Goal: Task Accomplishment & Management: Use online tool/utility

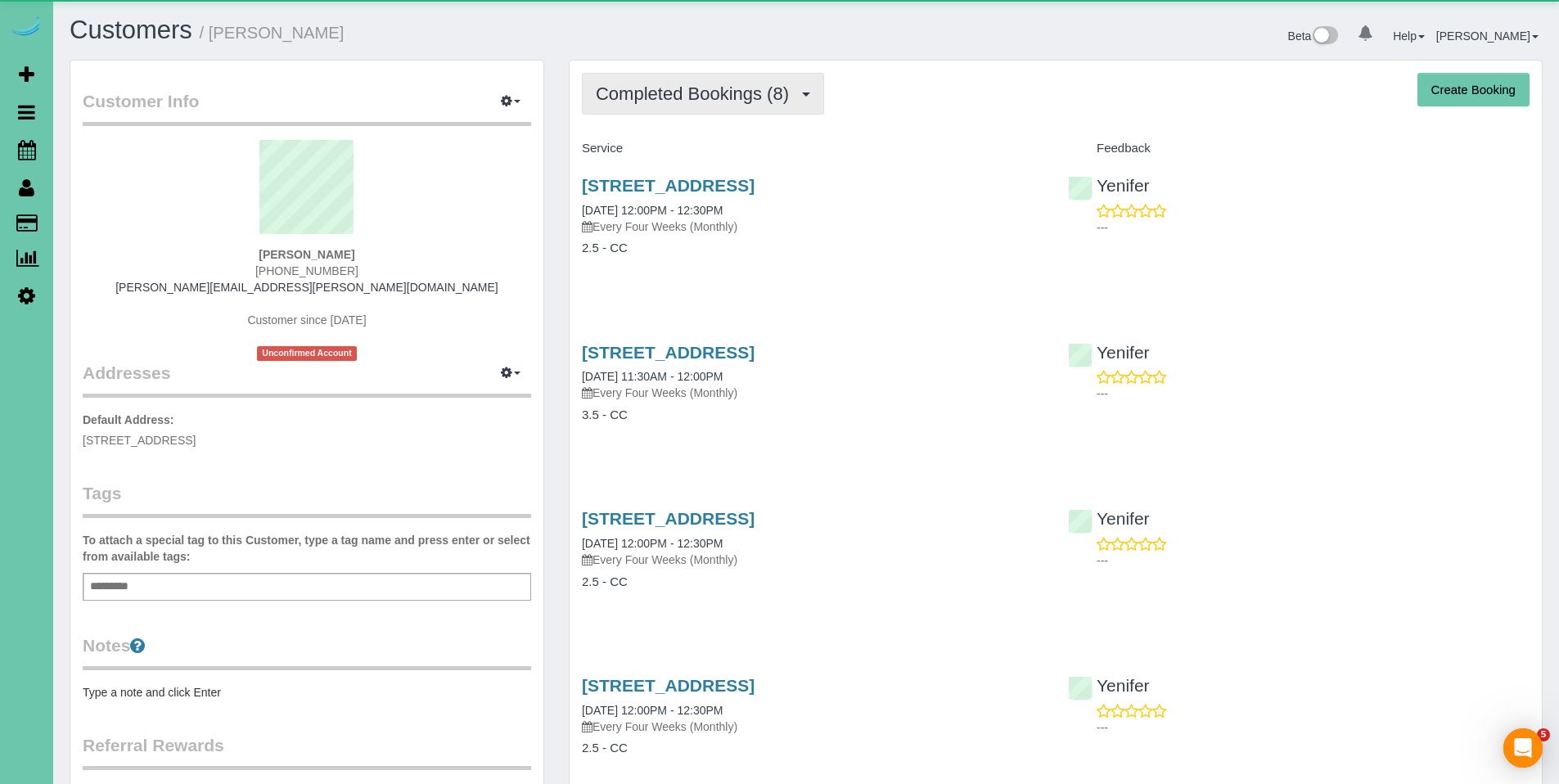
click at [685, 94] on span "Completed Bookings (8)" at bounding box center [697, 94] width 201 height 21
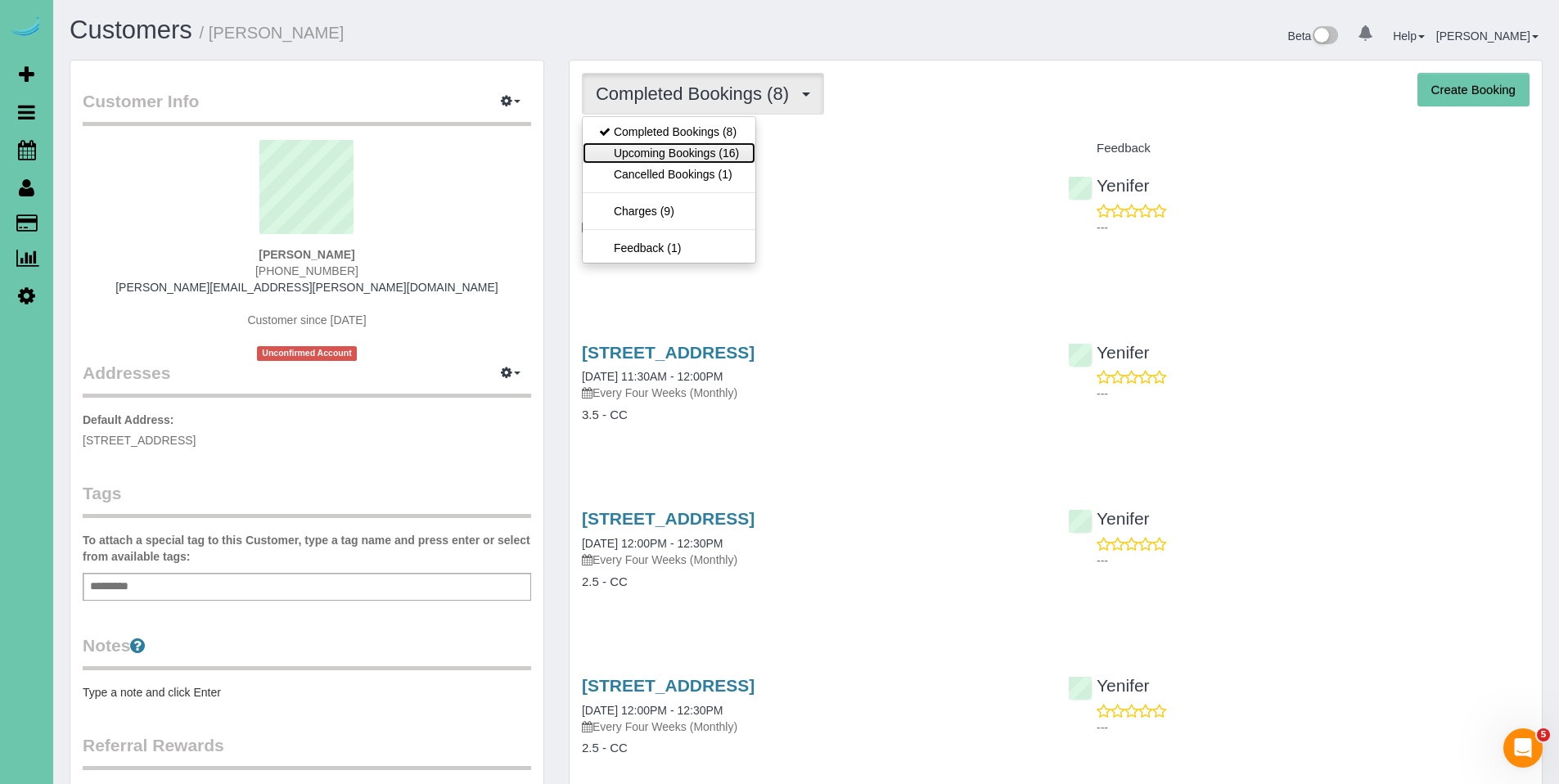
click at [674, 146] on link "Upcoming Bookings (16)" at bounding box center [669, 153] width 173 height 22
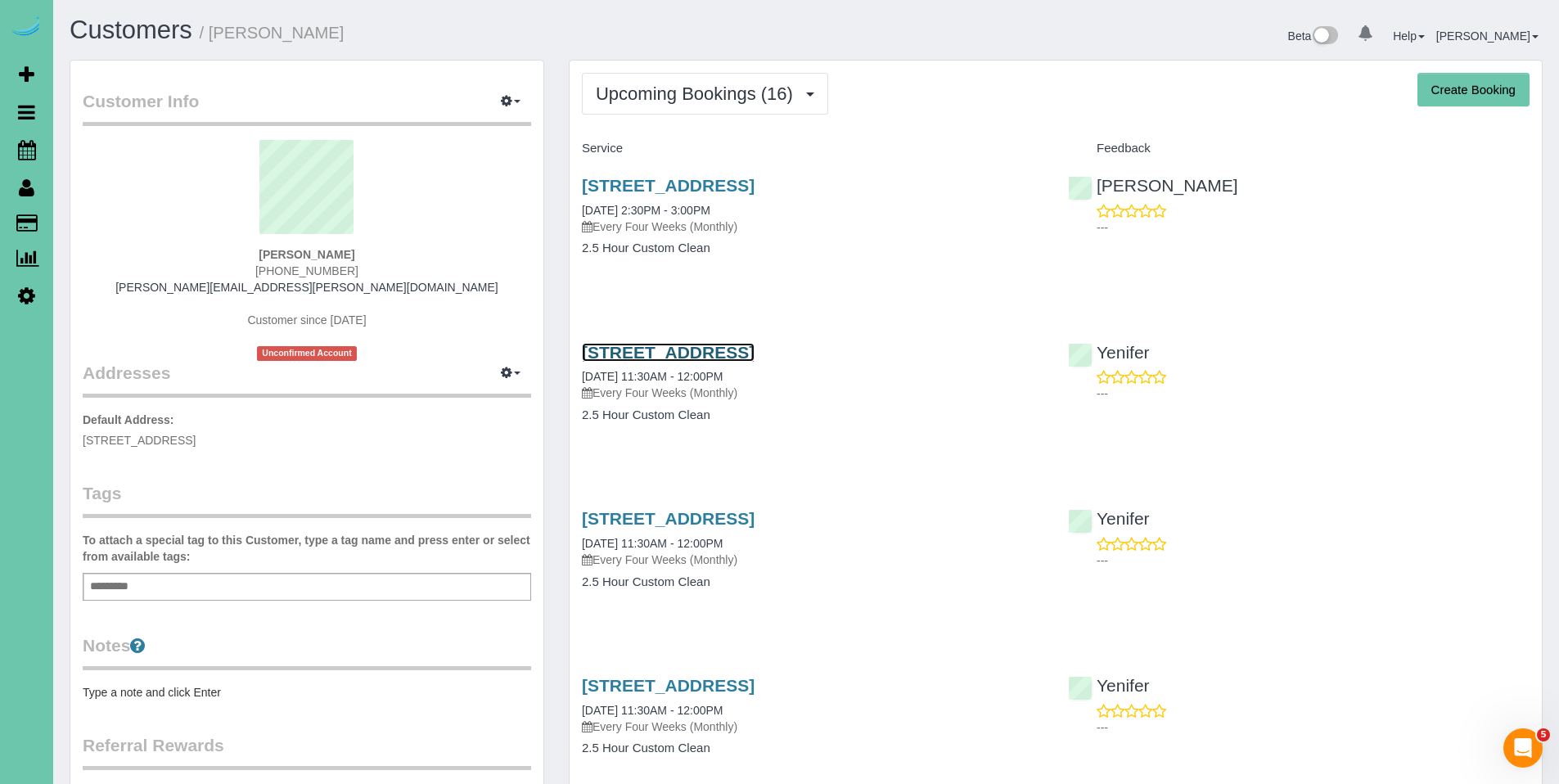
click at [714, 350] on link "10433 S. 132nd St Apt 203, Omaha, NE 68138" at bounding box center [668, 352] width 173 height 19
click at [684, 182] on link "10433 S. 132nd St Apt 203, Omaha, NE 68138" at bounding box center [668, 186] width 173 height 19
click at [713, 180] on link "10433 S. 132nd St Apt 203, Omaha, NE 68138" at bounding box center [668, 186] width 173 height 19
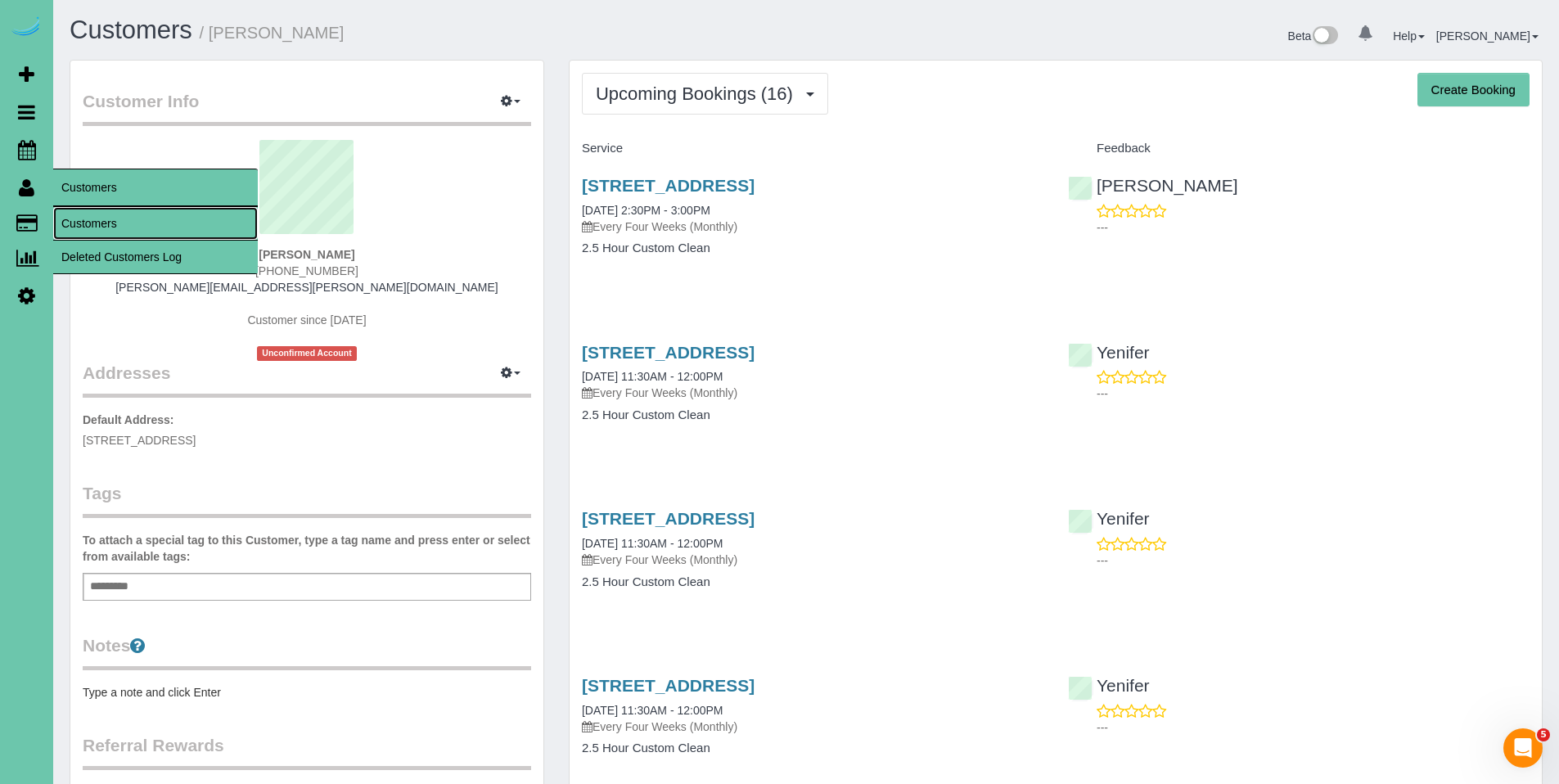
click at [90, 216] on link "Customers" at bounding box center [155, 224] width 205 height 33
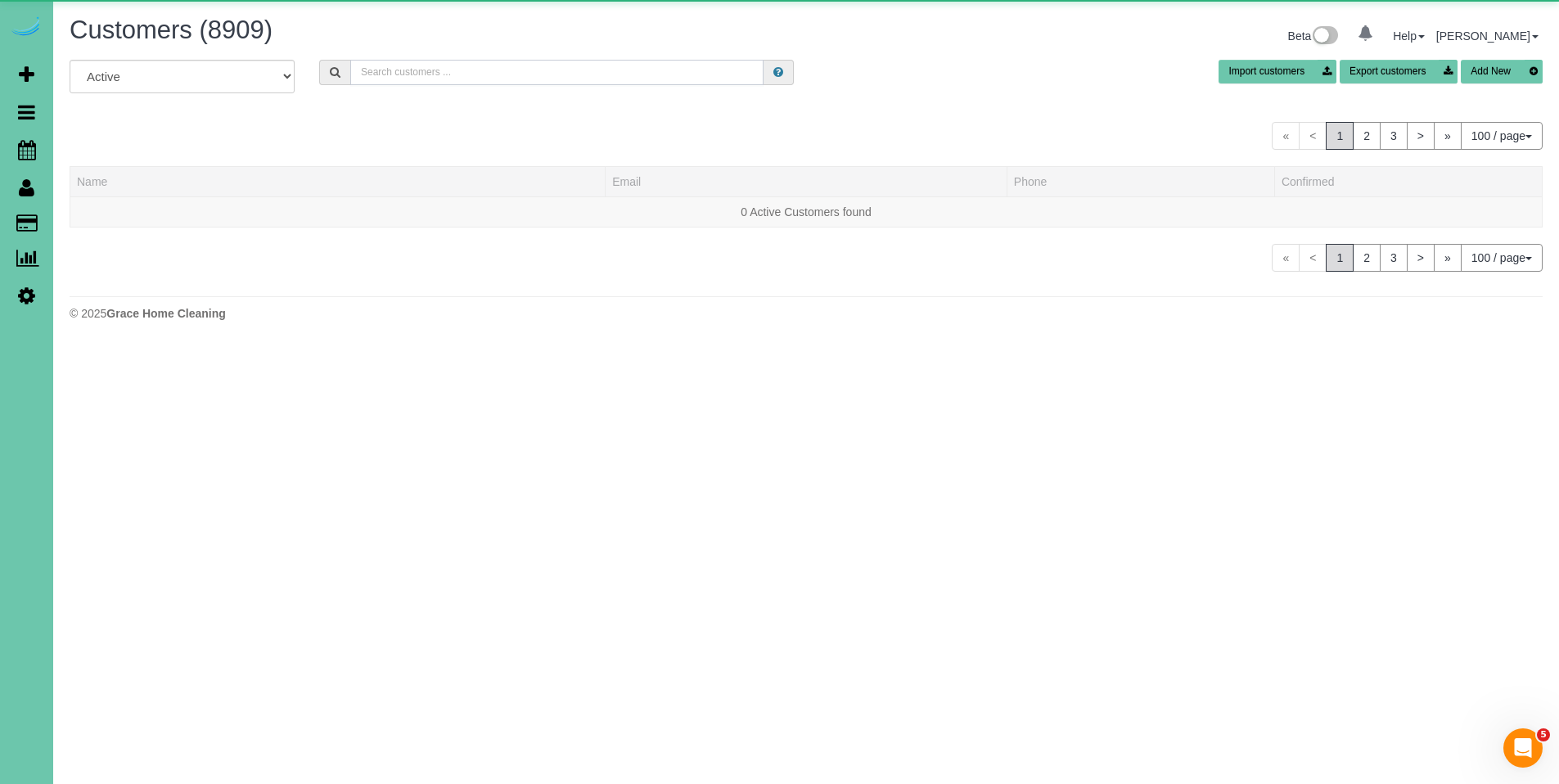
click at [495, 77] on input "text" at bounding box center [557, 72] width 413 height 25
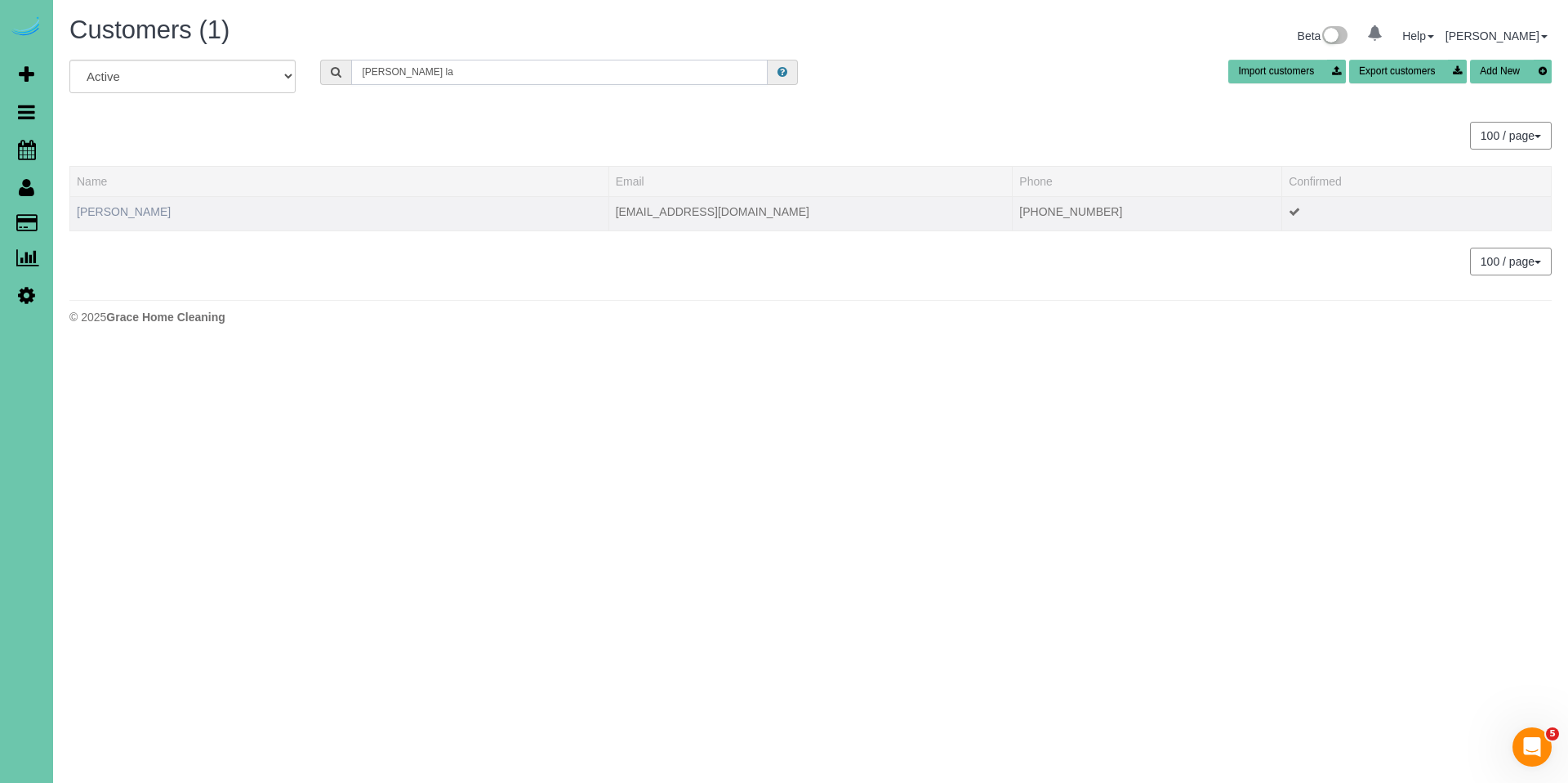
type input "bonnie la"
click at [146, 213] on link "Bonnie Lassiter" at bounding box center [124, 211] width 94 height 13
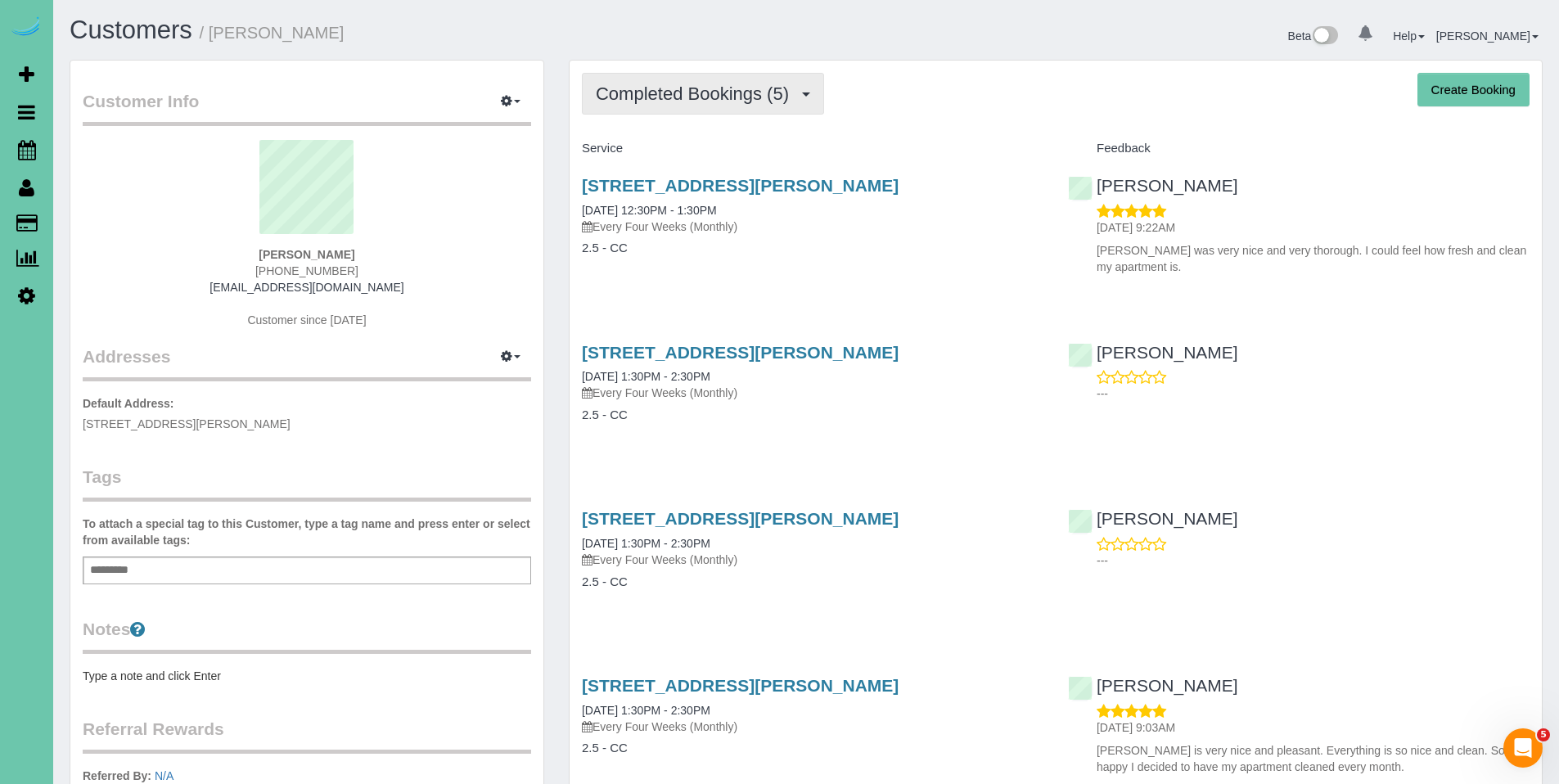
click at [662, 108] on button "Completed Bookings (5)" at bounding box center [703, 94] width 242 height 42
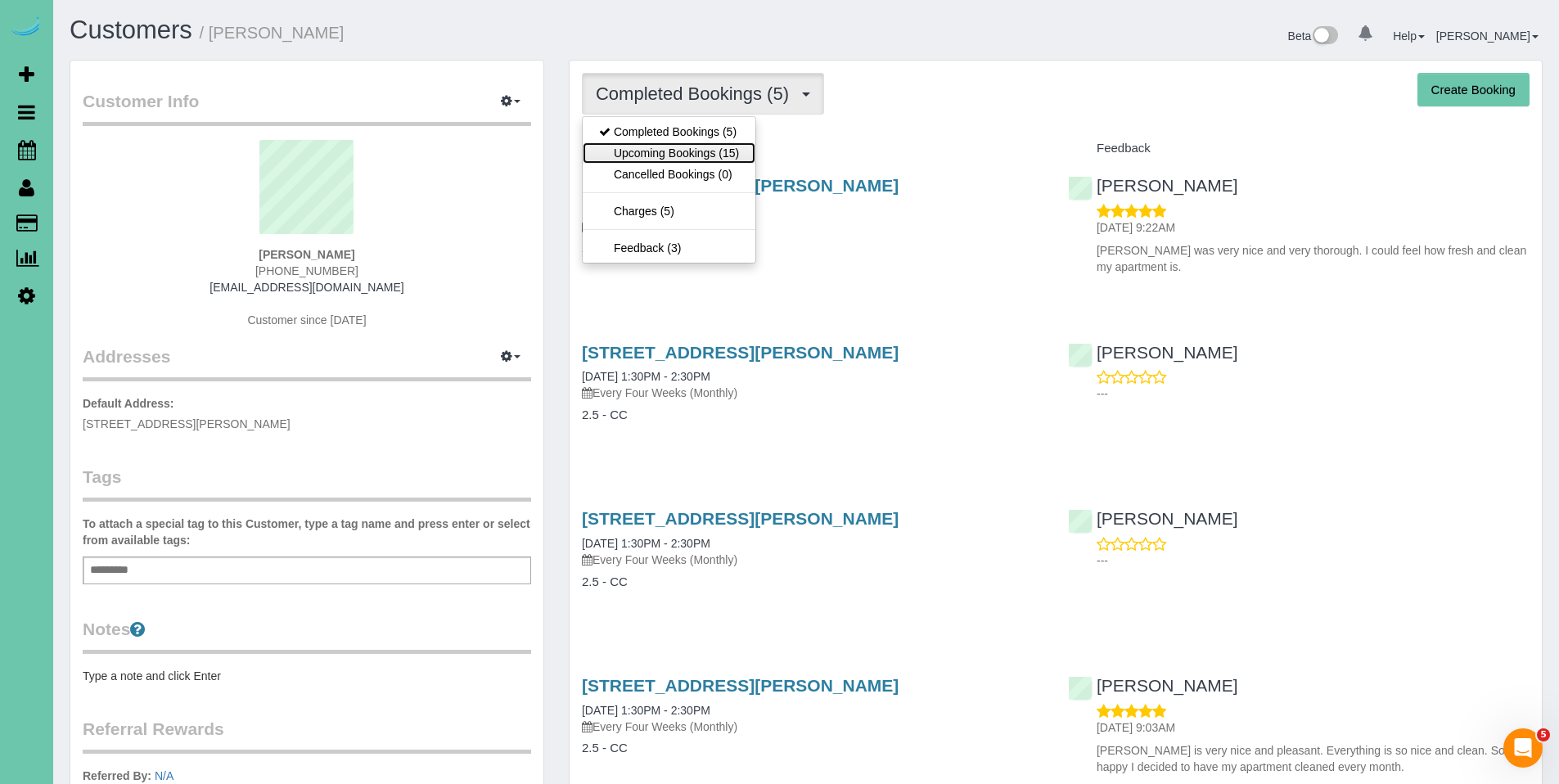
click at [676, 156] on link "Upcoming Bookings (15)" at bounding box center [669, 153] width 173 height 22
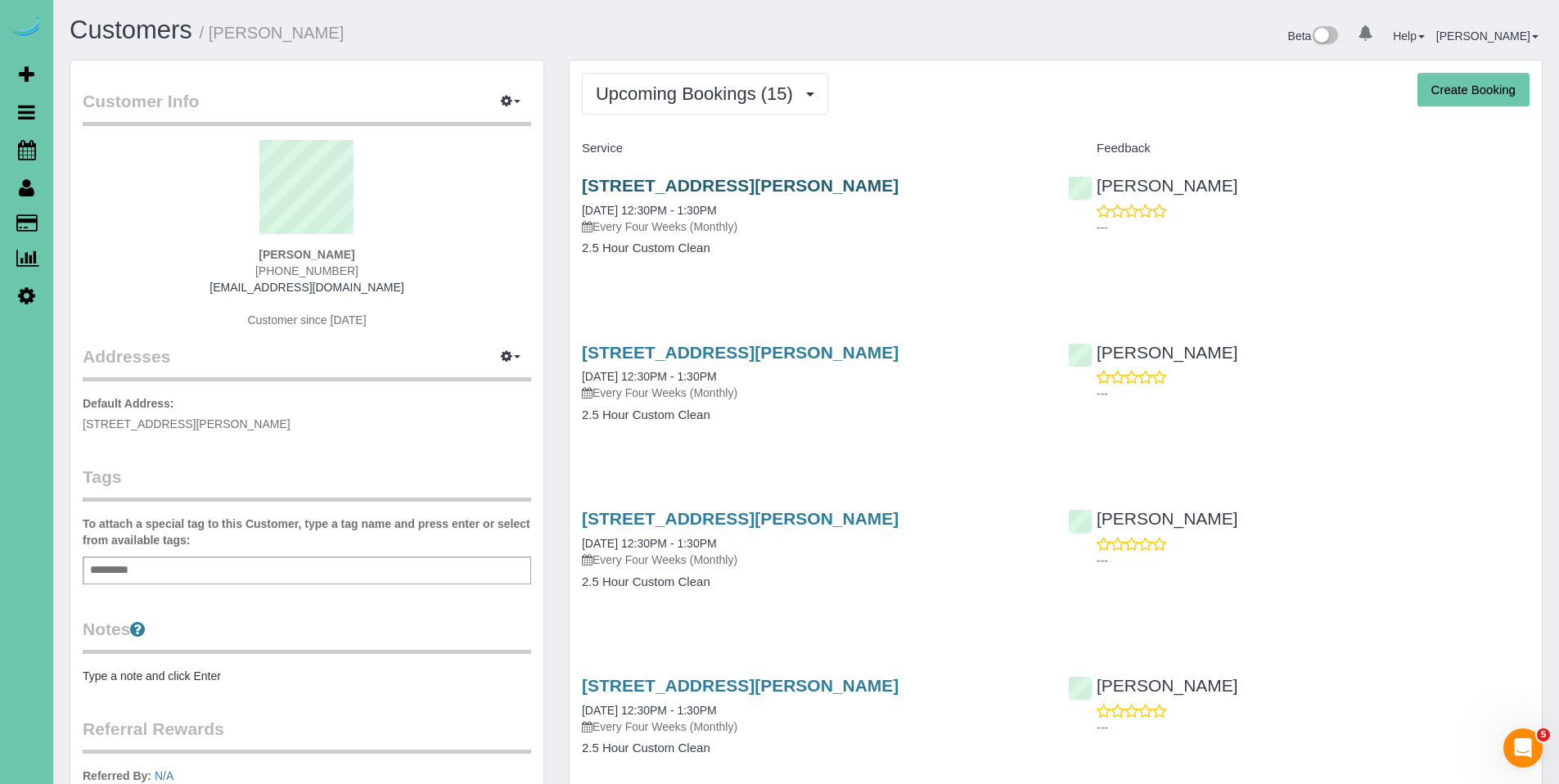
drag, startPoint x: 972, startPoint y: 188, endPoint x: 600, endPoint y: 187, distance: 372.0
click at [600, 187] on h3 "7544 Gertrude St #316, La Vista, NE 68128" at bounding box center [813, 186] width 462 height 19
click at [972, 185] on h3 "7544 Gertrude St #316, La Vista, NE 68128" at bounding box center [813, 186] width 462 height 19
drag, startPoint x: 953, startPoint y: 185, endPoint x: 562, endPoint y: 178, distance: 391.1
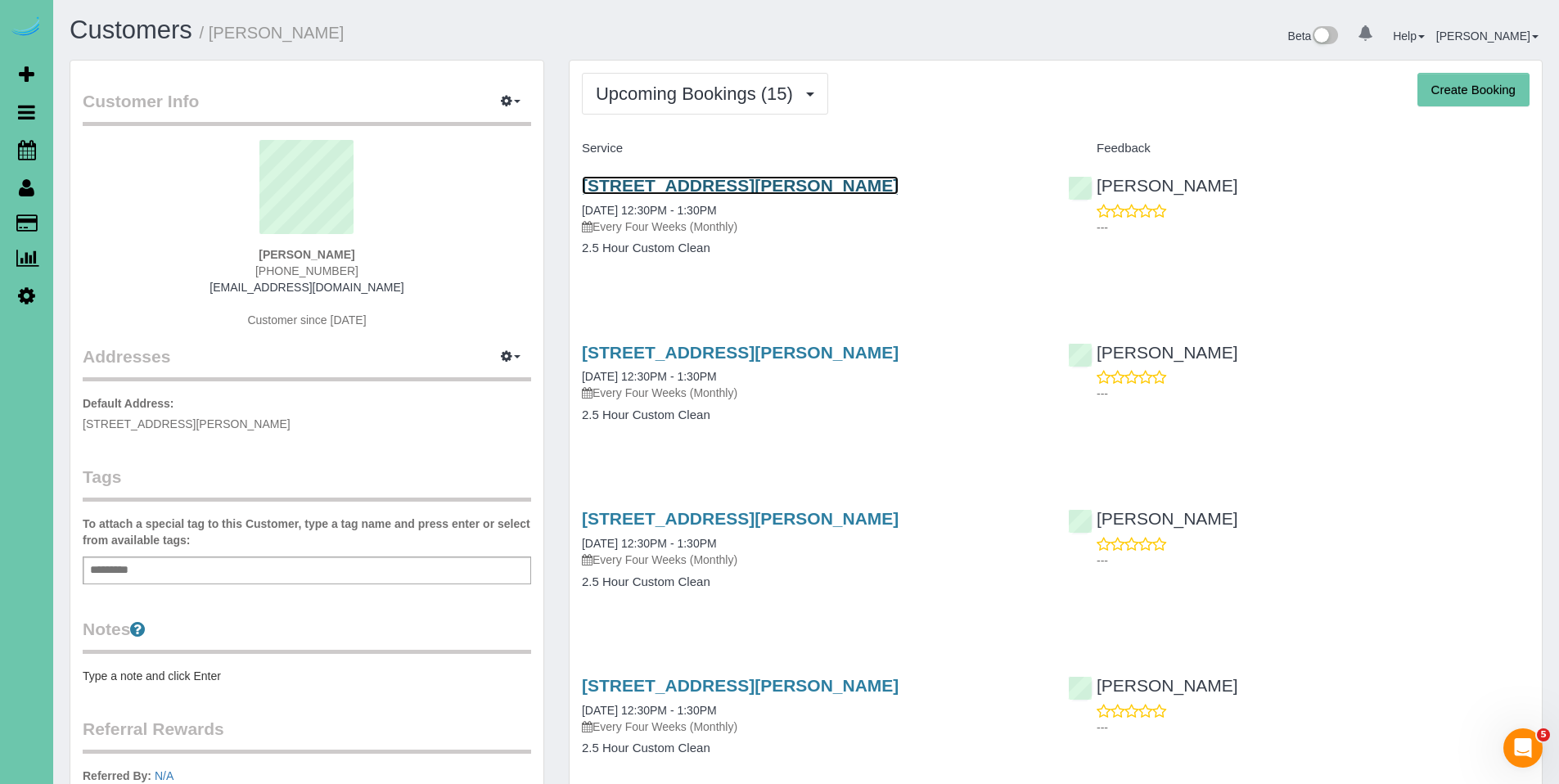
copy link "7544 Gertrude St #316, La Vista, NE 68128"
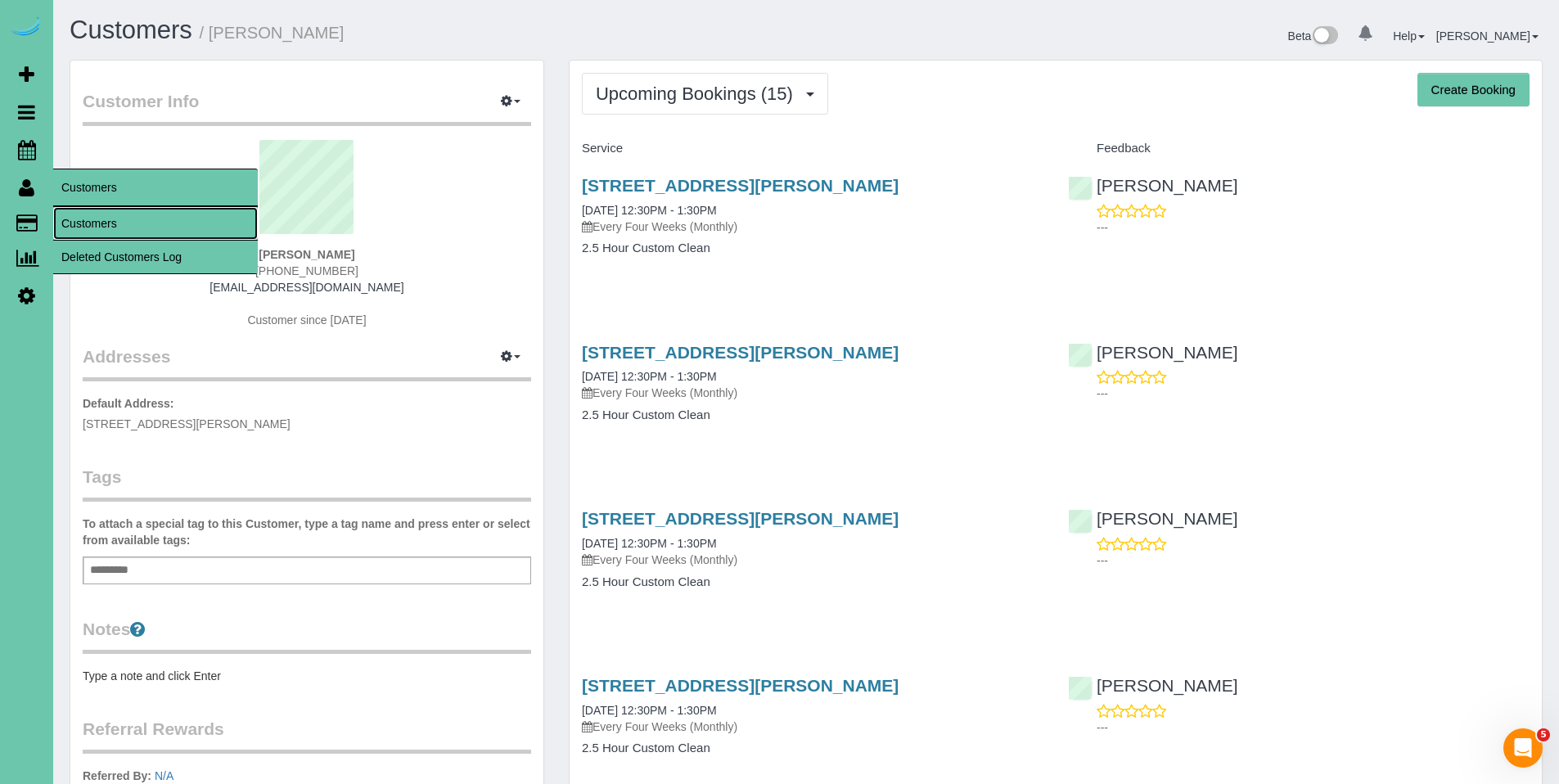
click at [78, 226] on link "Customers" at bounding box center [155, 224] width 205 height 33
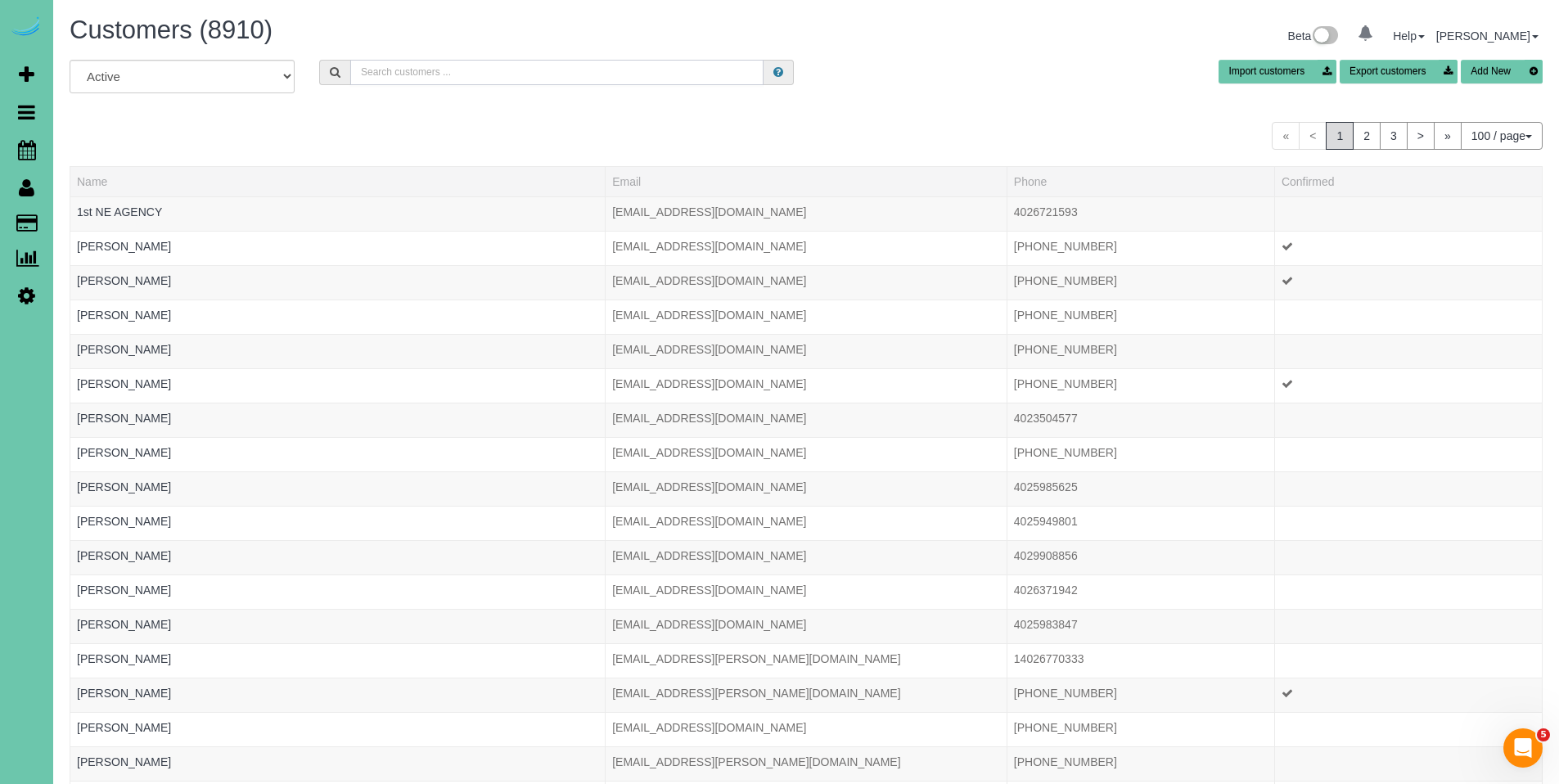
click at [698, 76] on input "text" at bounding box center [557, 72] width 413 height 25
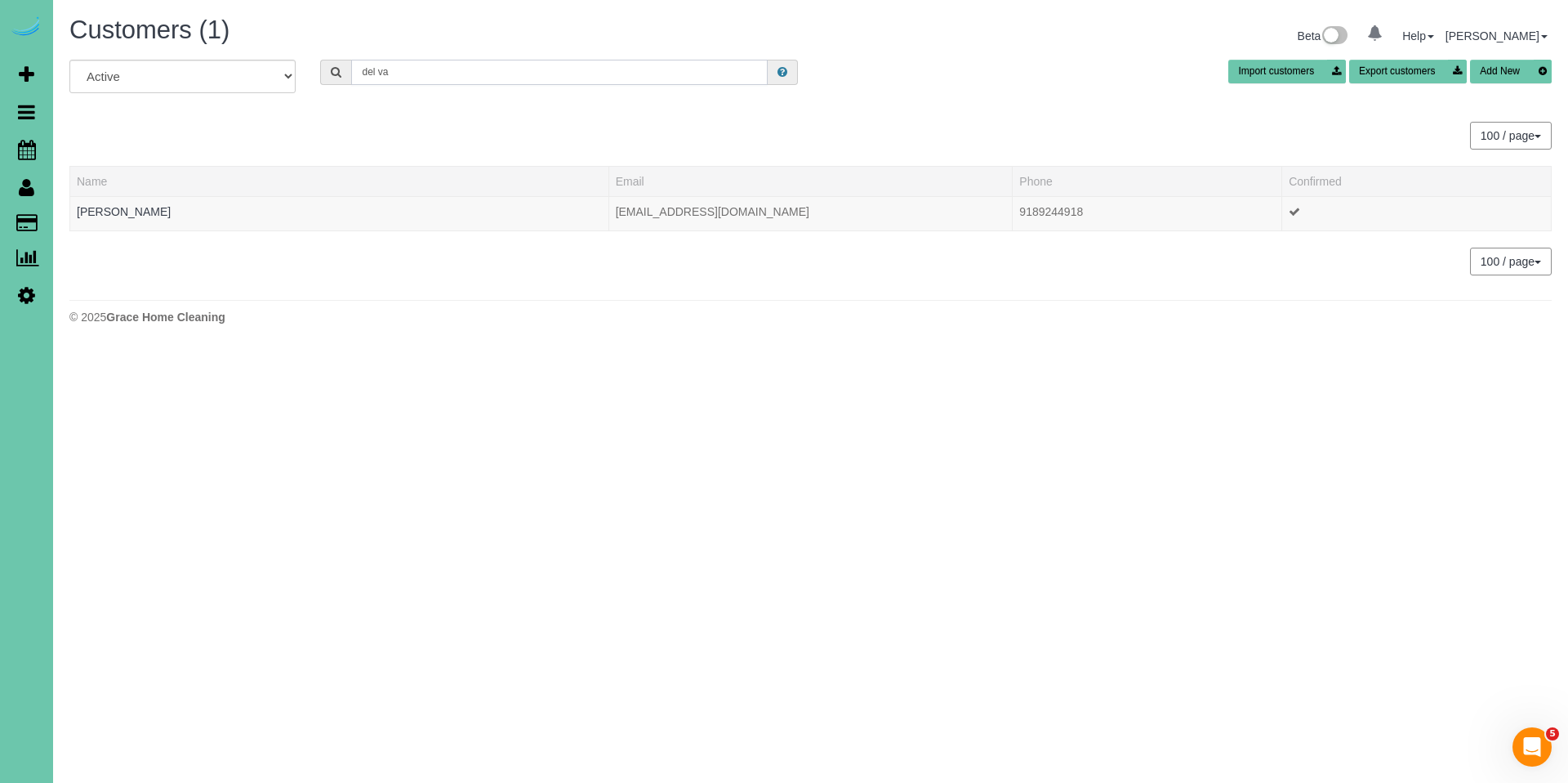
type input "del va"
click at [102, 207] on link "Del VanHorn" at bounding box center [124, 211] width 94 height 13
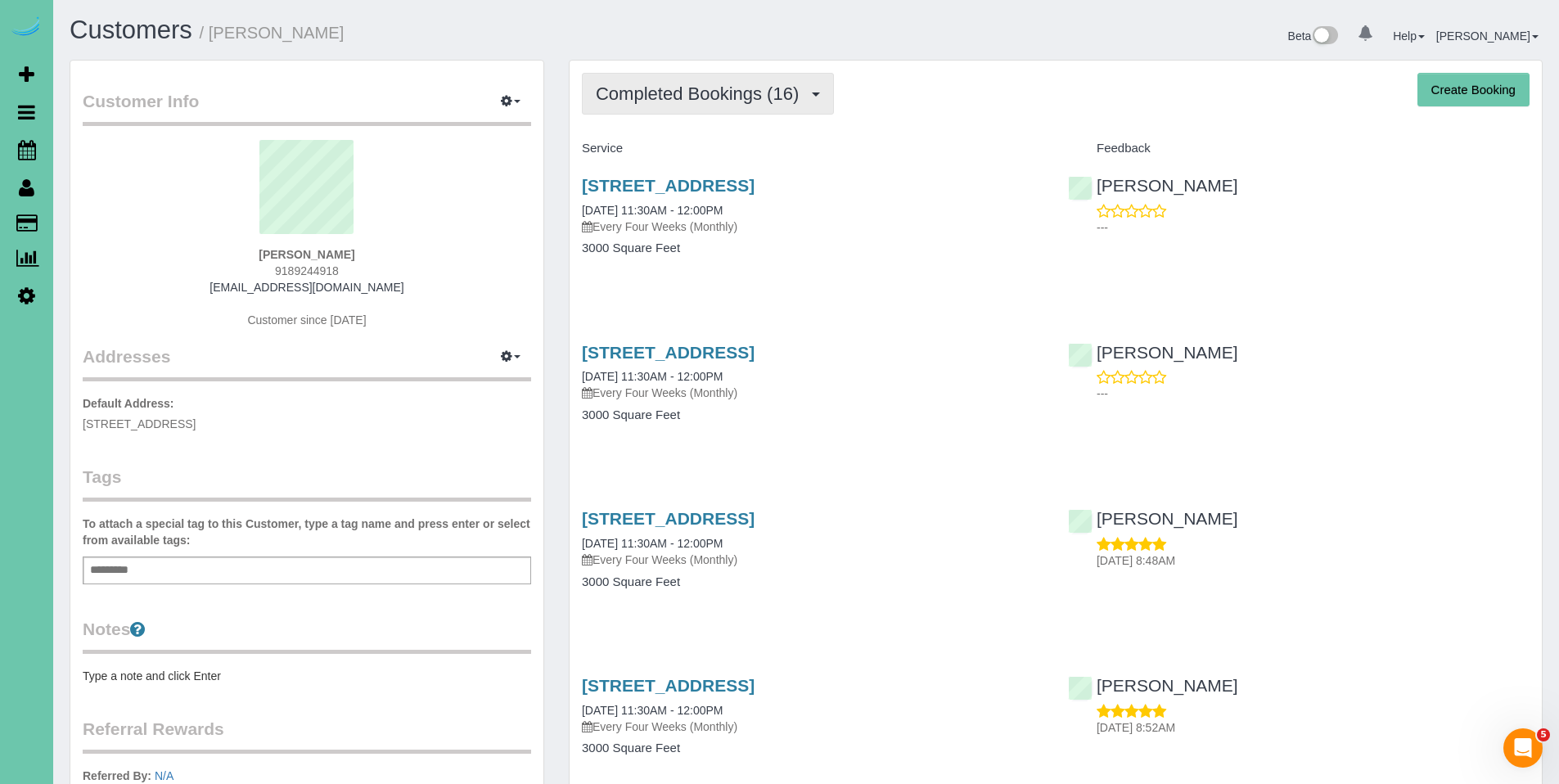
drag, startPoint x: 739, startPoint y: 75, endPoint x: 736, endPoint y: 85, distance: 10.4
click at [736, 85] on button "Completed Bookings (16)" at bounding box center [708, 94] width 252 height 42
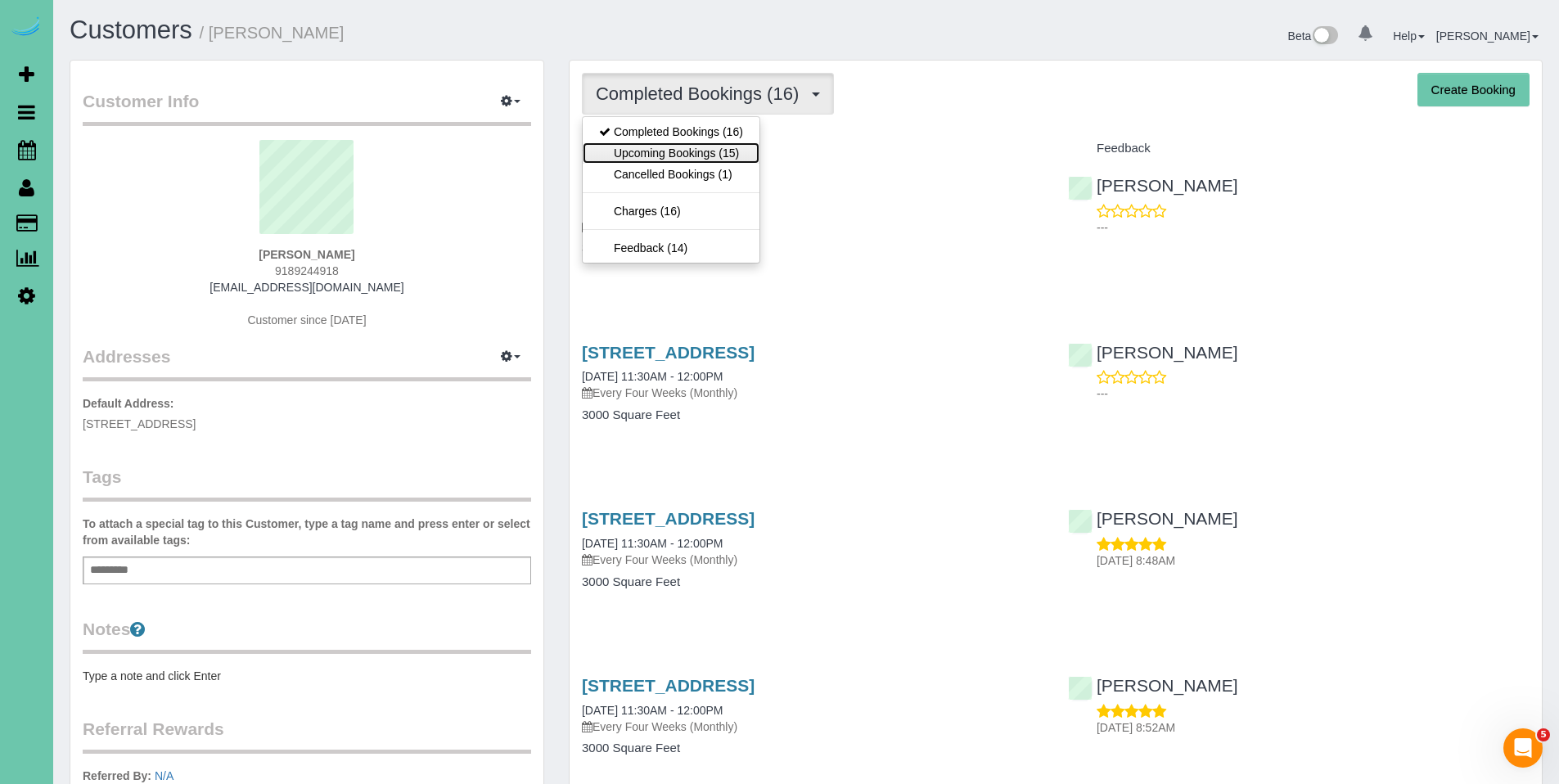
click at [725, 150] on link "Upcoming Bookings (15)" at bounding box center [671, 153] width 177 height 22
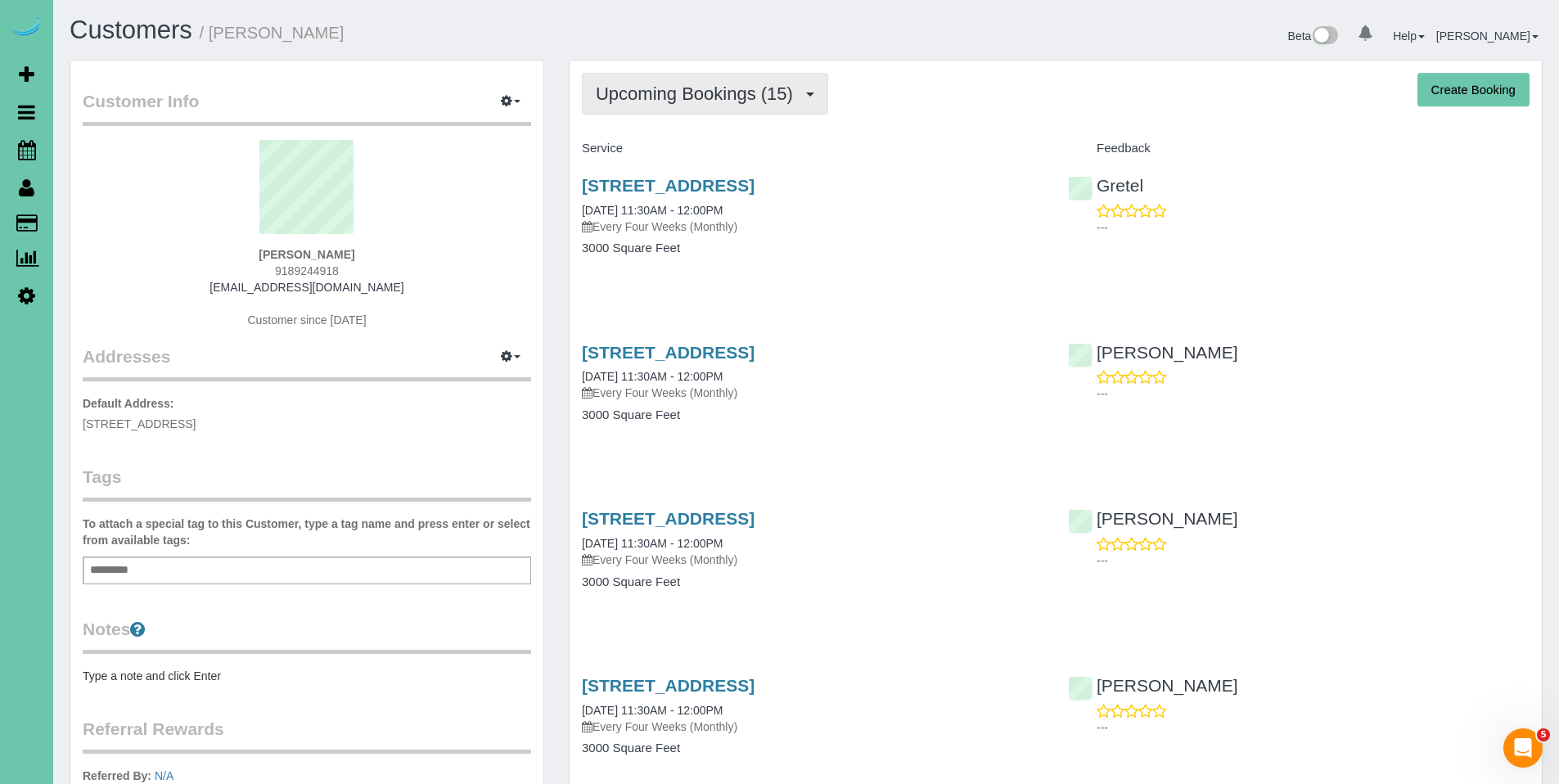
click at [685, 99] on span "Upcoming Bookings (15)" at bounding box center [698, 94] width 206 height 21
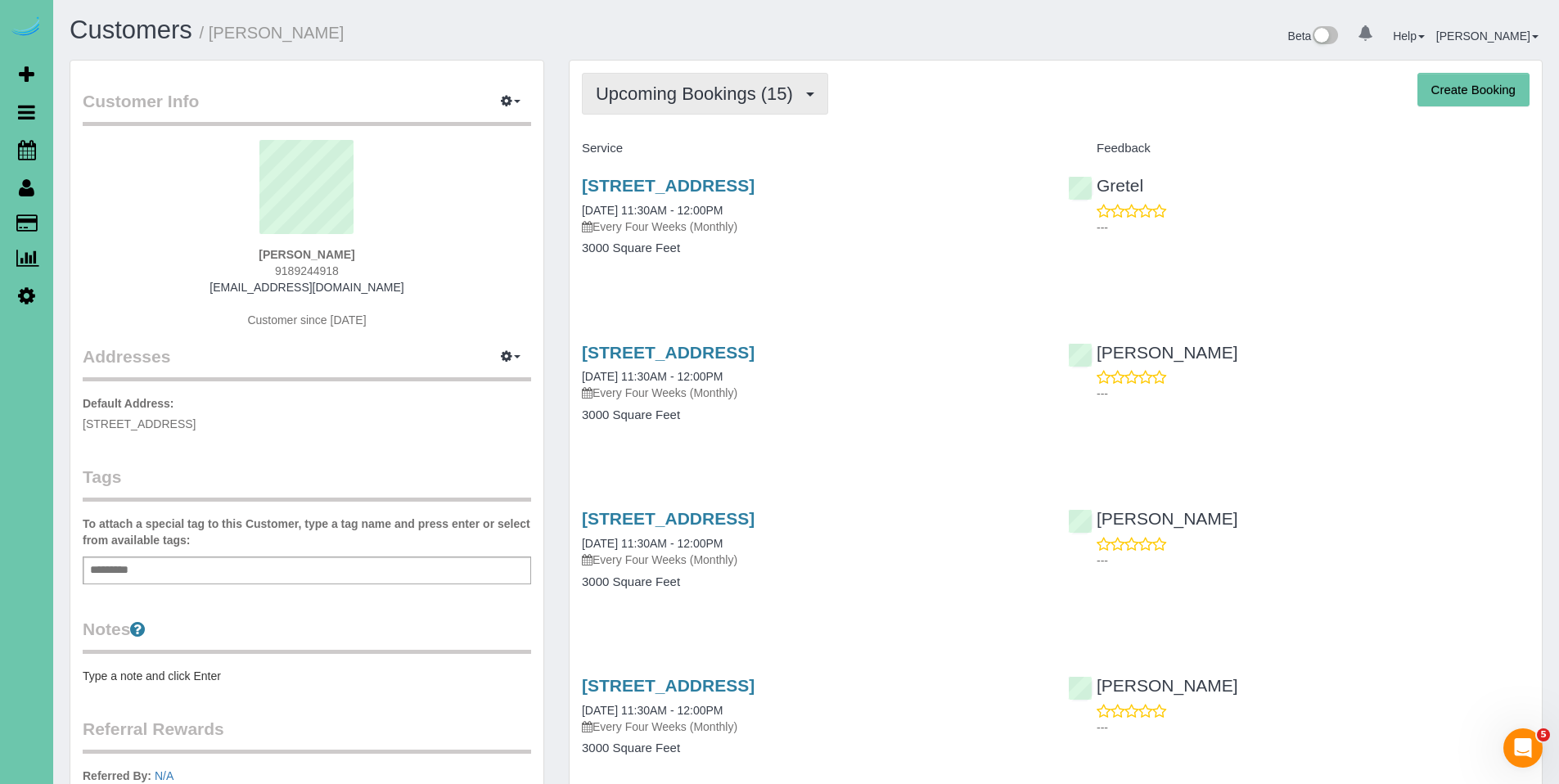
click at [652, 101] on span "Upcoming Bookings (15)" at bounding box center [698, 94] width 206 height 21
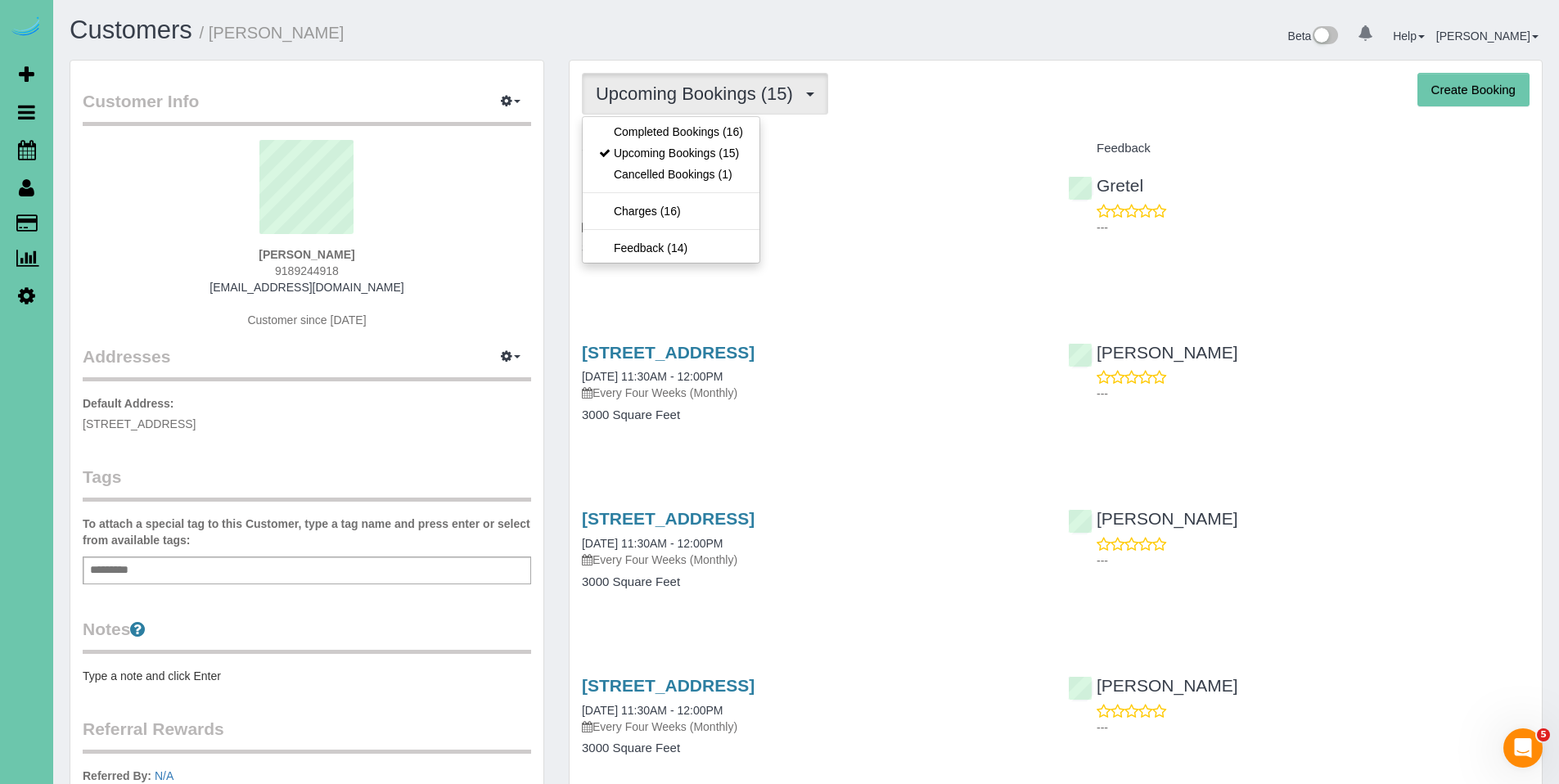
click at [652, 101] on span "Upcoming Bookings (15)" at bounding box center [698, 94] width 206 height 21
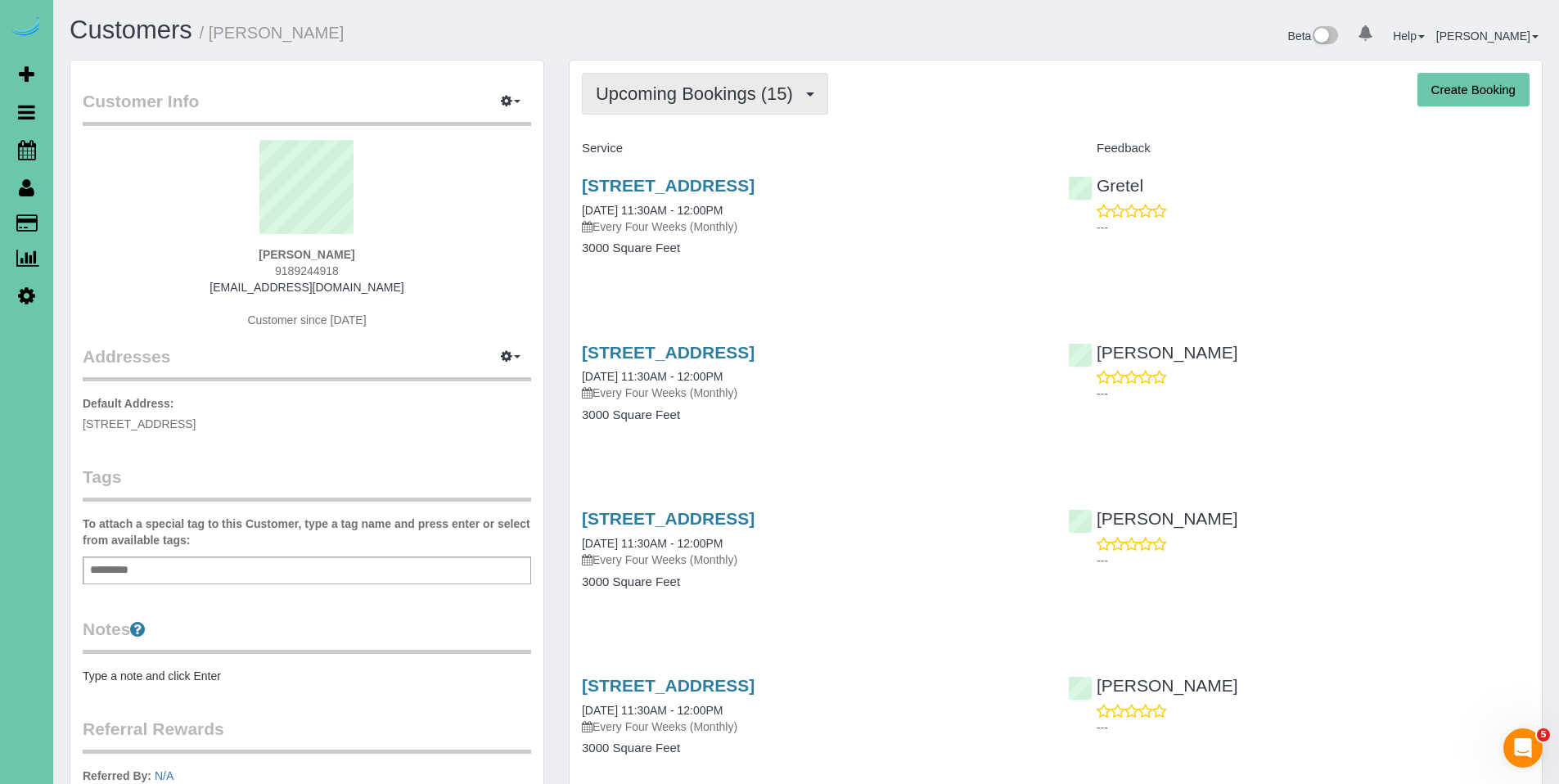
click at [654, 104] on button "Upcoming Bookings (15)" at bounding box center [705, 94] width 246 height 42
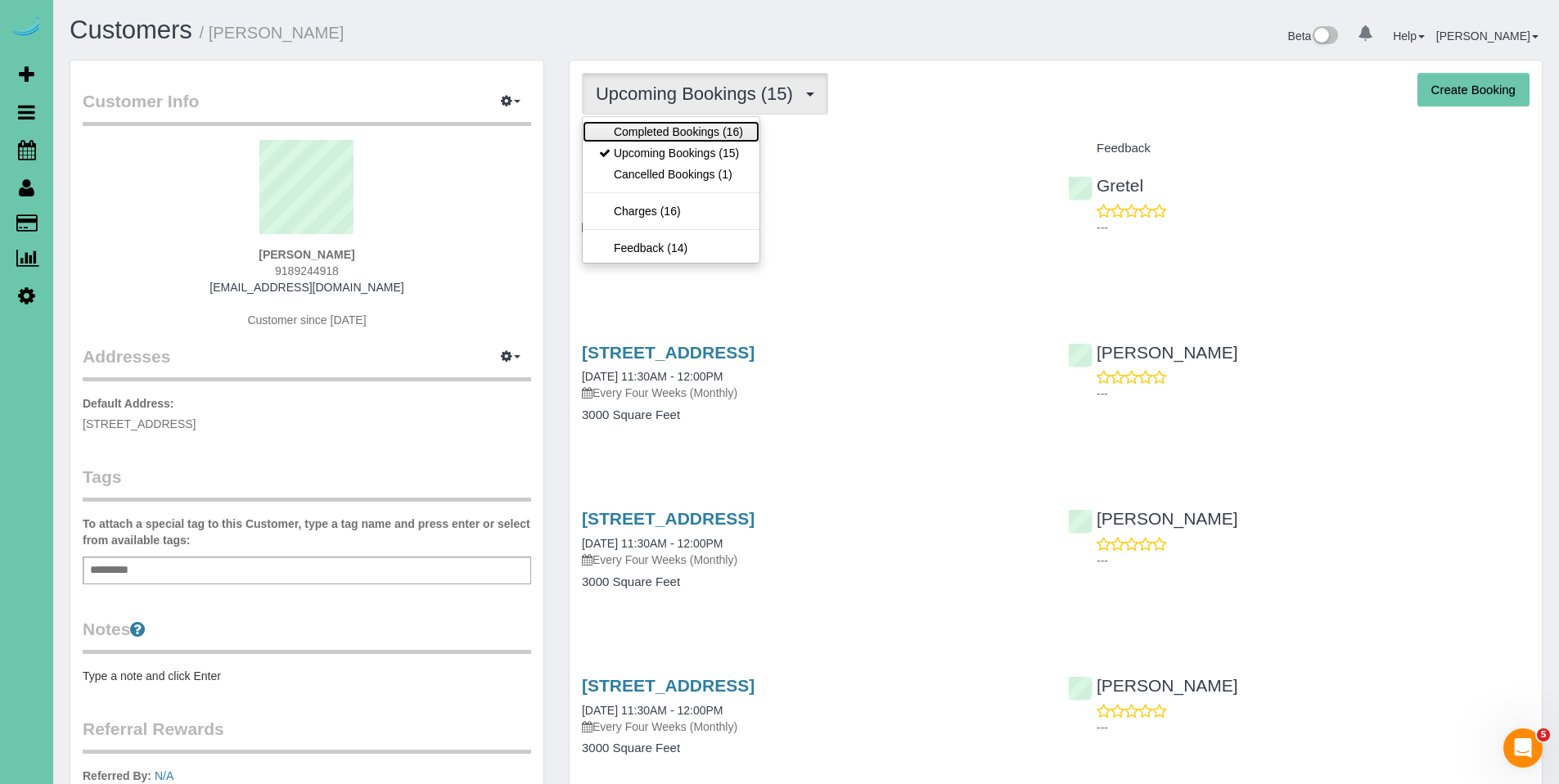
click at [646, 129] on link "Completed Bookings (16)" at bounding box center [671, 132] width 177 height 22
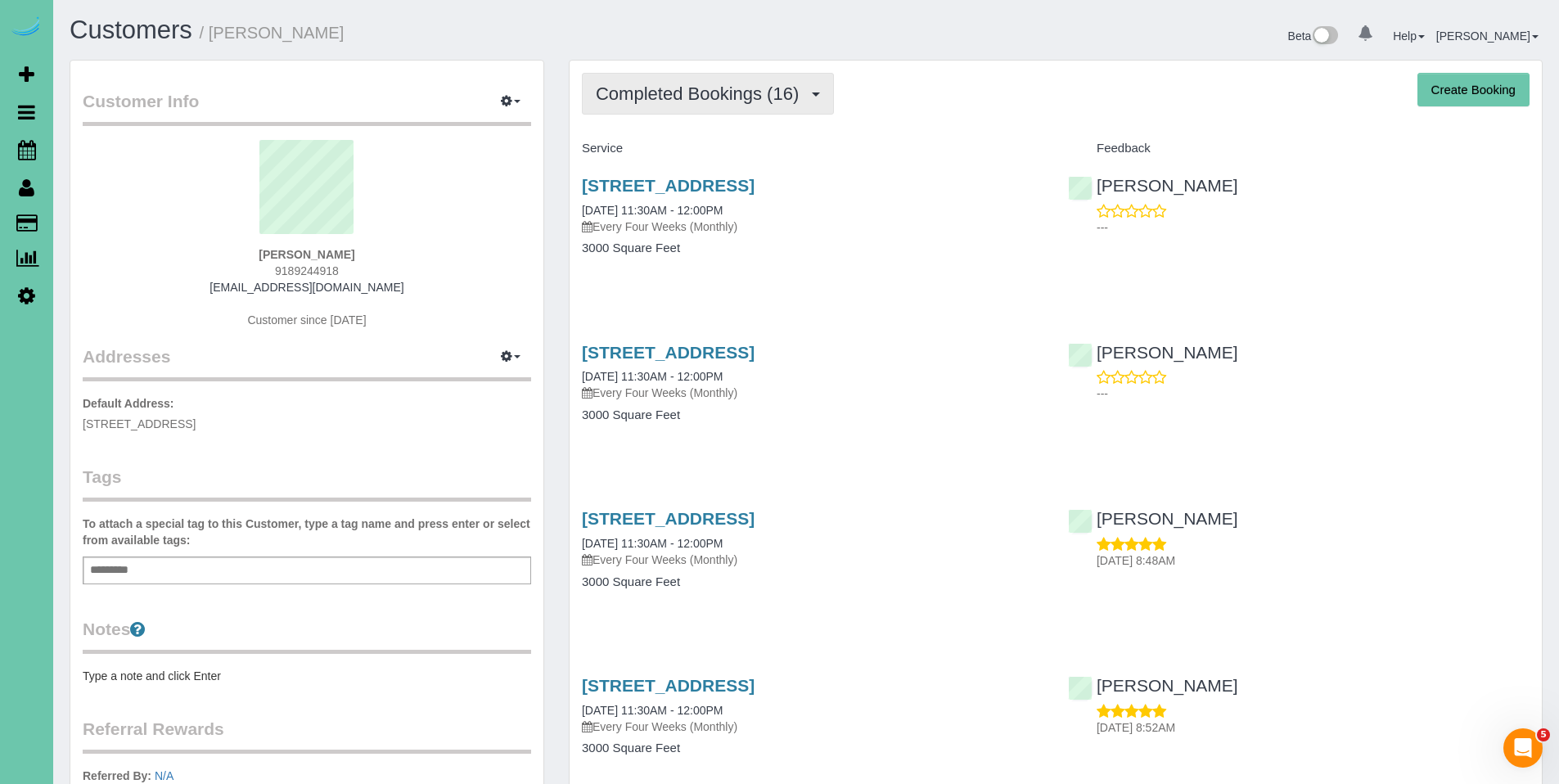
click at [677, 90] on span "Completed Bookings (16)" at bounding box center [701, 94] width 211 height 21
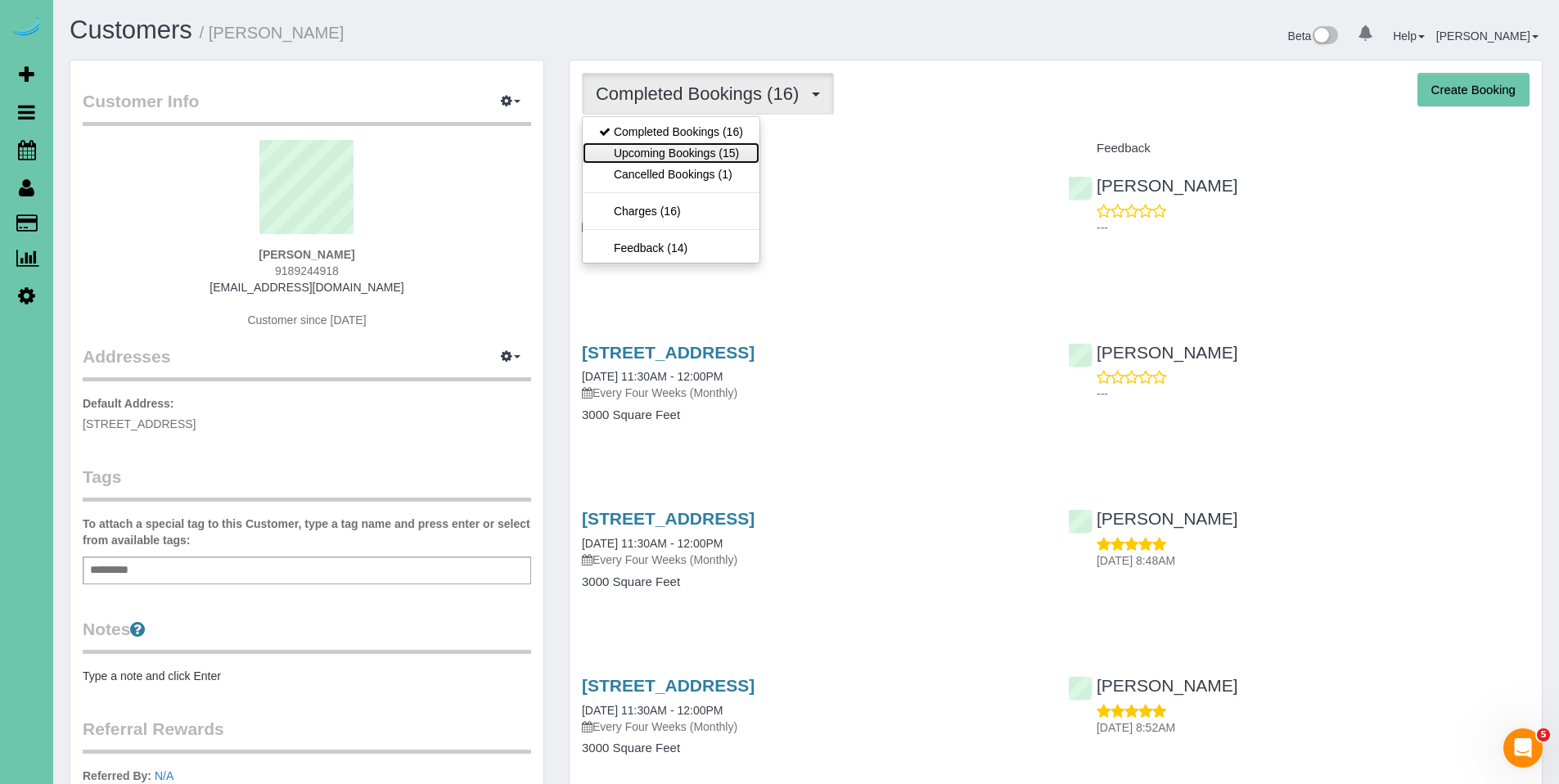
click at [661, 145] on link "Upcoming Bookings (15)" at bounding box center [671, 153] width 177 height 22
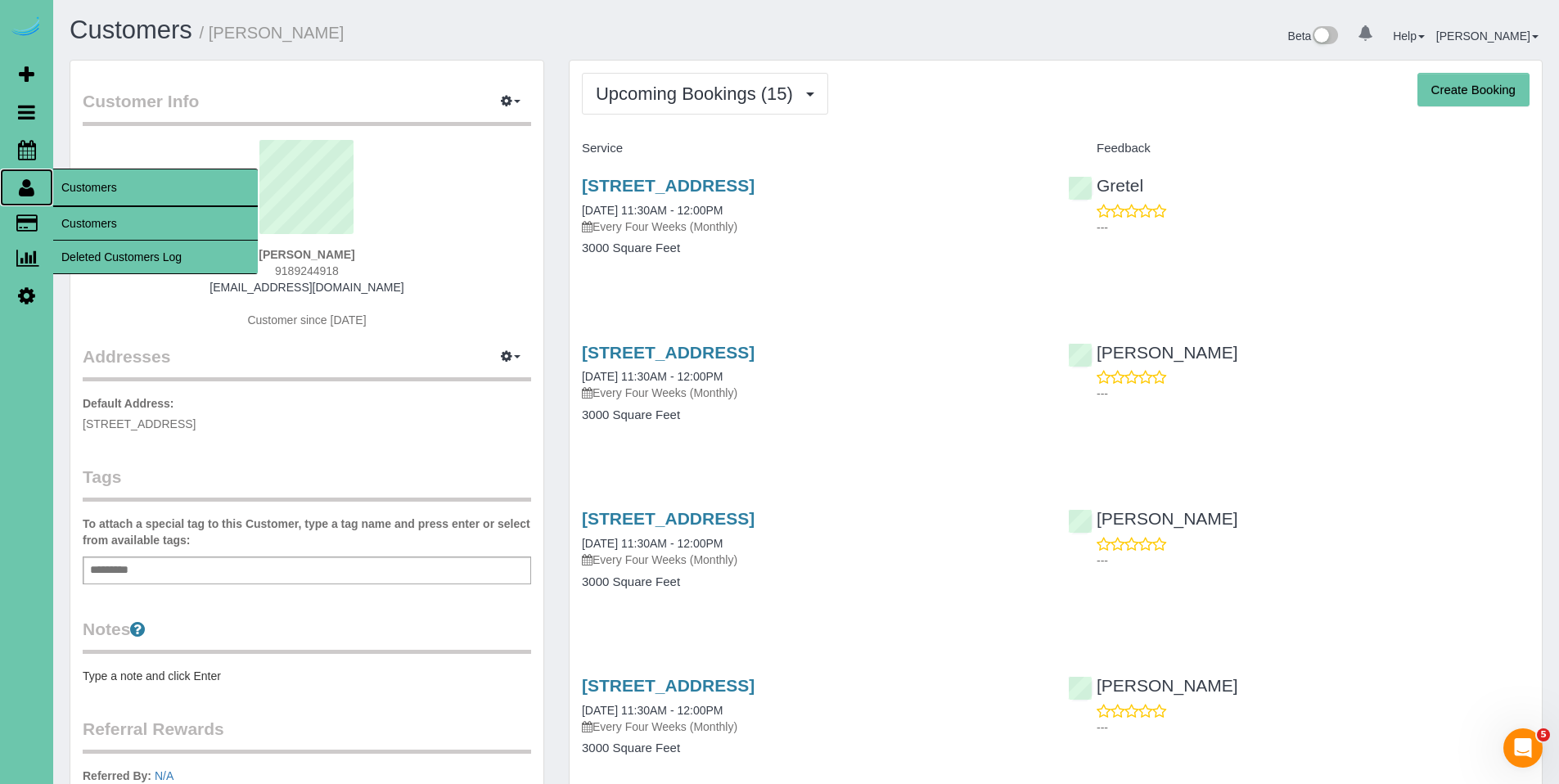
click at [29, 191] on icon at bounding box center [27, 187] width 16 height 20
click at [74, 225] on link "Customers" at bounding box center [155, 224] width 205 height 33
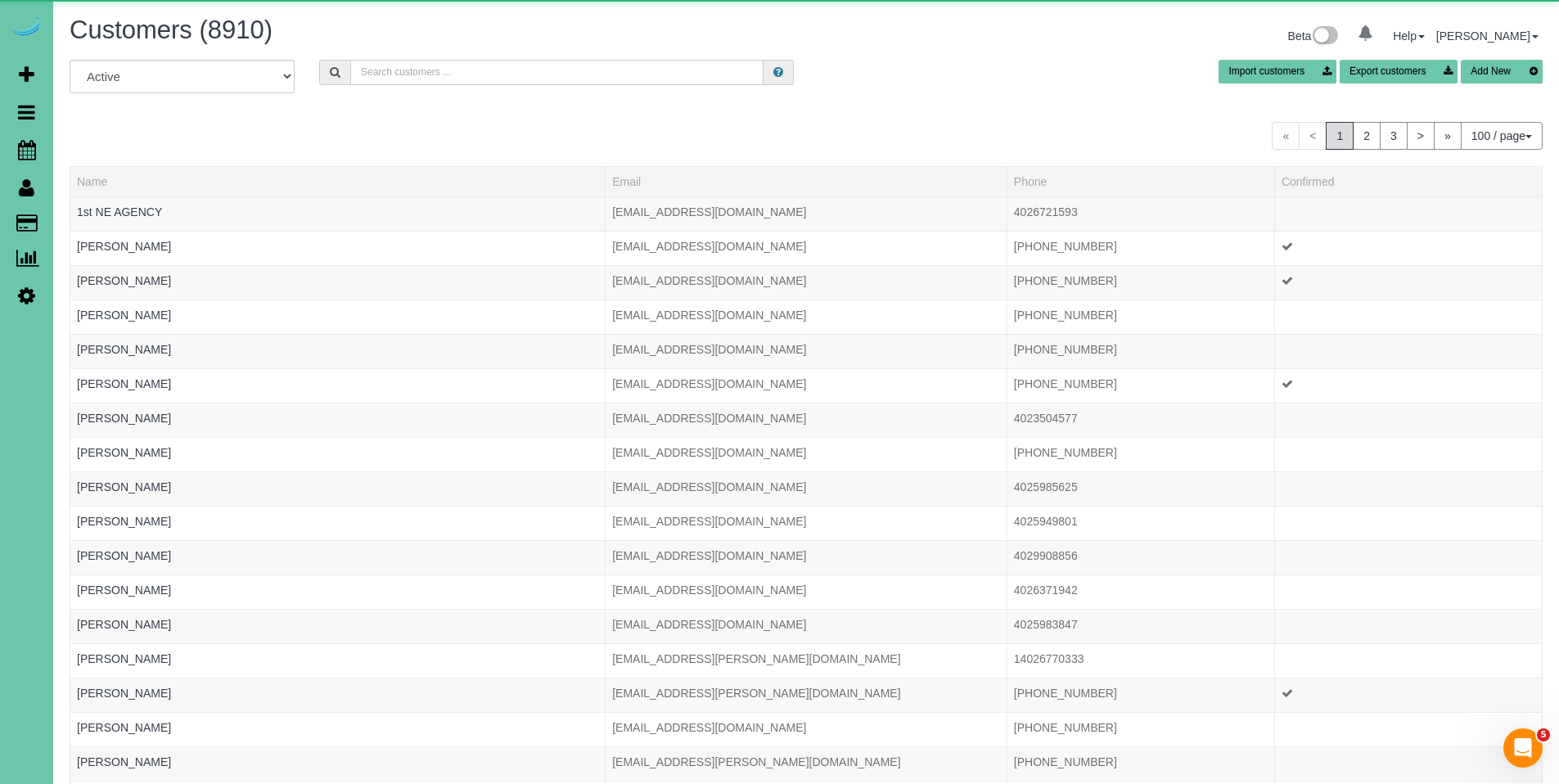
click at [416, 80] on input "text" at bounding box center [557, 72] width 413 height 25
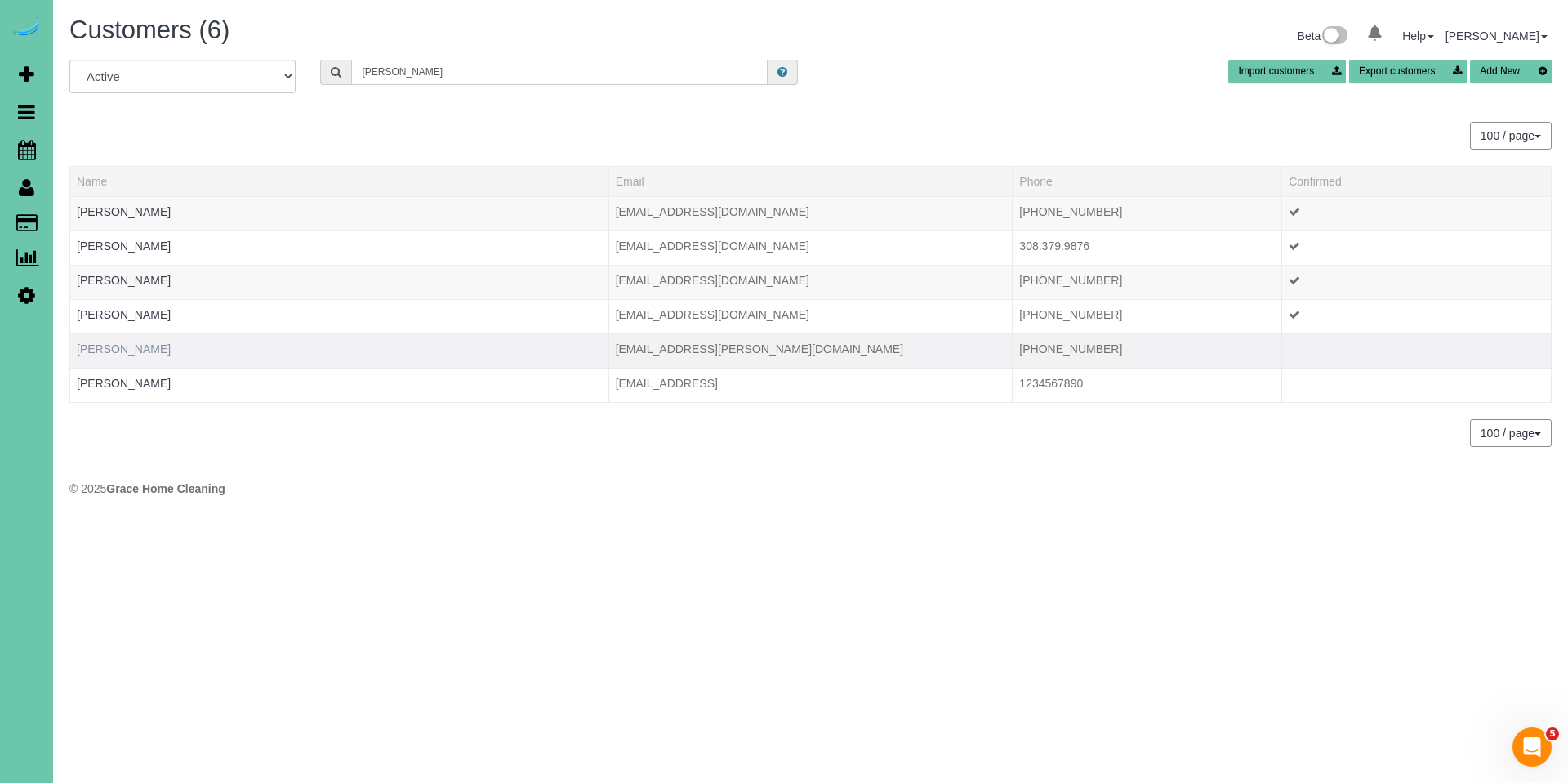
type input "Sadie"
click at [130, 347] on link "Sadie Reinig" at bounding box center [124, 348] width 94 height 13
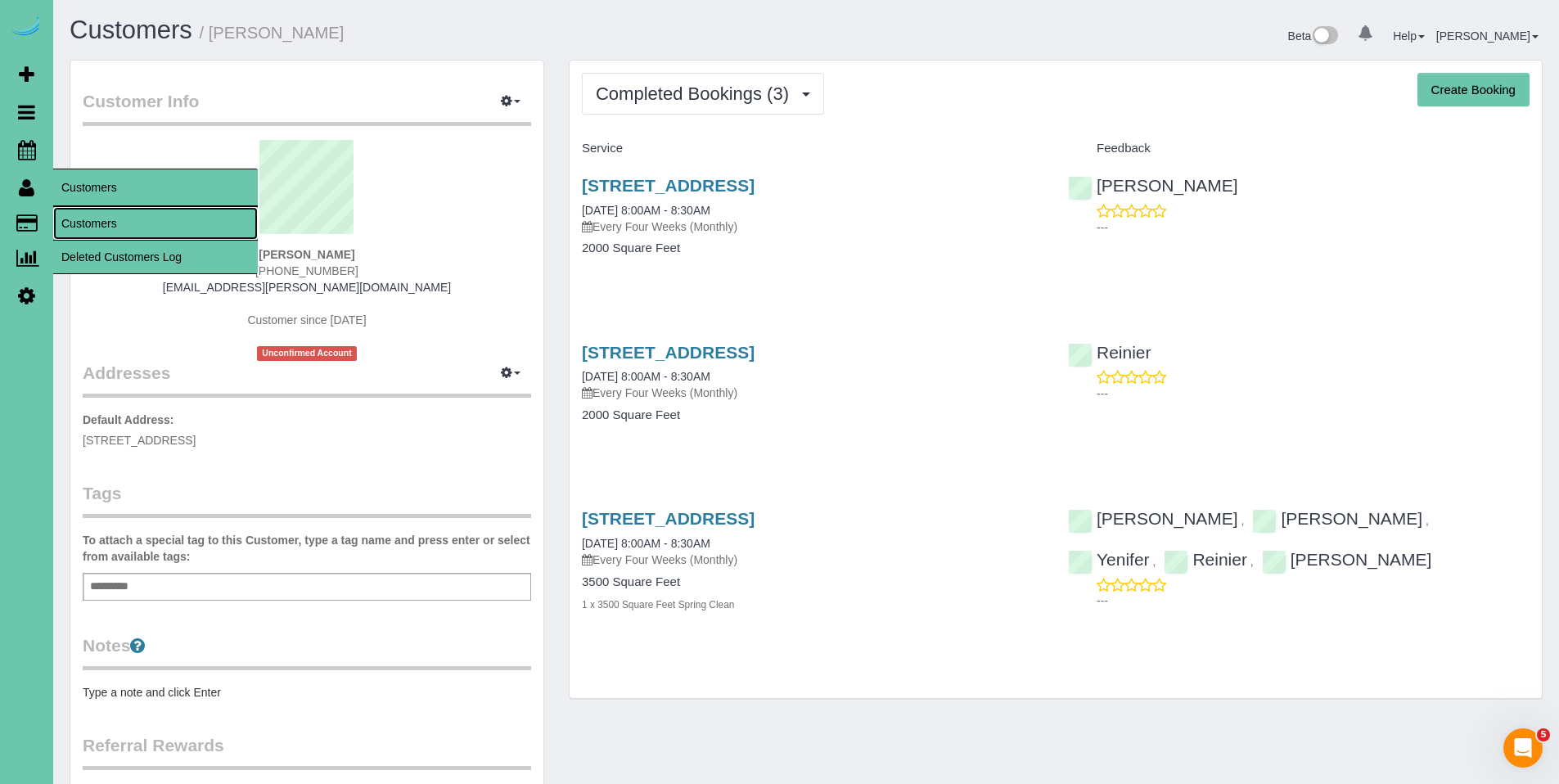
click at [77, 216] on link "Customers" at bounding box center [155, 224] width 205 height 33
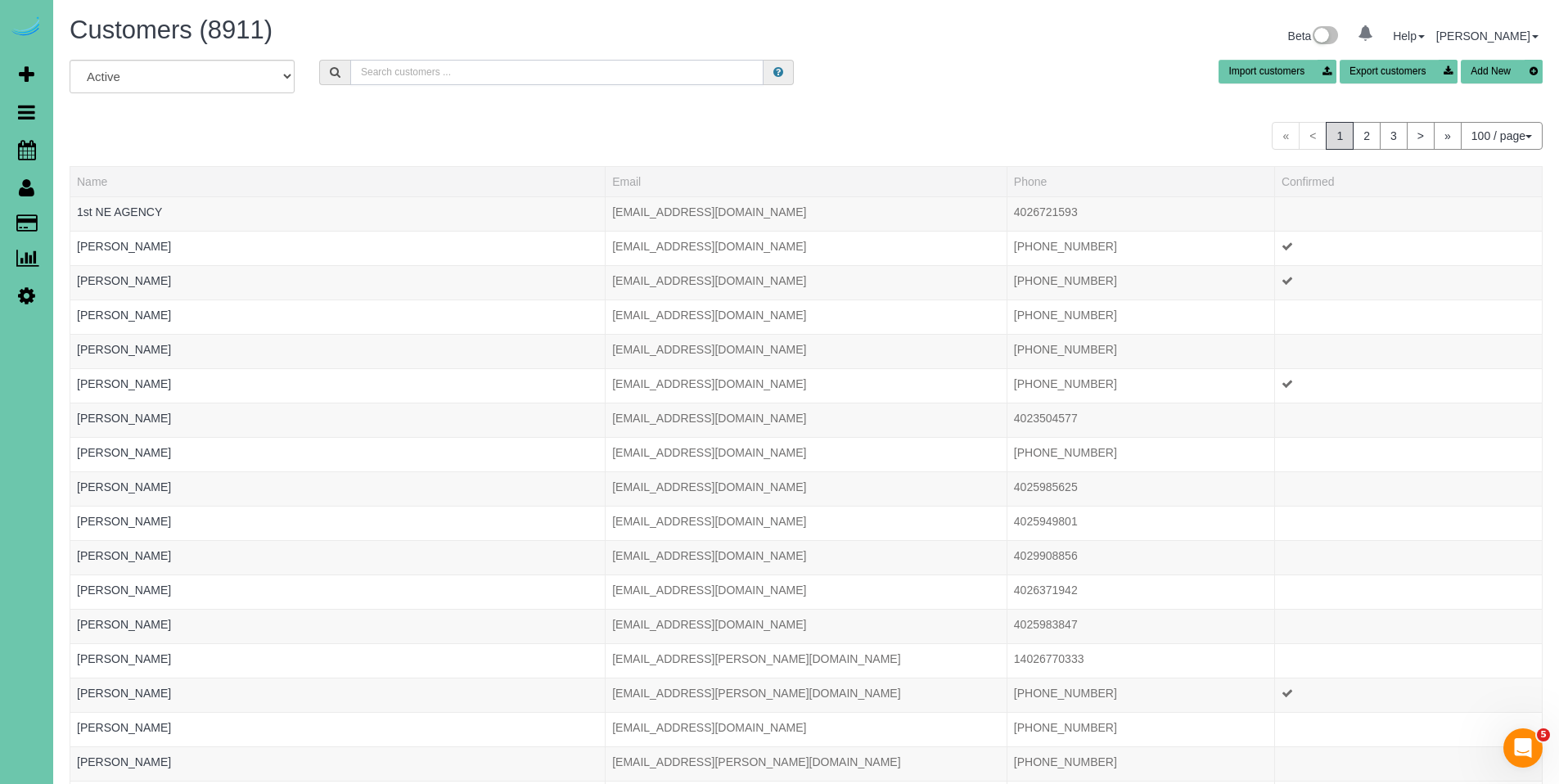
click at [462, 75] on input "text" at bounding box center [557, 72] width 413 height 25
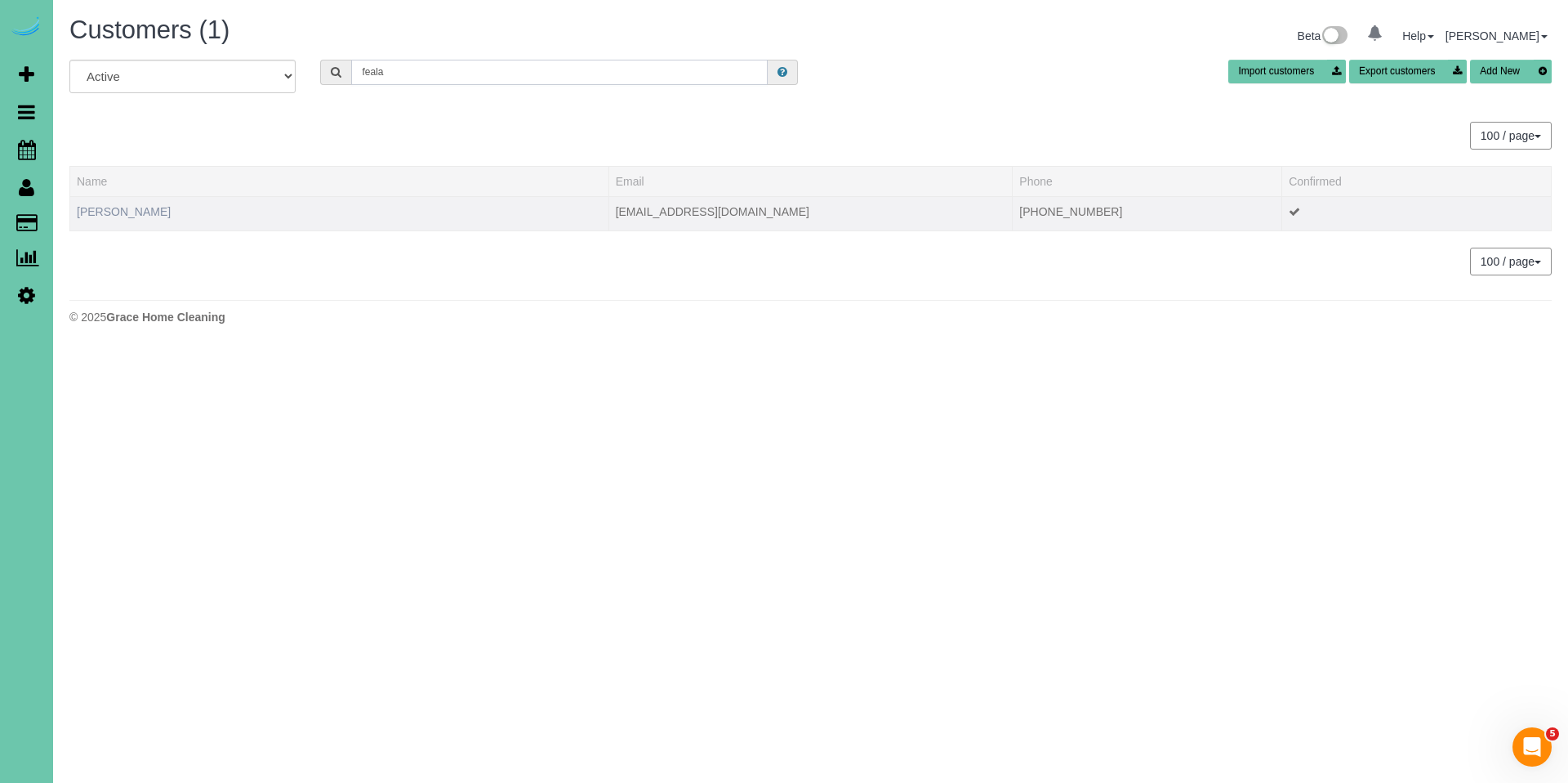
type input "feala"
click at [126, 214] on link "Lindsey Feala" at bounding box center [124, 211] width 94 height 13
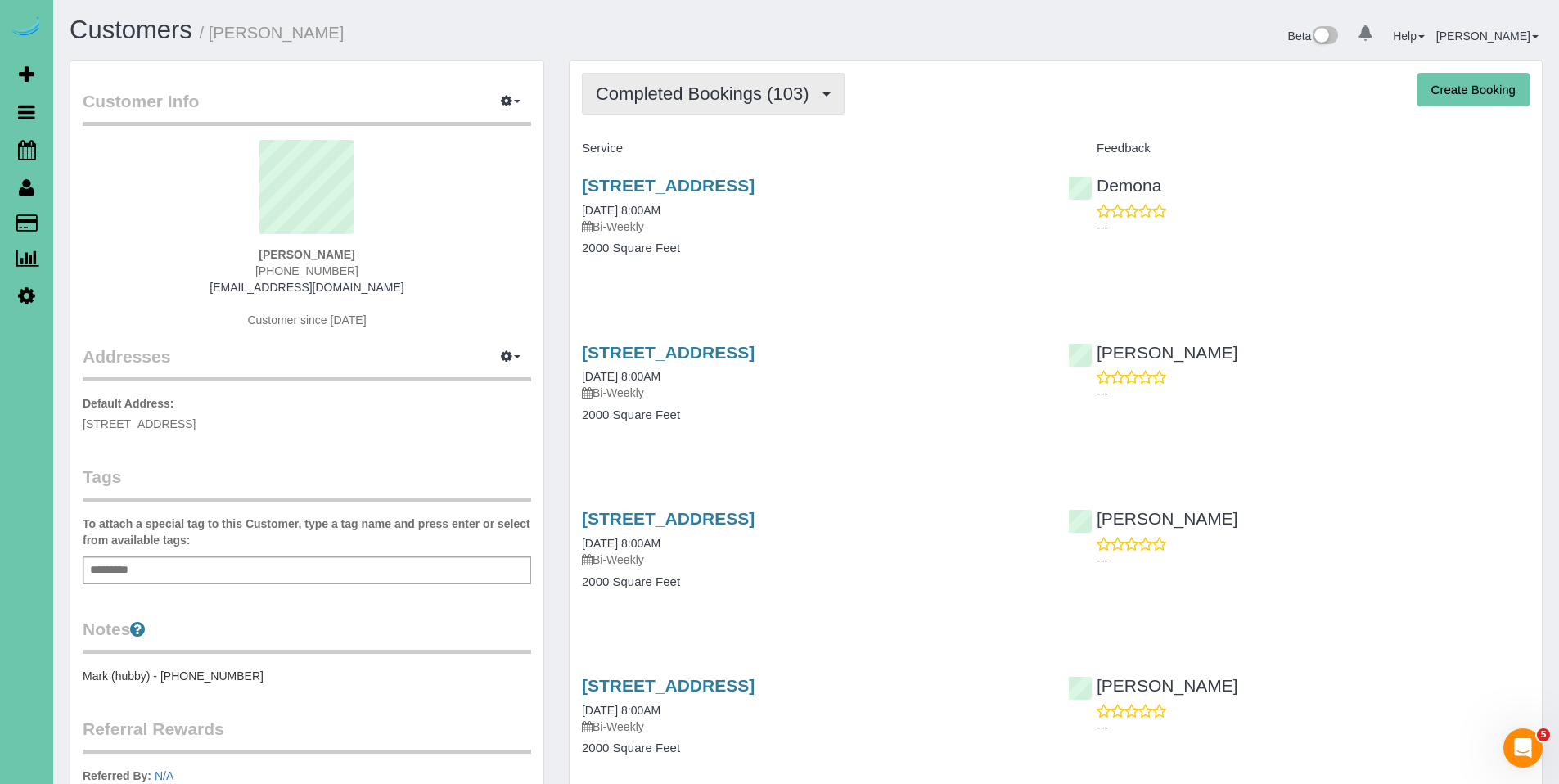
click at [689, 102] on span "Completed Bookings (103)" at bounding box center [706, 94] width 221 height 21
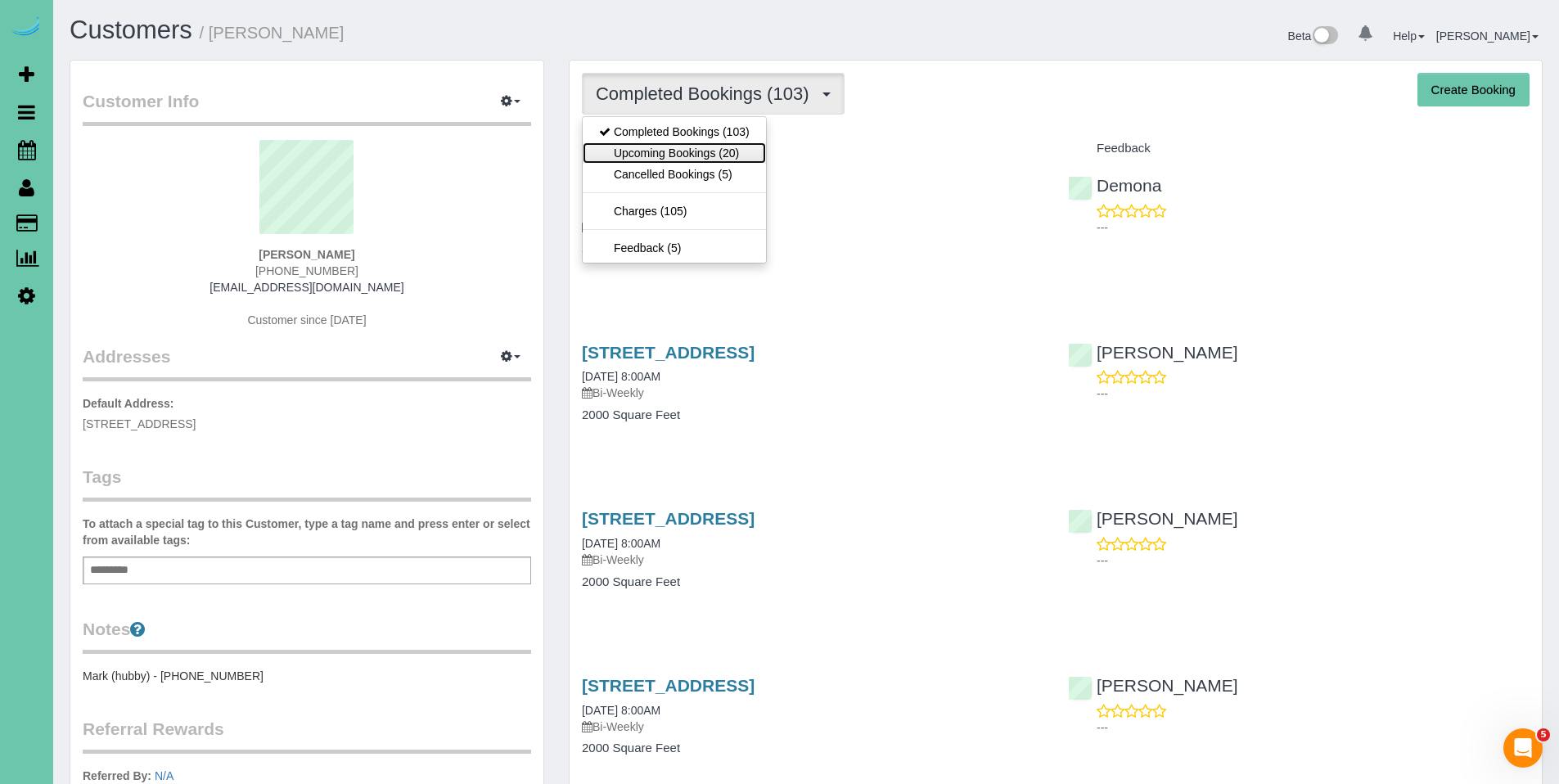
click at [683, 146] on link "Upcoming Bookings (20)" at bounding box center [674, 153] width 183 height 22
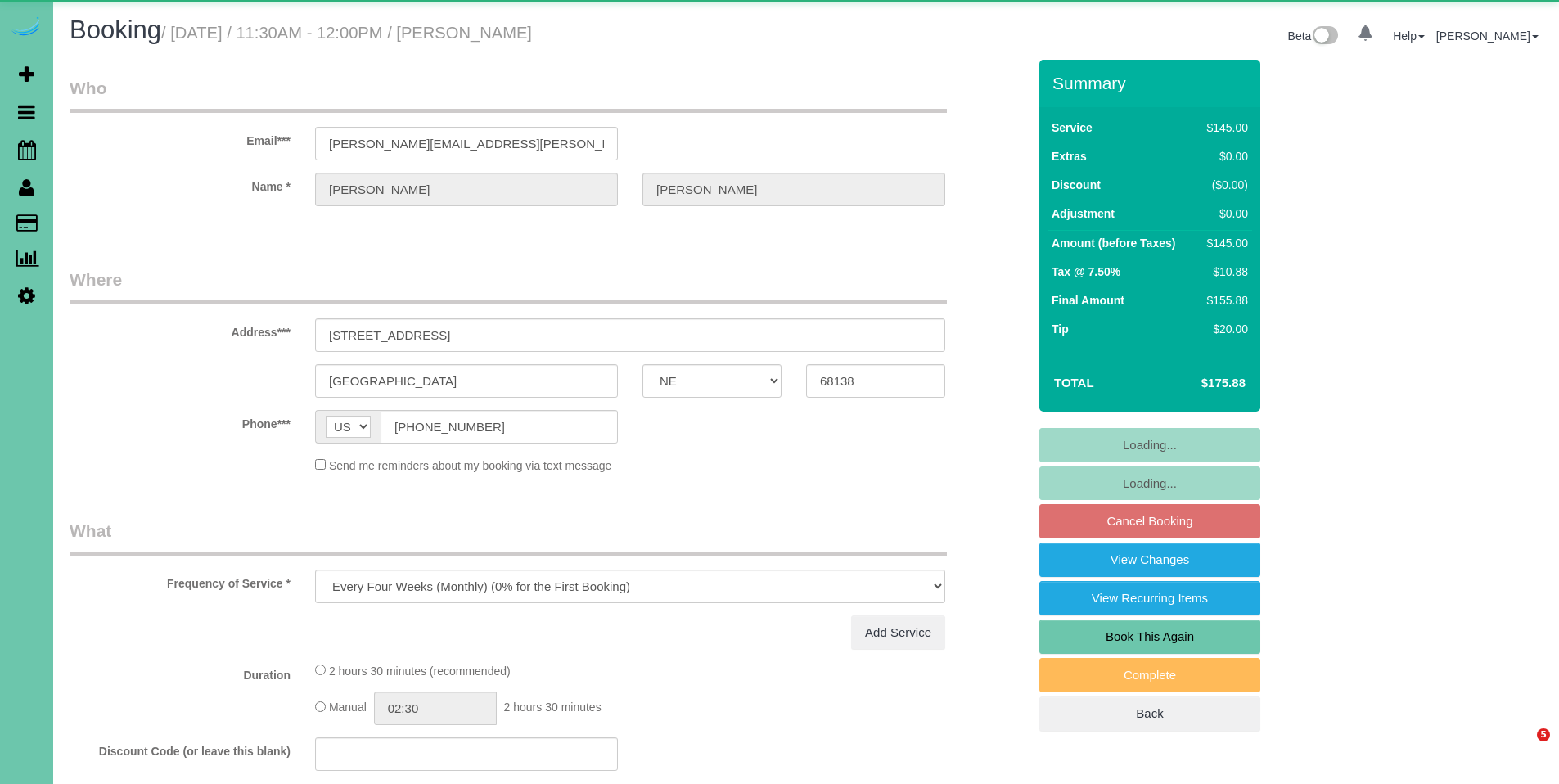
select select "NE"
select select "object:889"
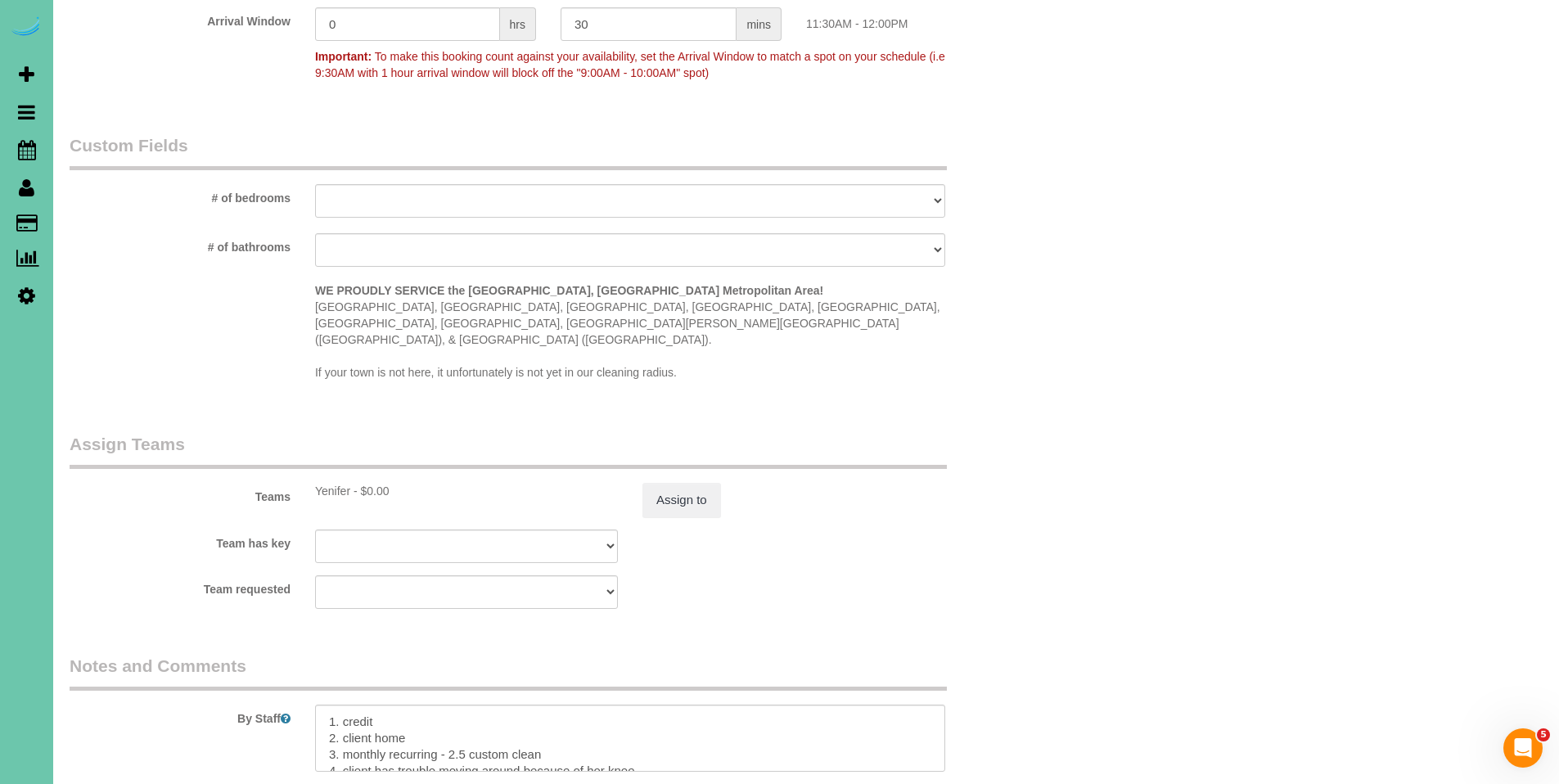
scroll to position [1341, 0]
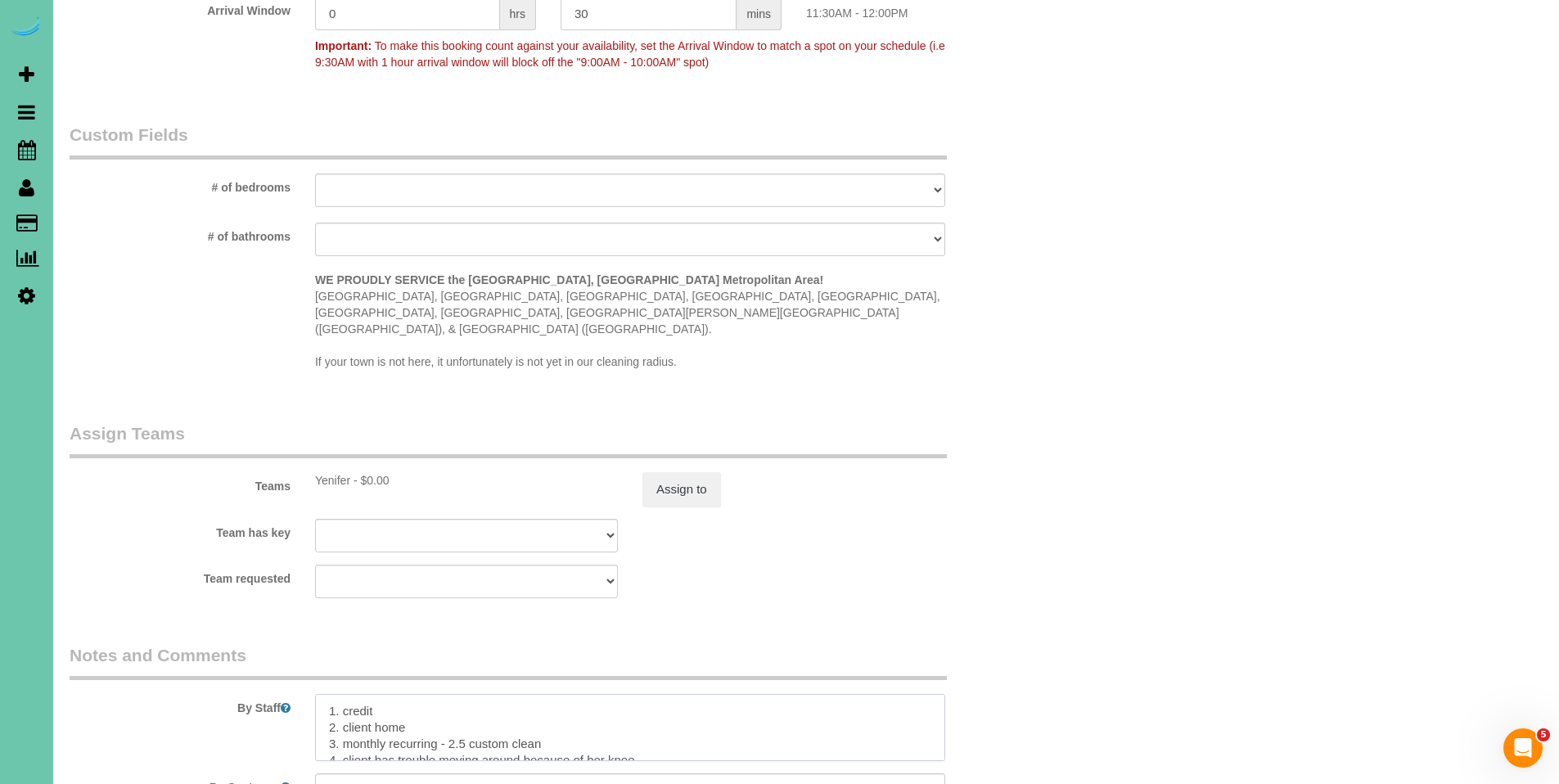
click at [894, 694] on textarea at bounding box center [630, 727] width 630 height 67
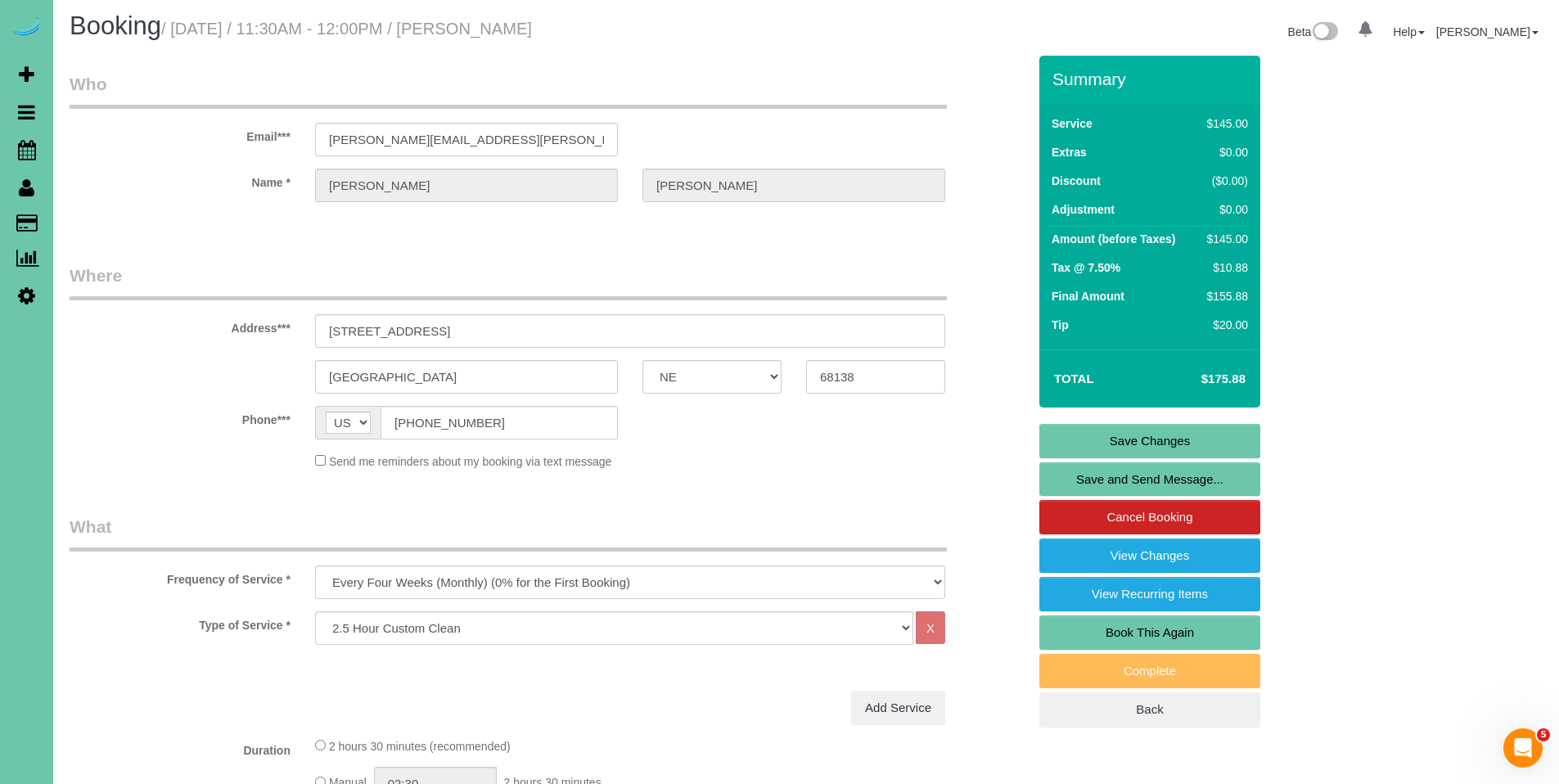
scroll to position [12, 0]
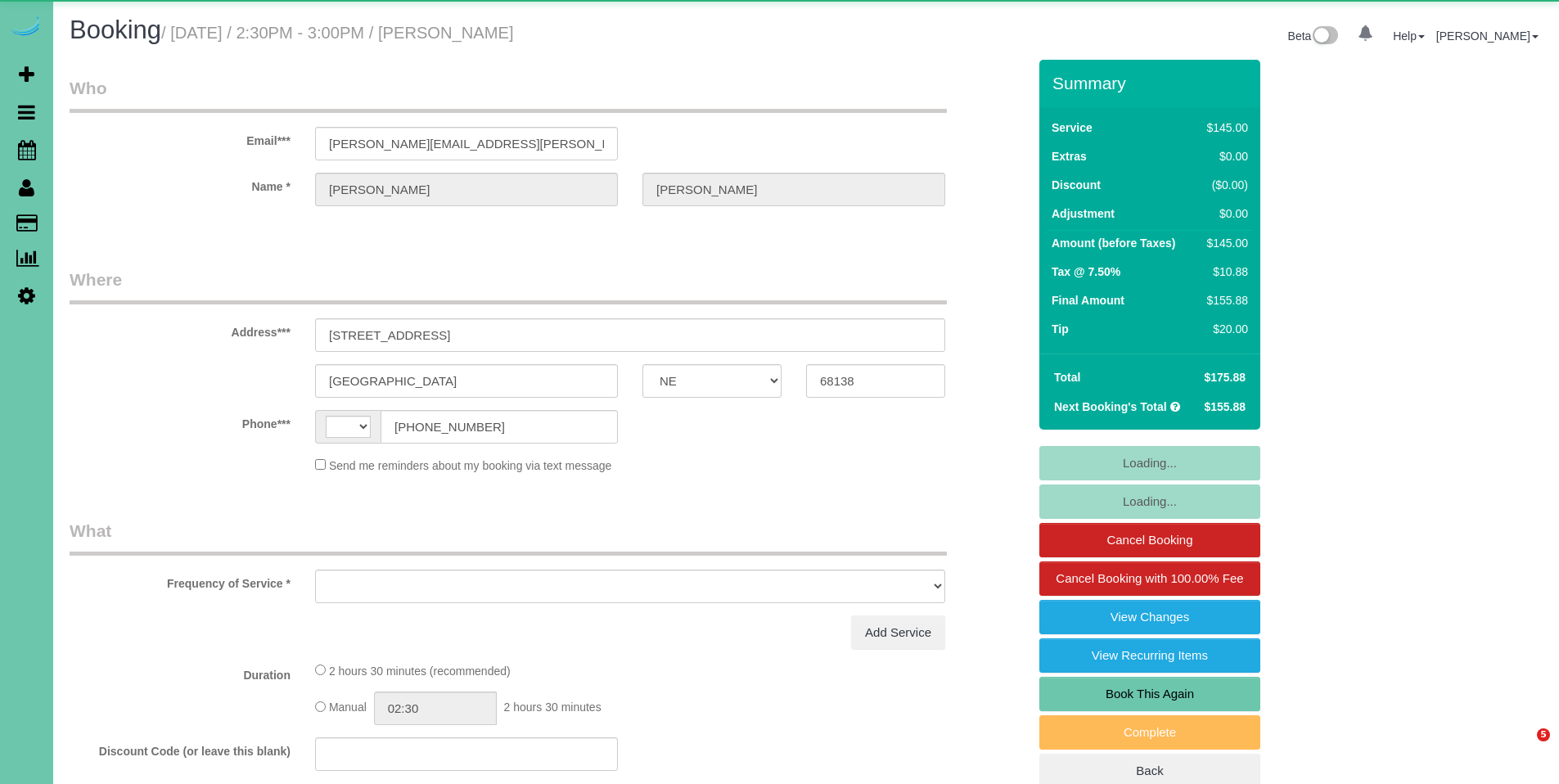
select select "NE"
select select "string:[GEOGRAPHIC_DATA]"
select select "object:828"
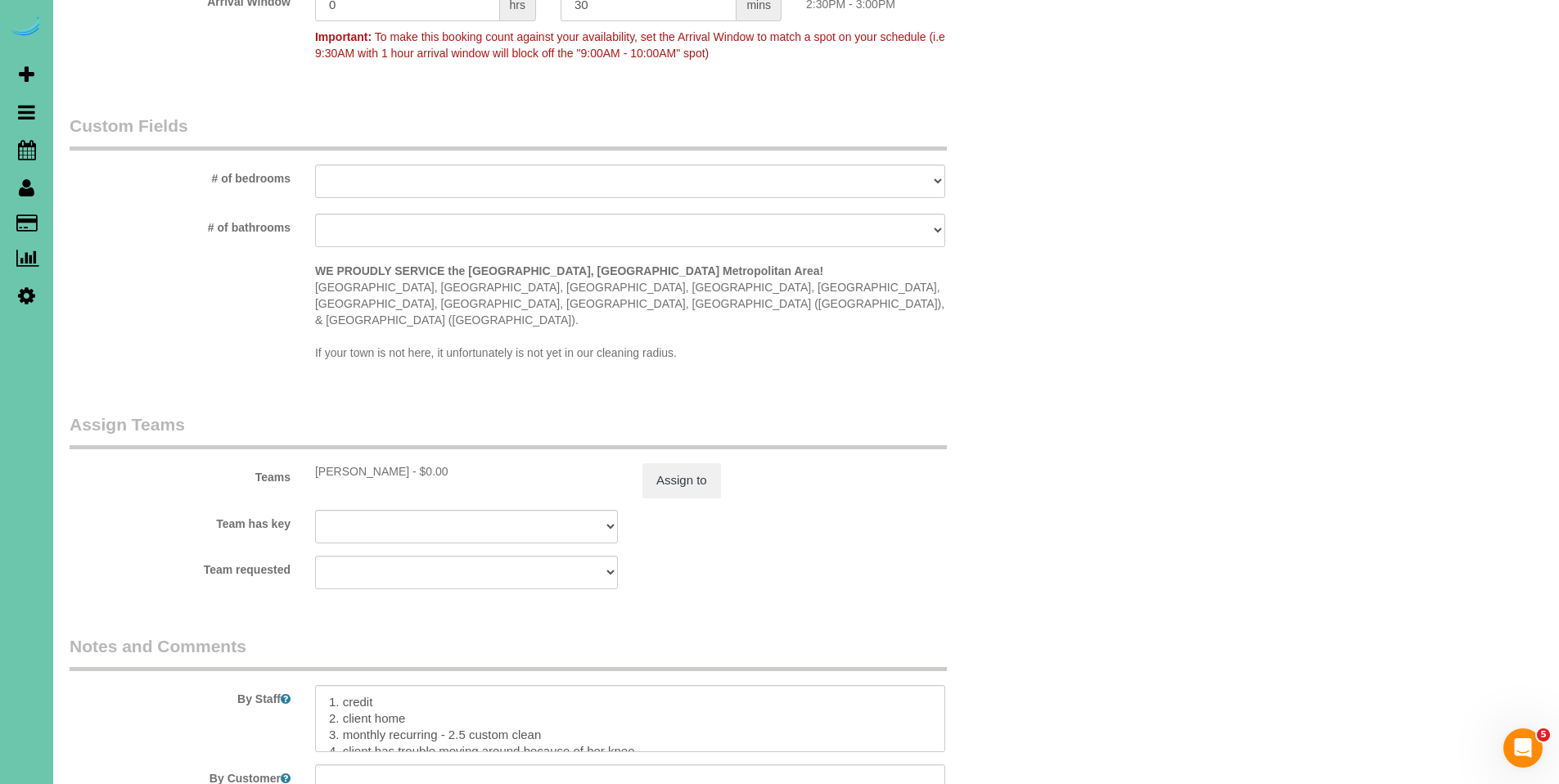
scroll to position [1608, 0]
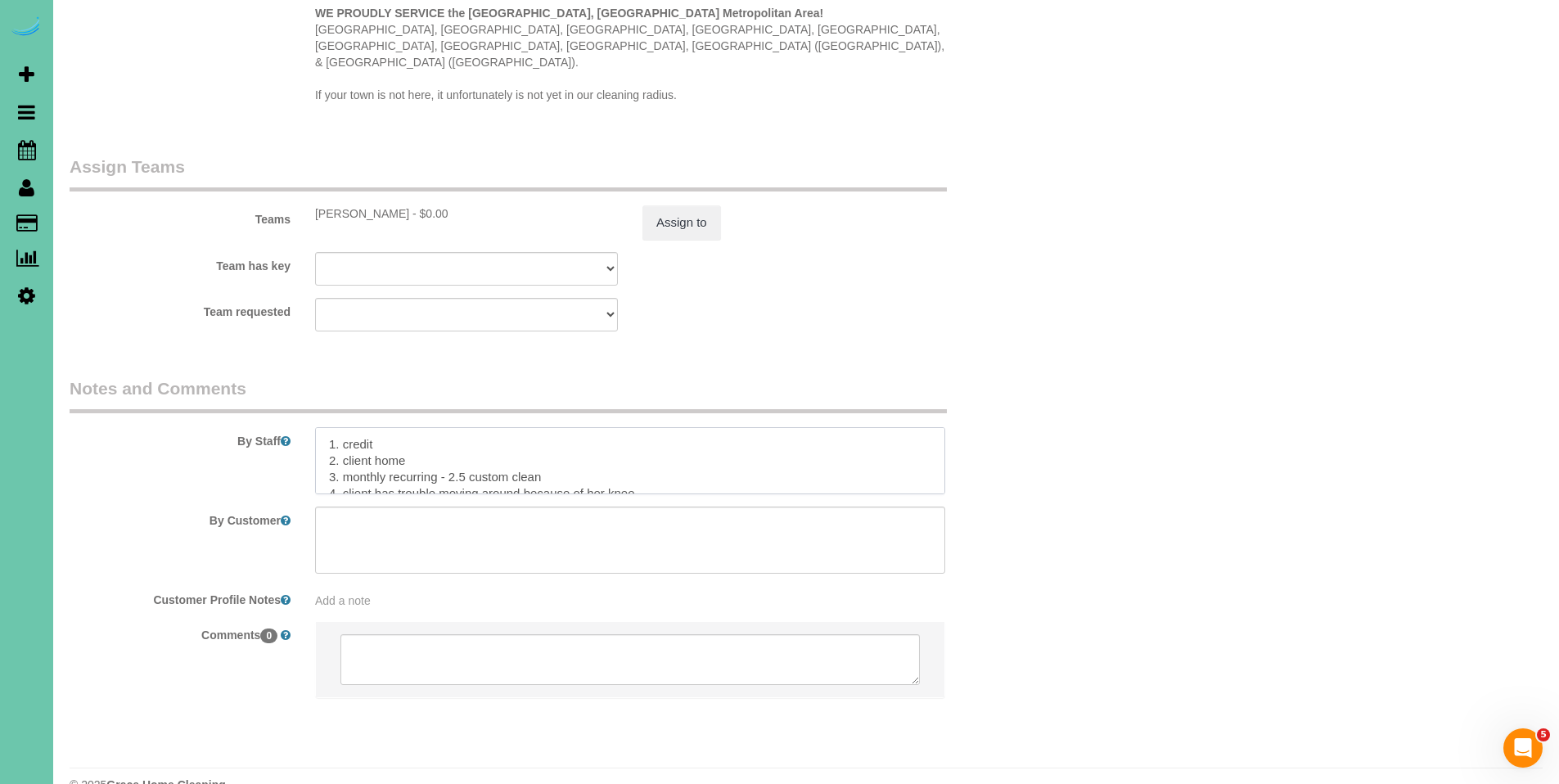
click at [325, 427] on textarea at bounding box center [630, 460] width 630 height 67
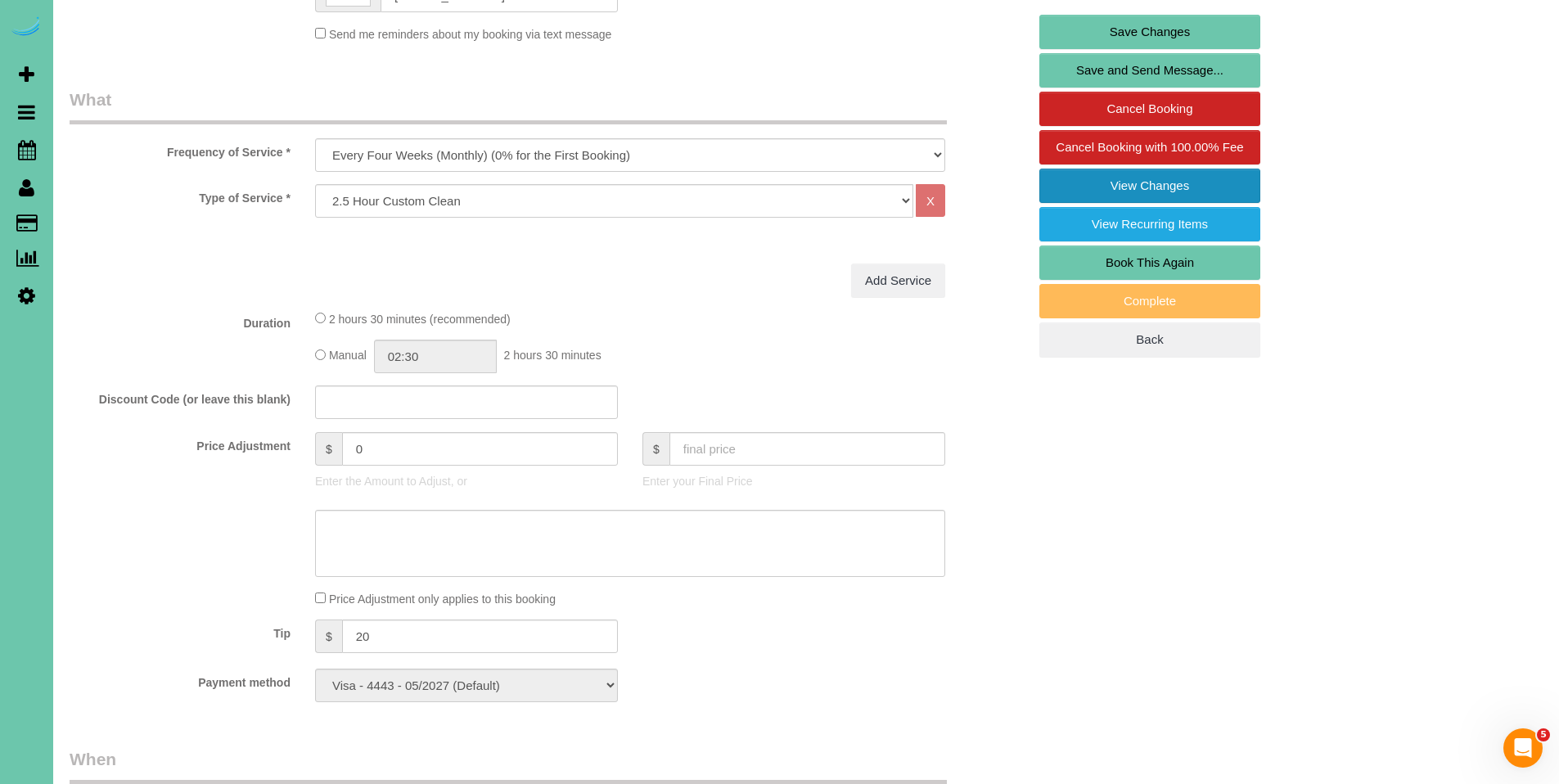
scroll to position [243, 0]
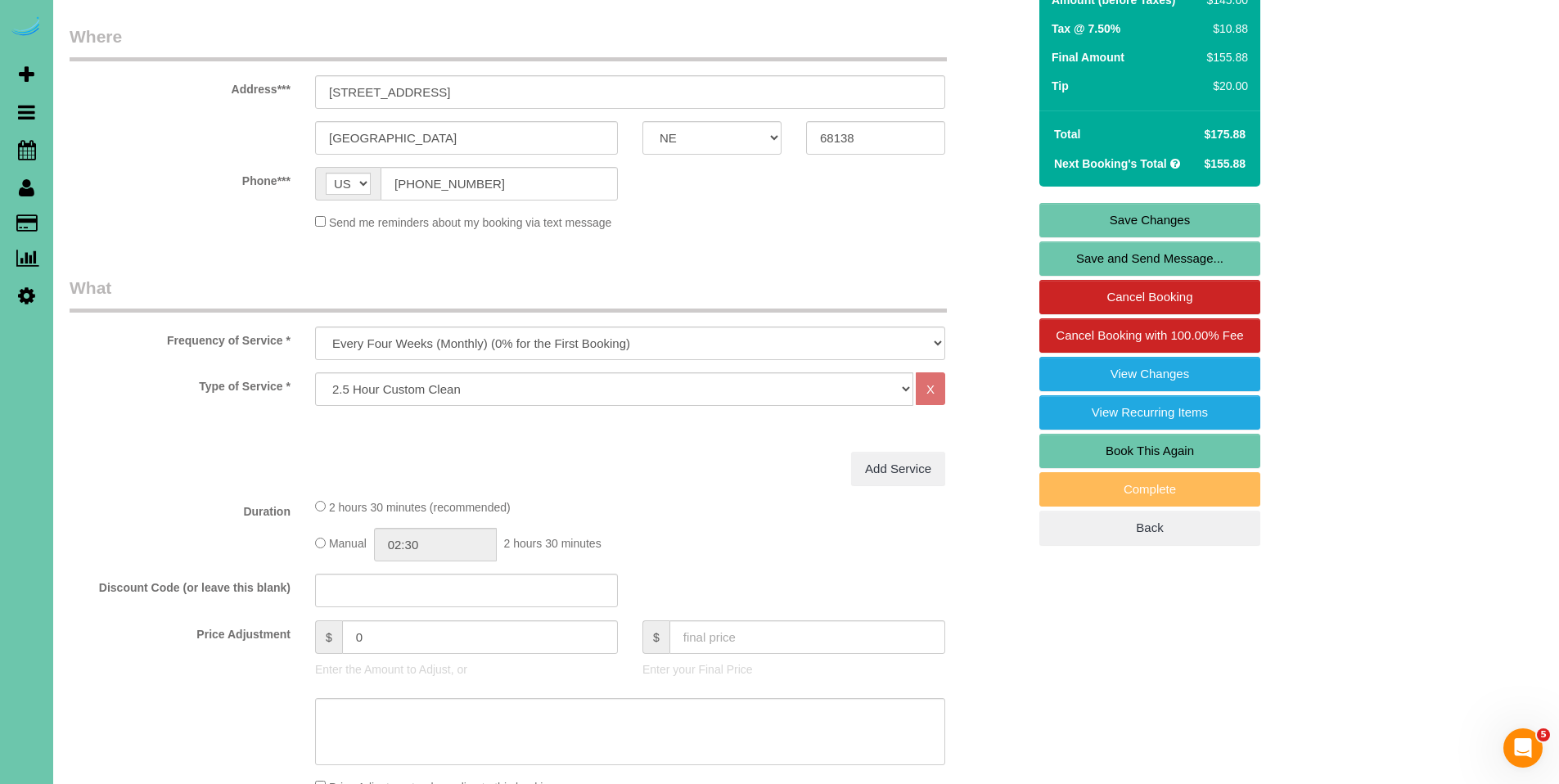
type textarea "**For this cleaning - the front door will be unlocked and client will leave wis…"
click at [1169, 225] on link "Save Changes" at bounding box center [1150, 220] width 221 height 35
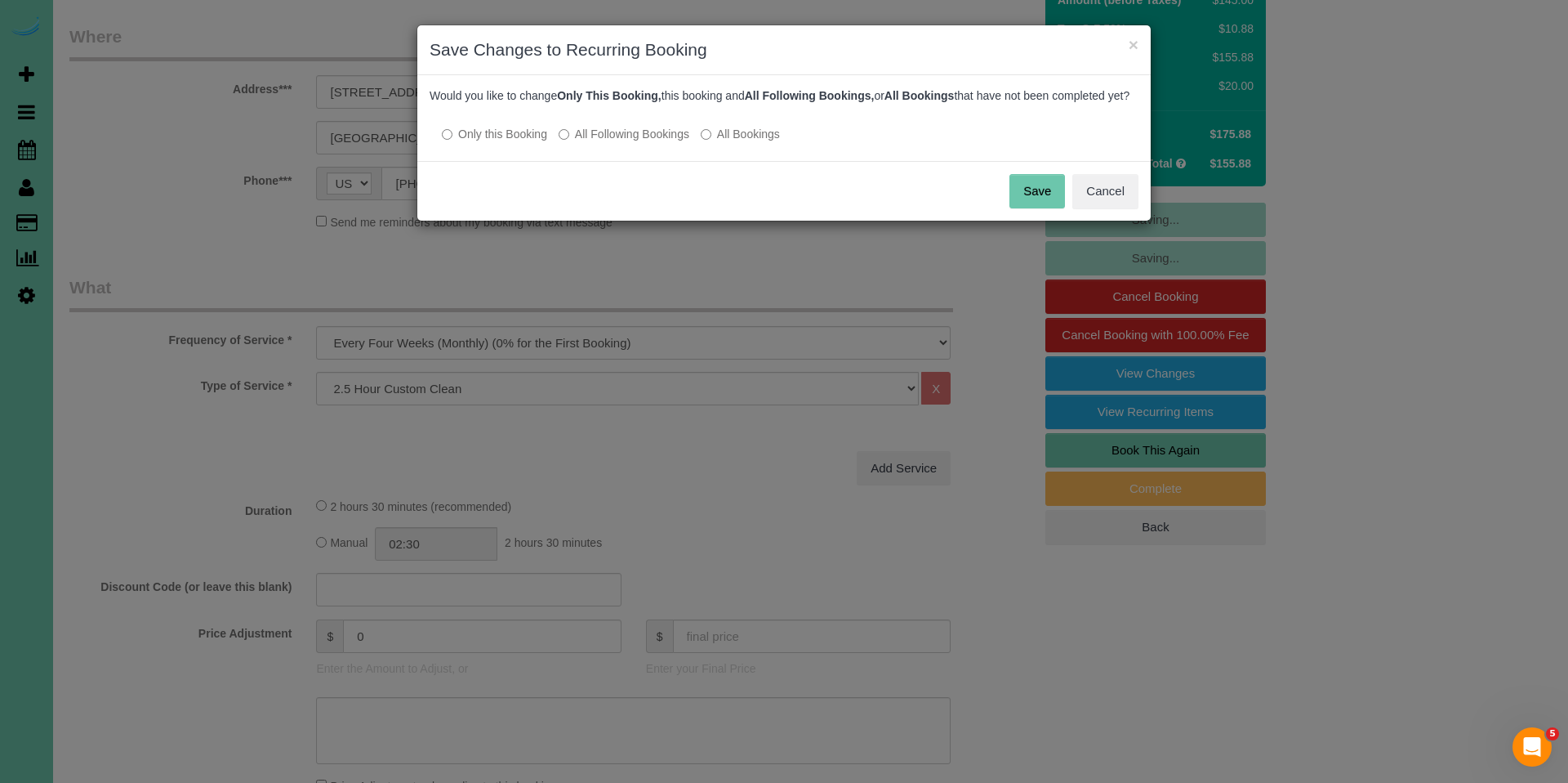
click at [1049, 205] on button "Save" at bounding box center [1037, 191] width 55 height 35
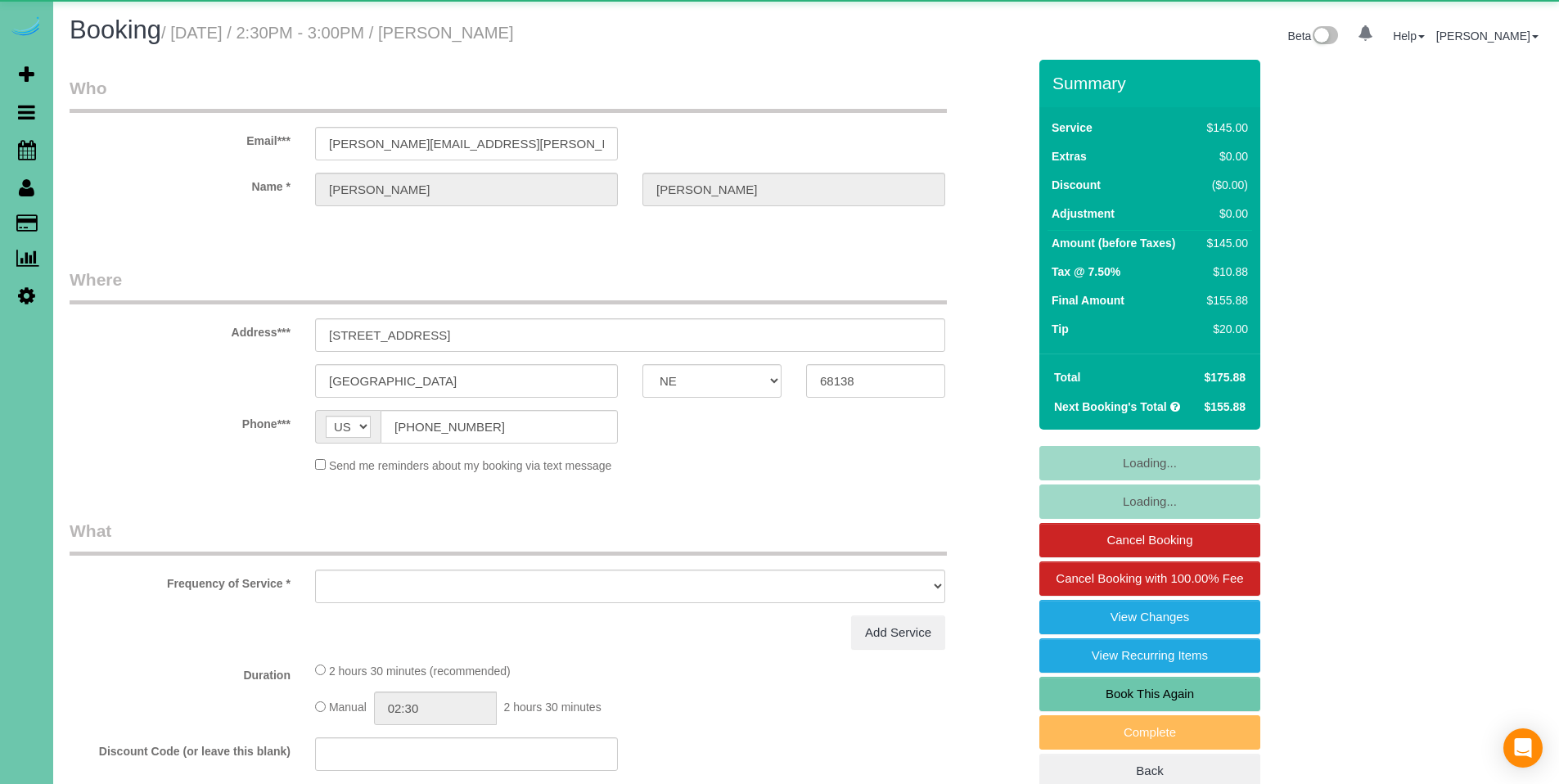
select select "NE"
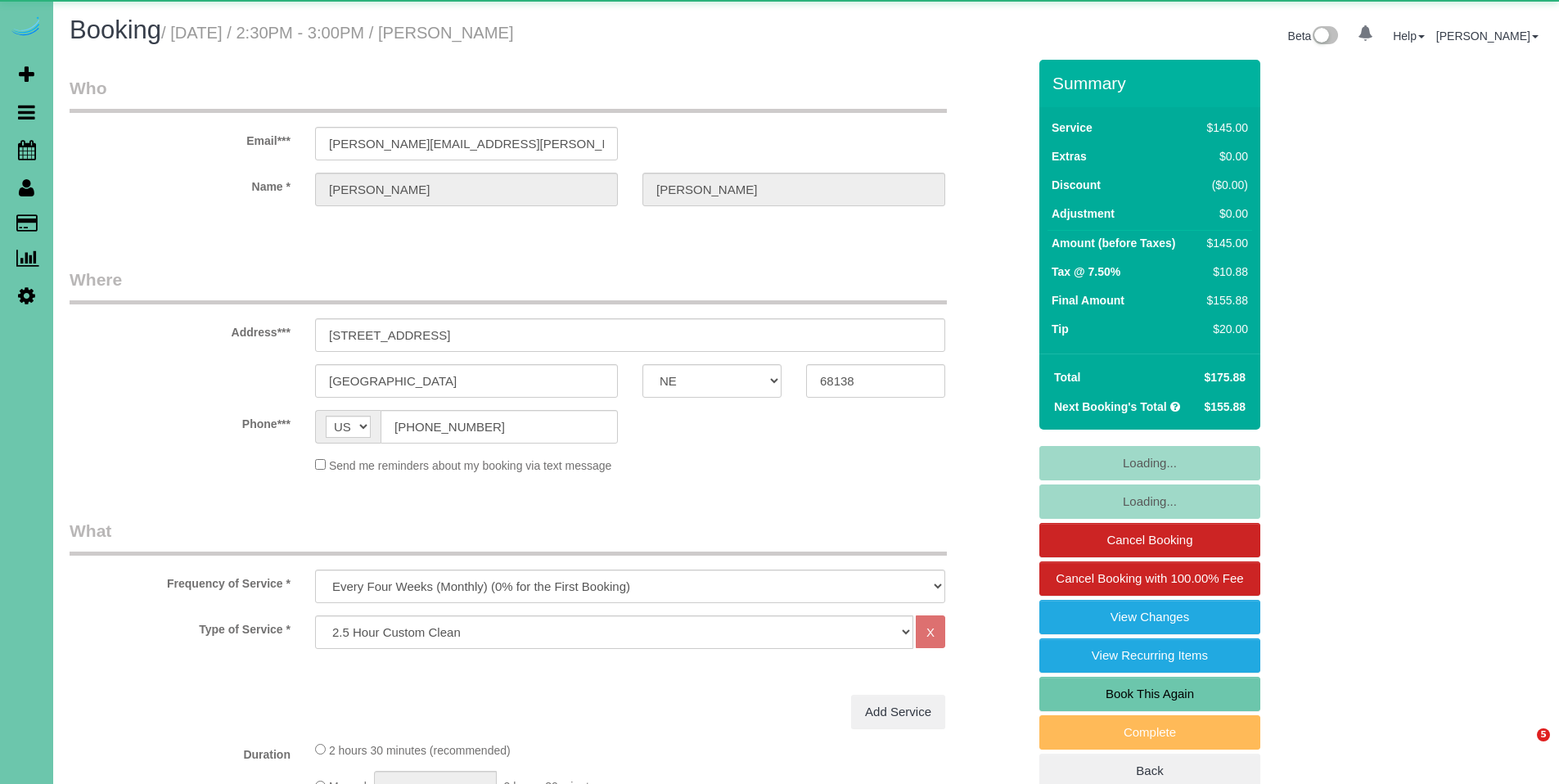
select select "object:896"
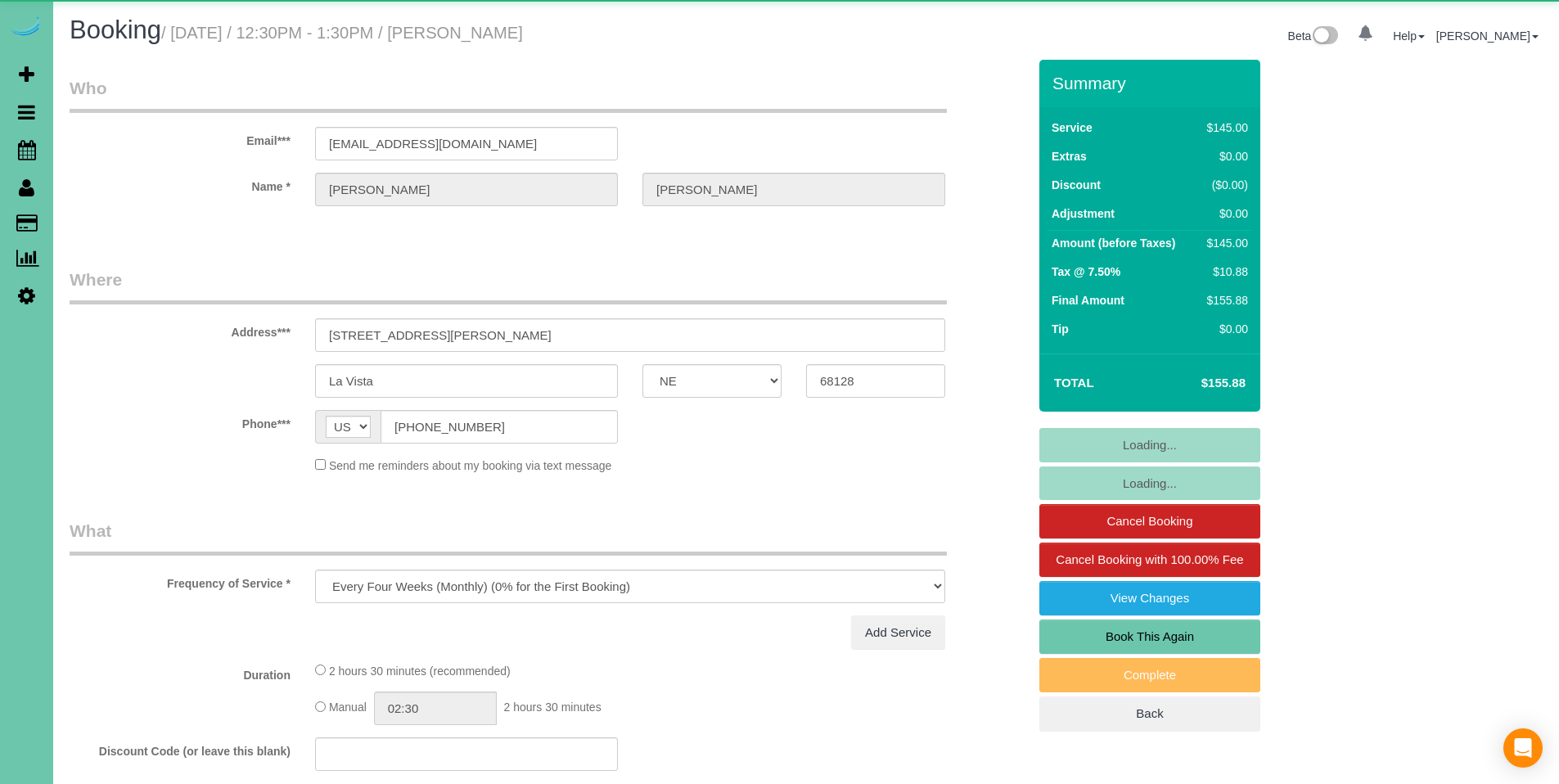
select select "NE"
select select "object:823"
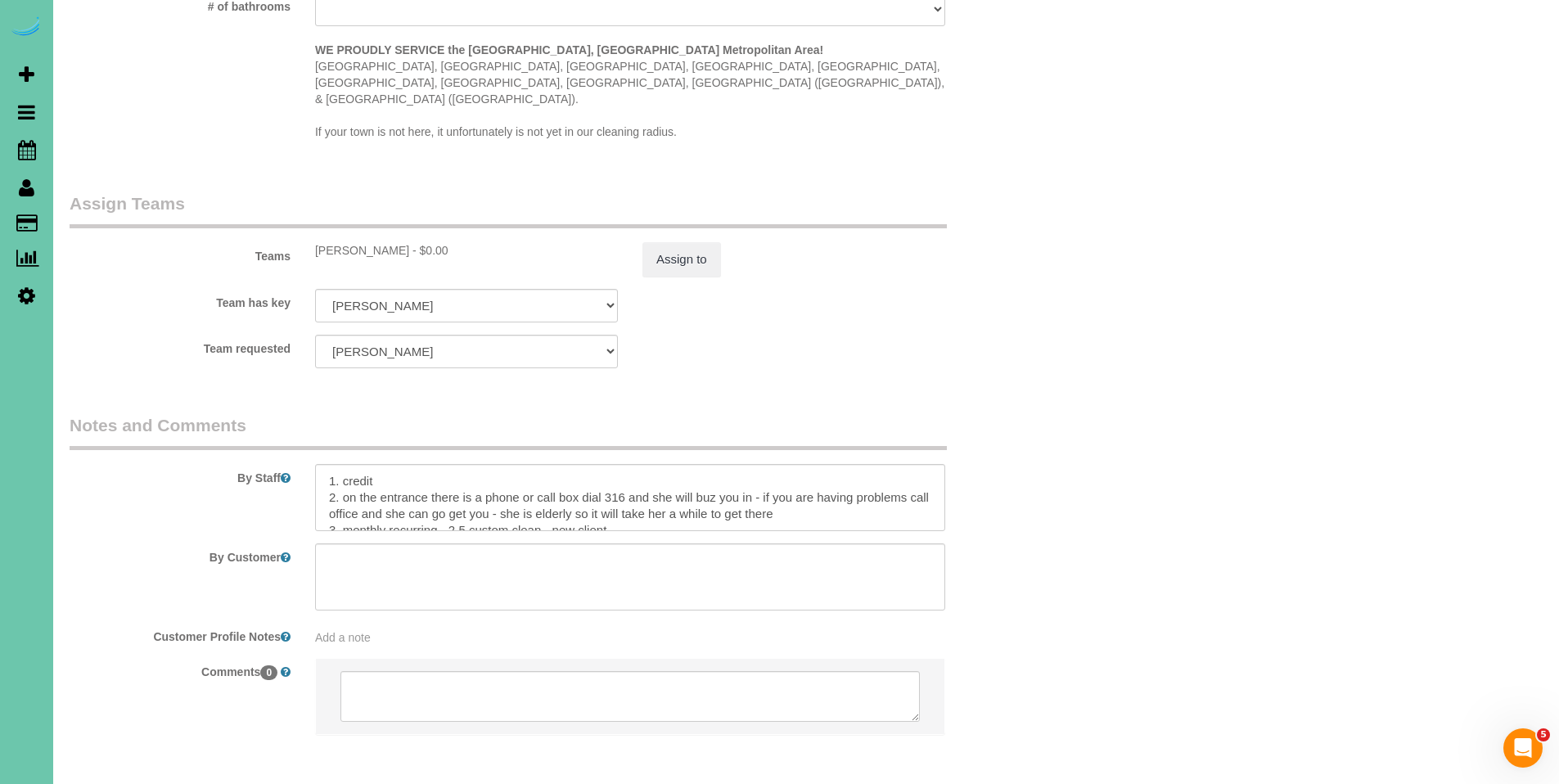
scroll to position [1571, 0]
click at [326, 463] on textarea at bounding box center [630, 496] width 630 height 67
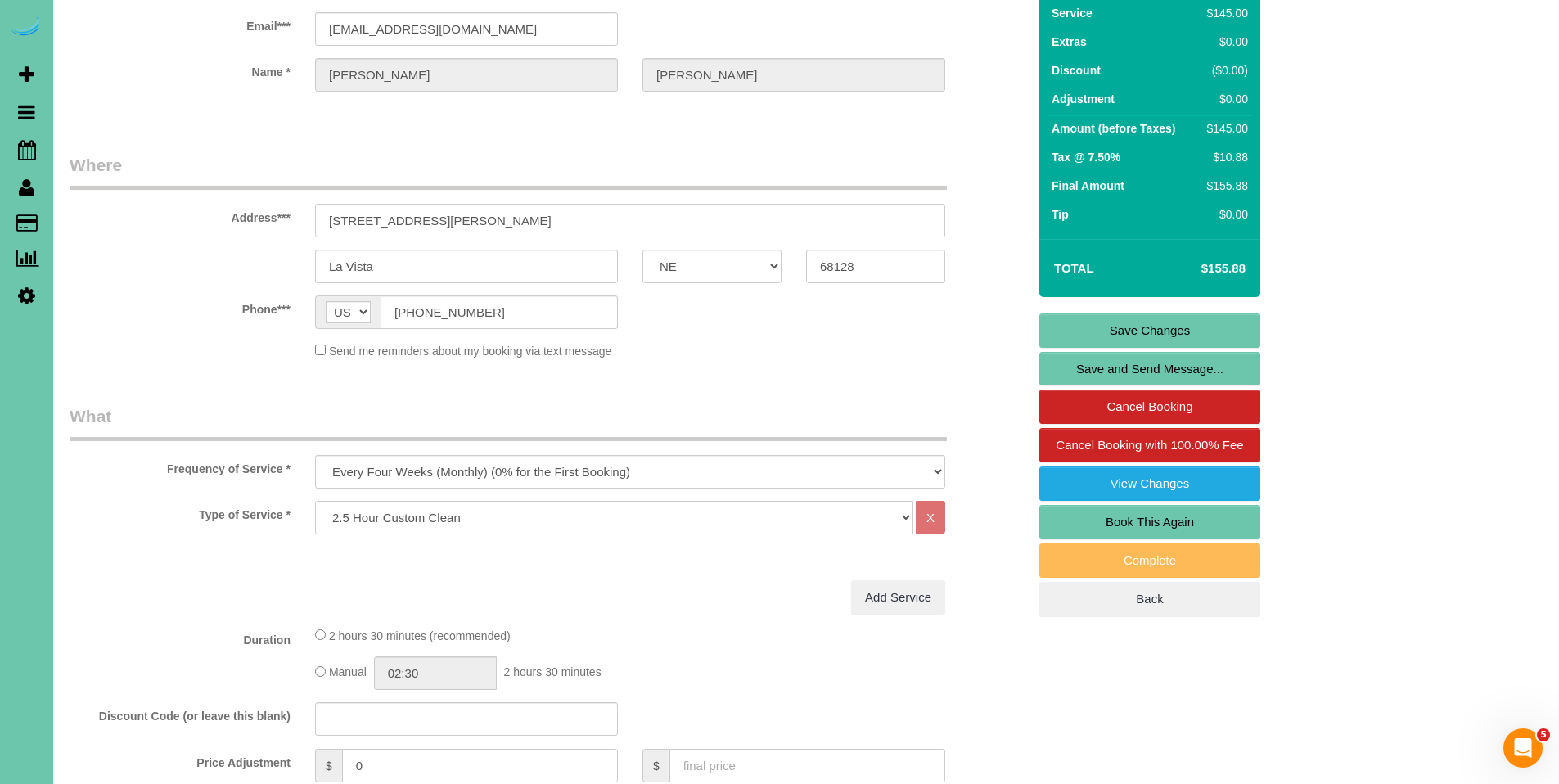
scroll to position [86, 0]
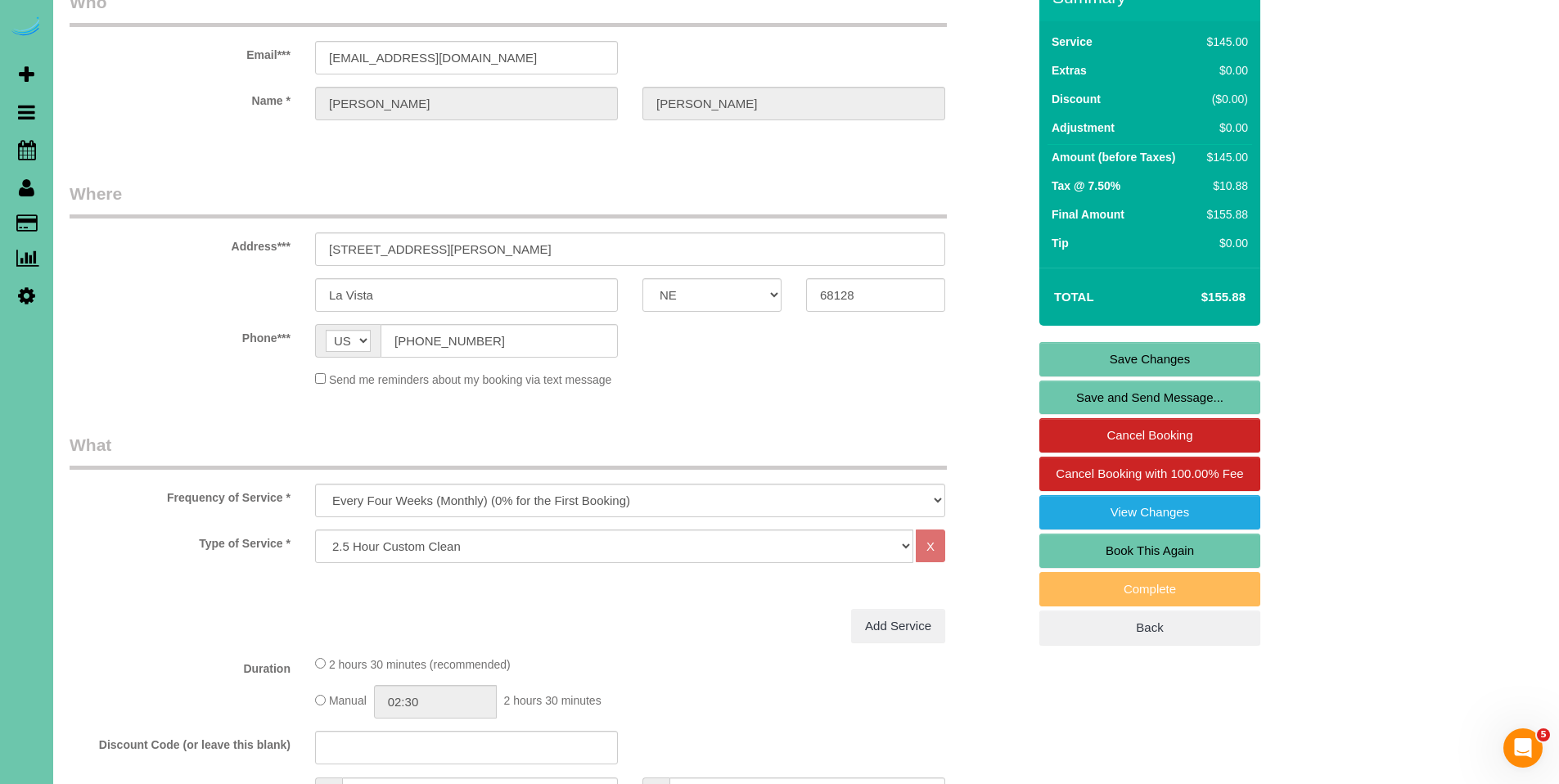
type textarea "**Client called to let us know she may not have running water on this day - Be …"
click at [1161, 357] on link "Save Changes" at bounding box center [1150, 359] width 221 height 35
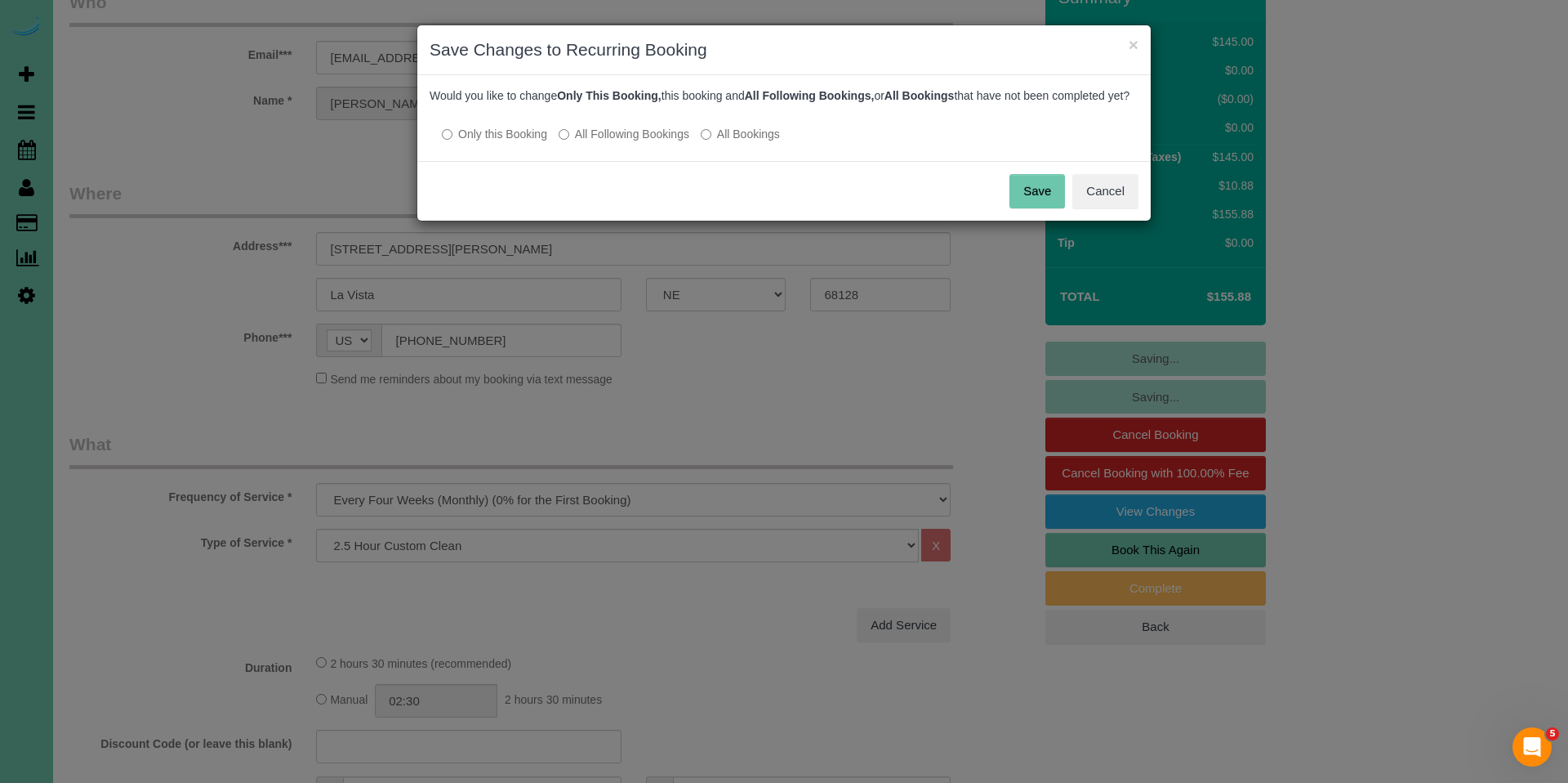
click at [1044, 209] on button "Save" at bounding box center [1037, 191] width 55 height 35
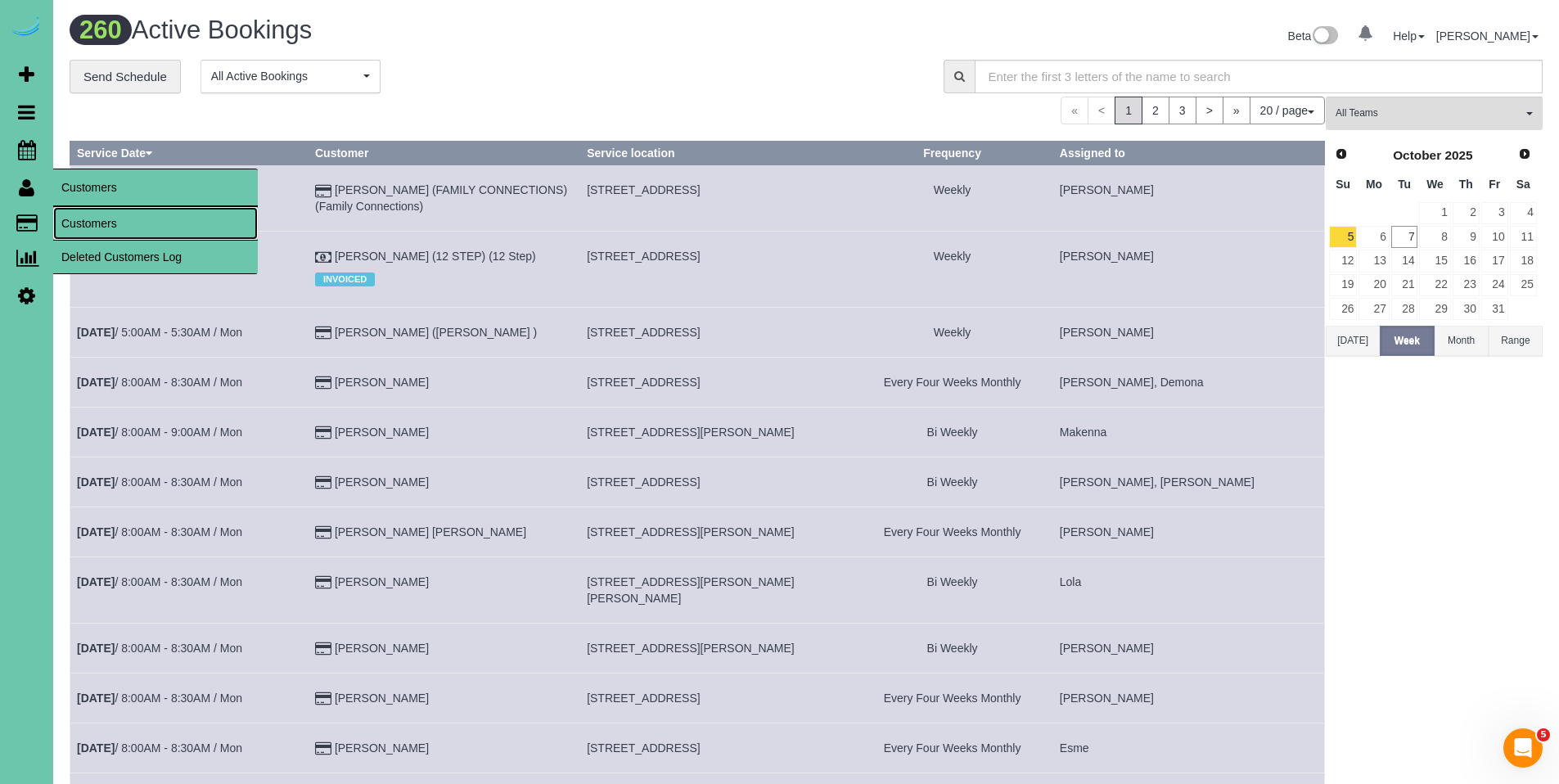
click at [87, 218] on link "Customers" at bounding box center [155, 224] width 205 height 33
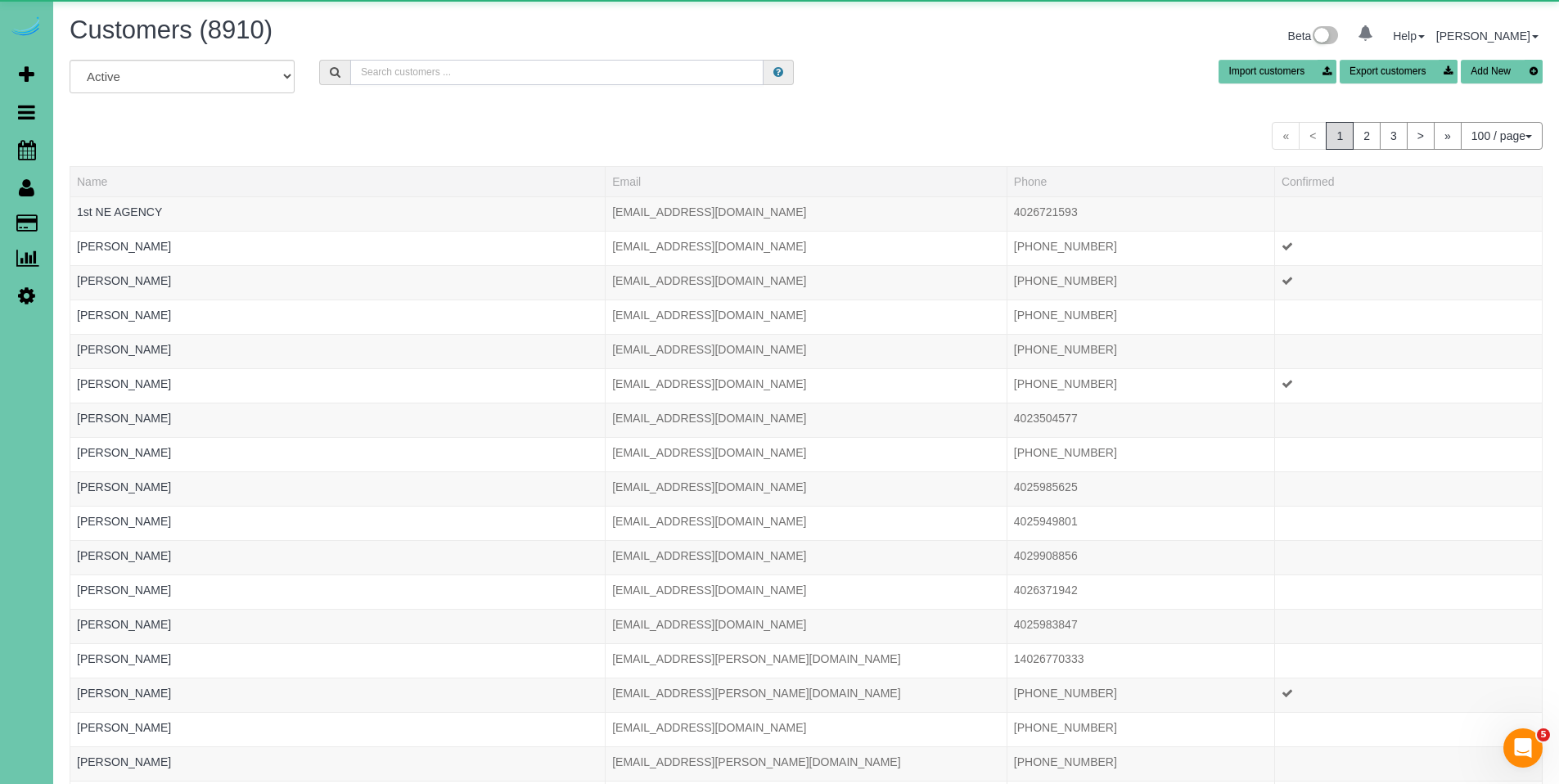
click at [472, 73] on input "text" at bounding box center [557, 72] width 413 height 25
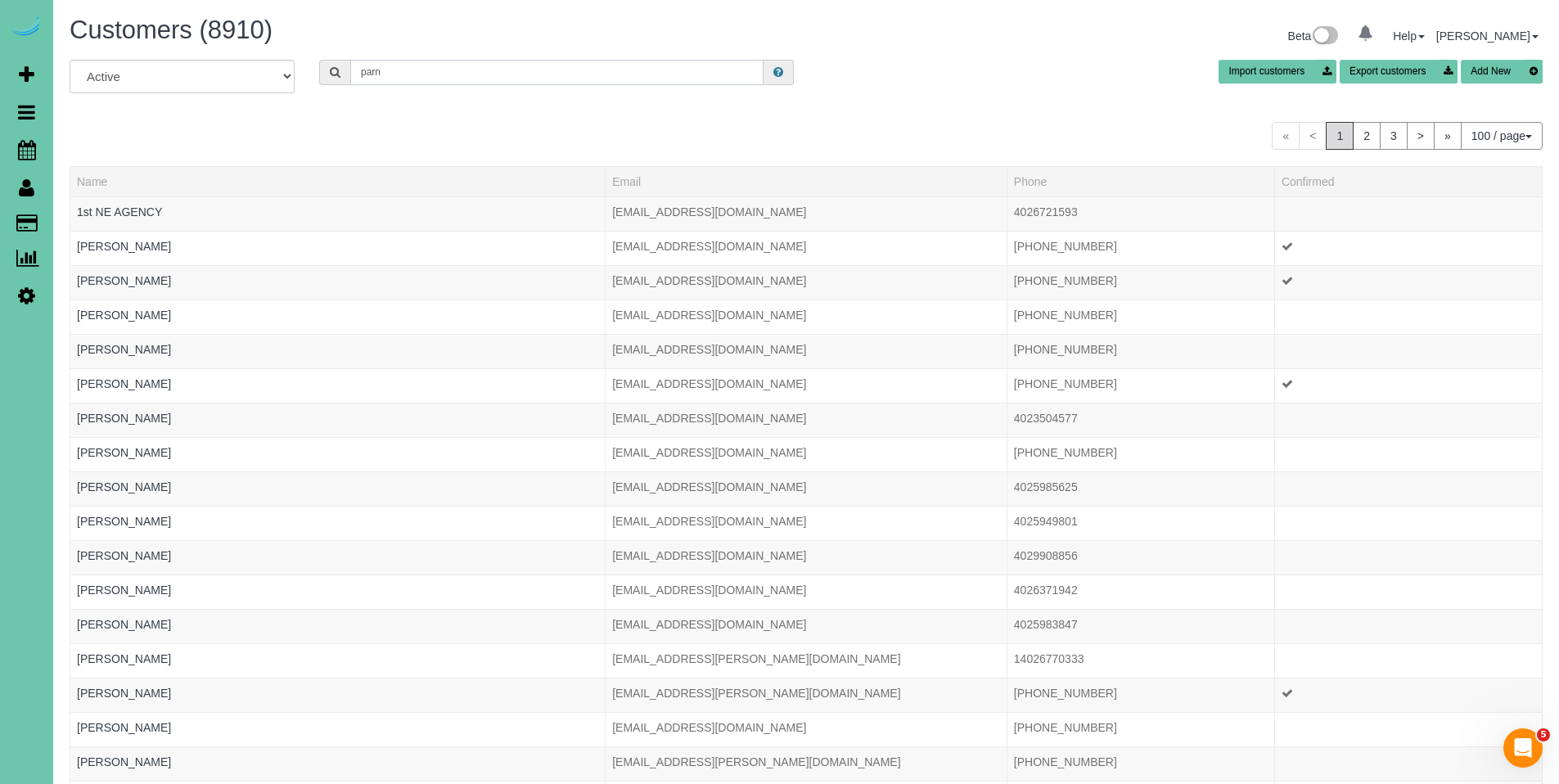
type input "[PERSON_NAME]"
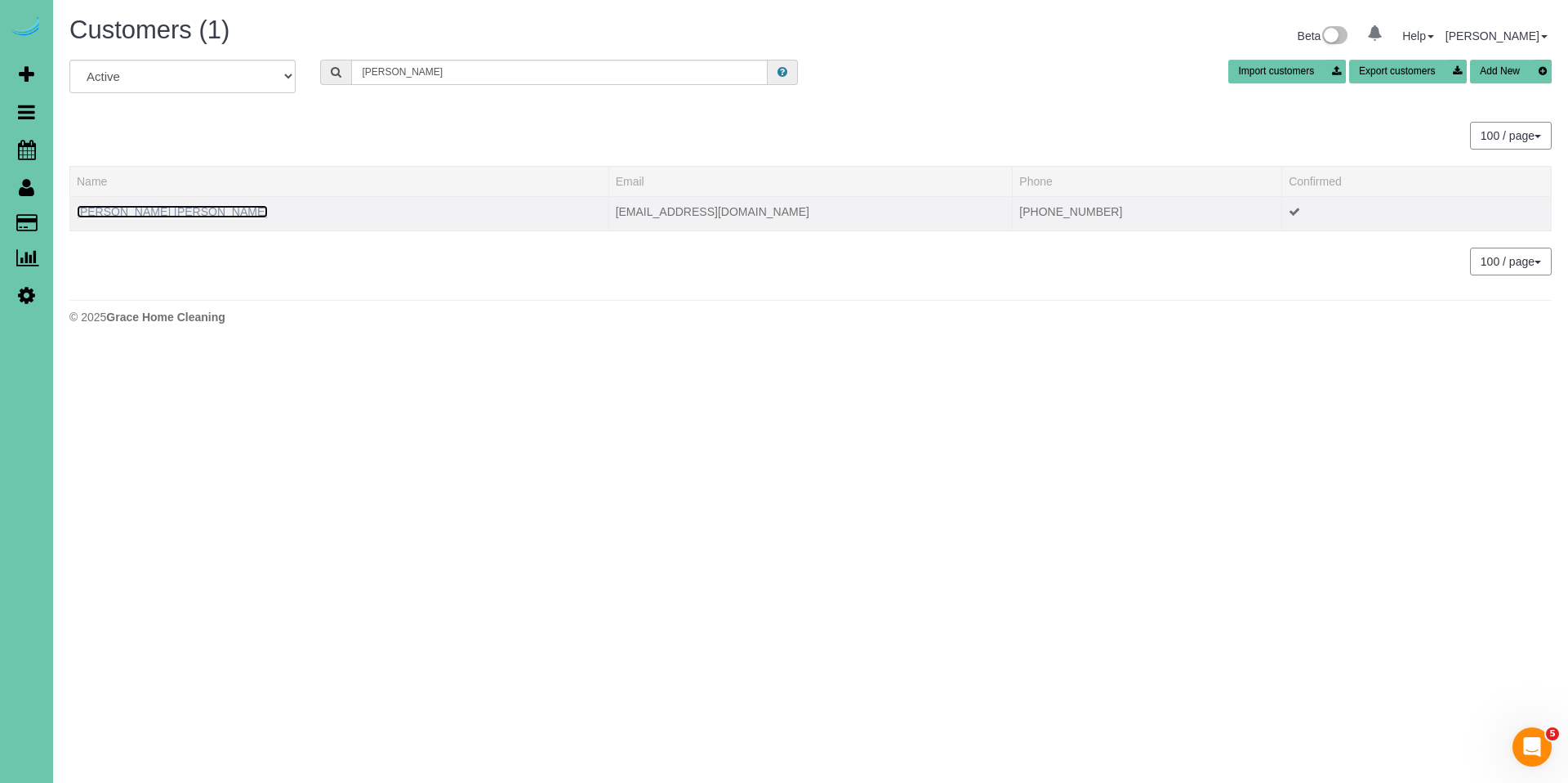
click at [147, 217] on link "[PERSON_NAME] [PERSON_NAME]" at bounding box center [172, 211] width 191 height 13
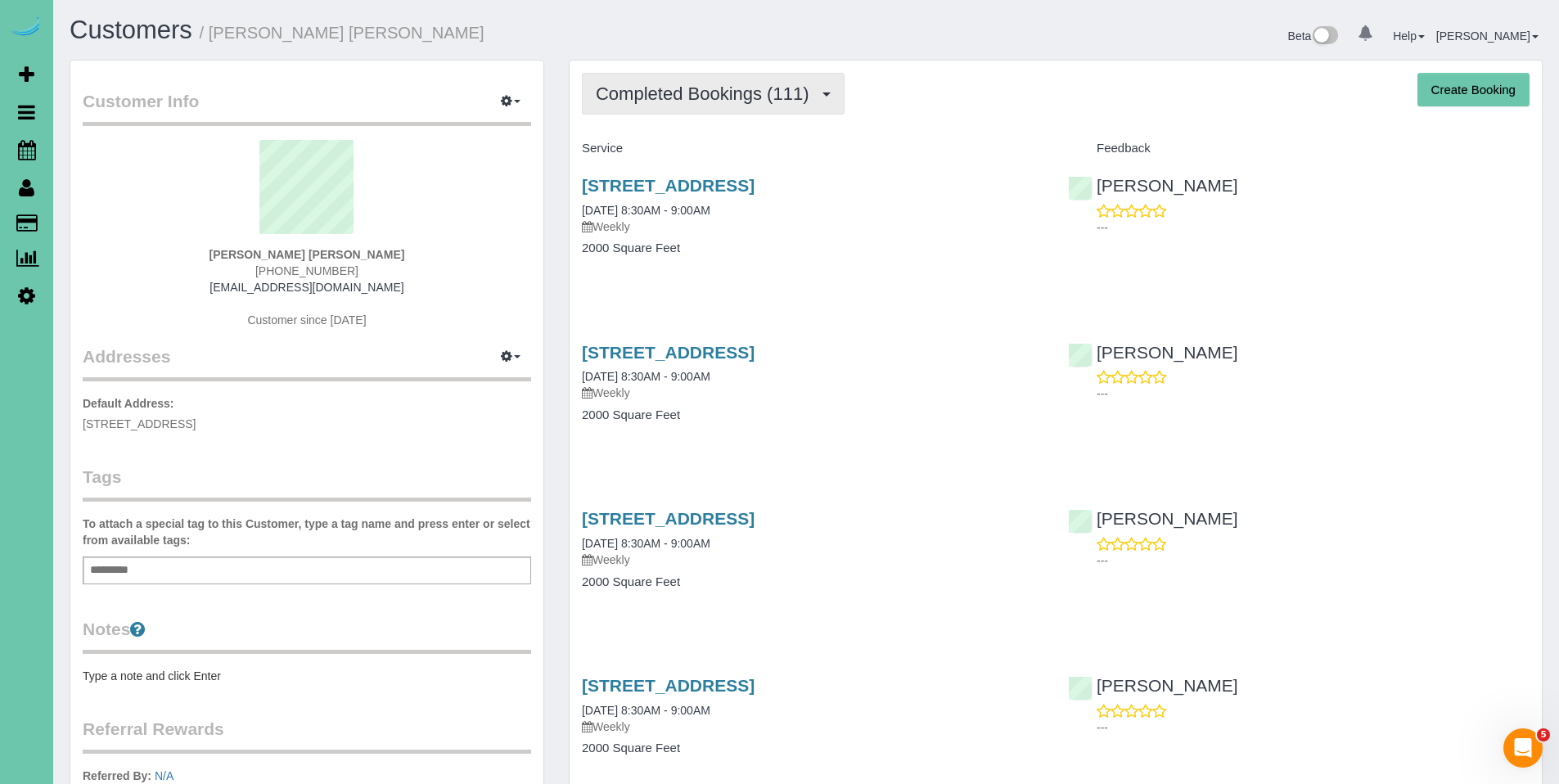
click at [705, 90] on span "Completed Bookings (111)" at bounding box center [706, 94] width 221 height 21
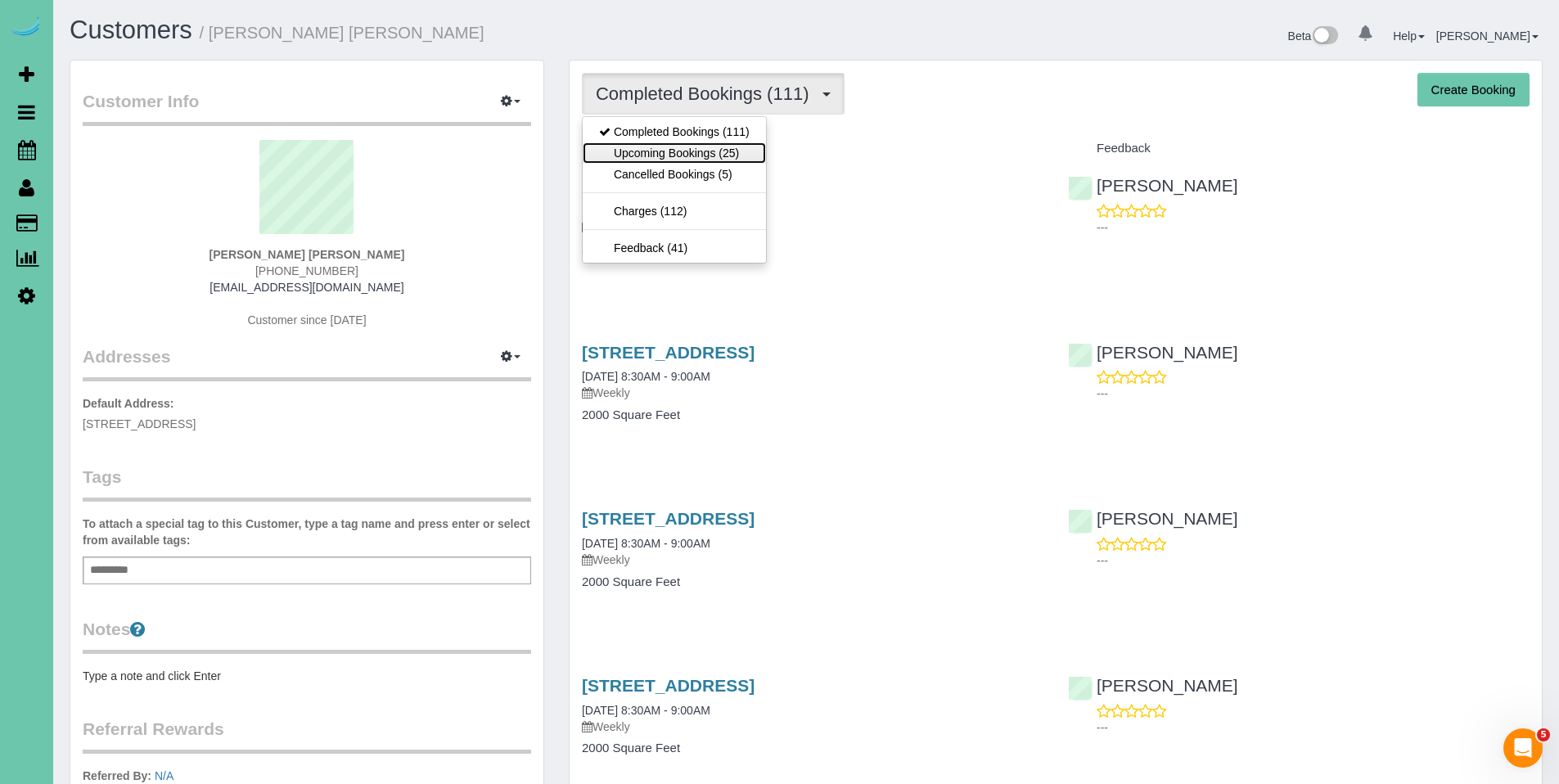
click at [676, 143] on link "Upcoming Bookings (25)" at bounding box center [674, 153] width 183 height 22
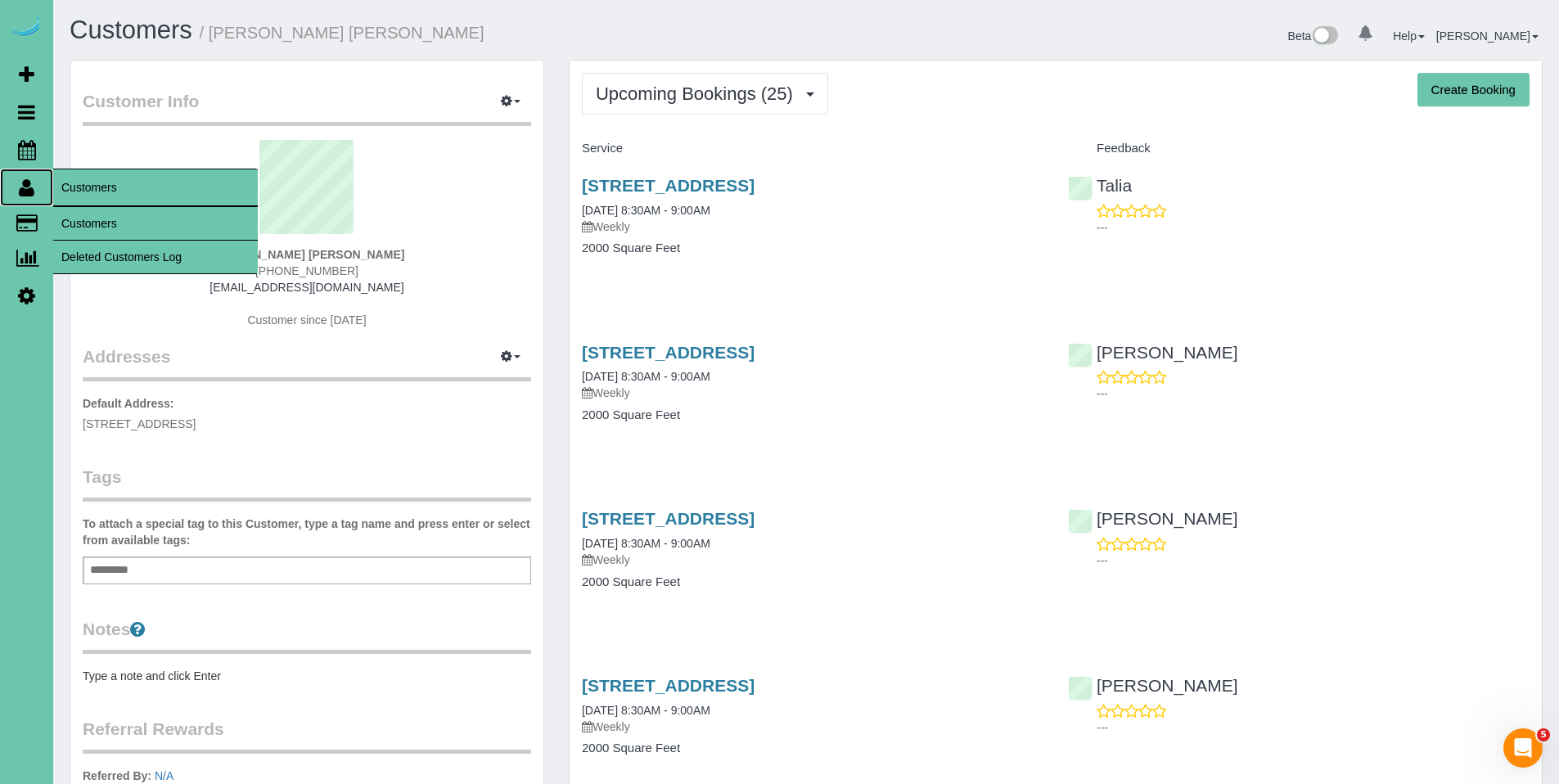
click at [30, 195] on icon at bounding box center [27, 187] width 16 height 20
click at [102, 226] on link "Customers" at bounding box center [155, 224] width 205 height 33
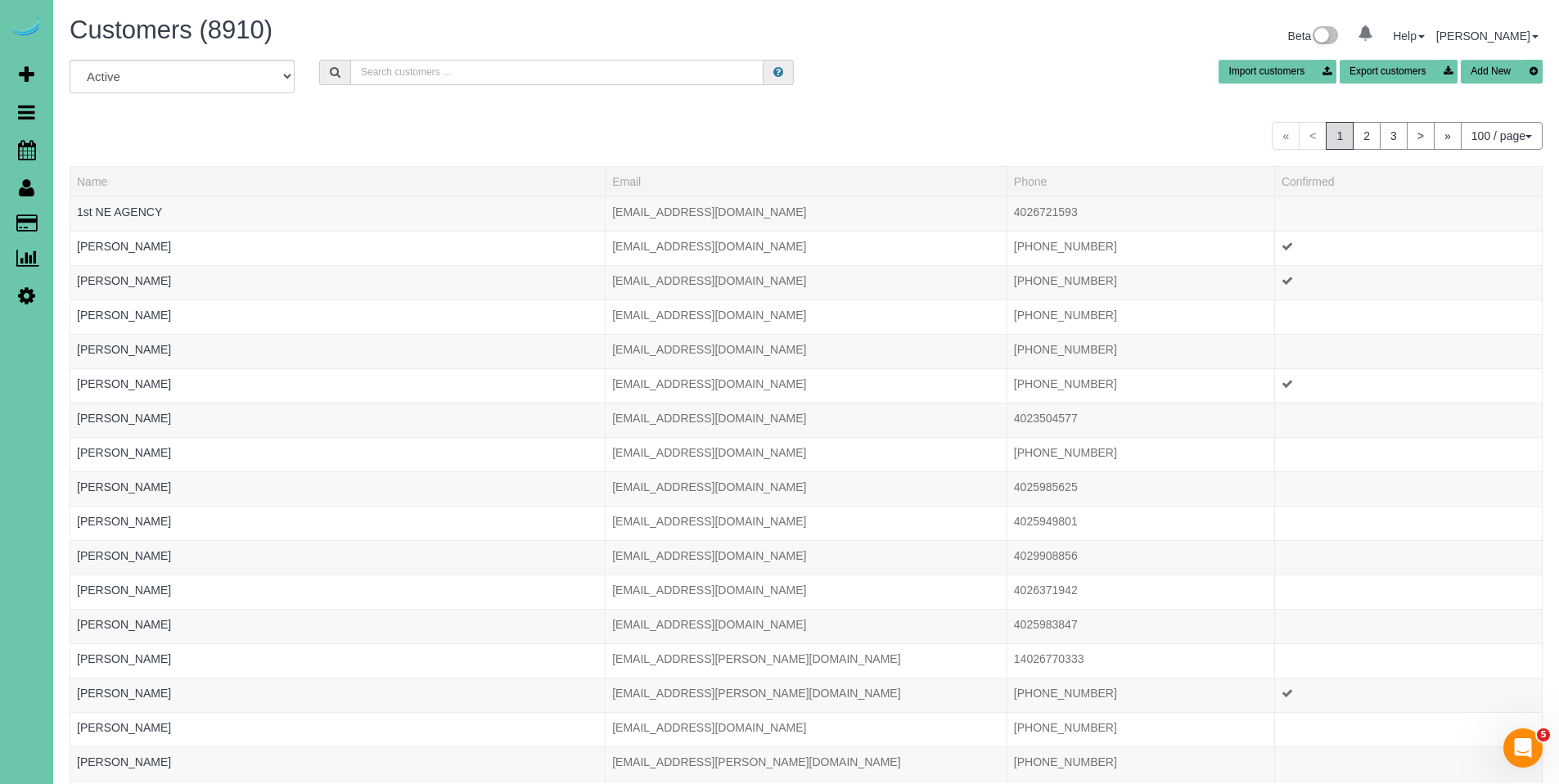
click at [498, 79] on input "text" at bounding box center [557, 72] width 413 height 25
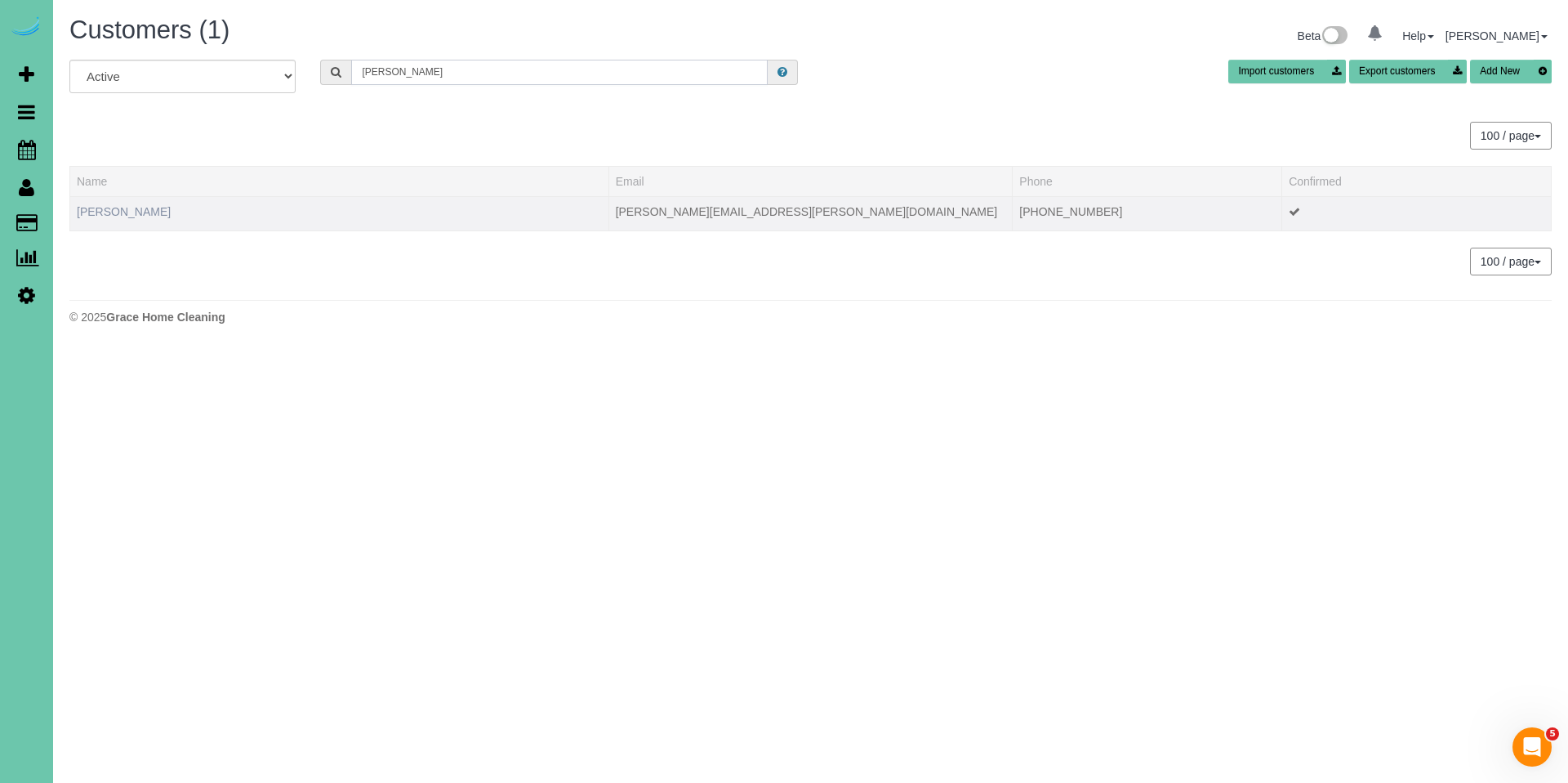
type input "[PERSON_NAME]"
click at [127, 215] on link "[PERSON_NAME]" at bounding box center [124, 211] width 94 height 13
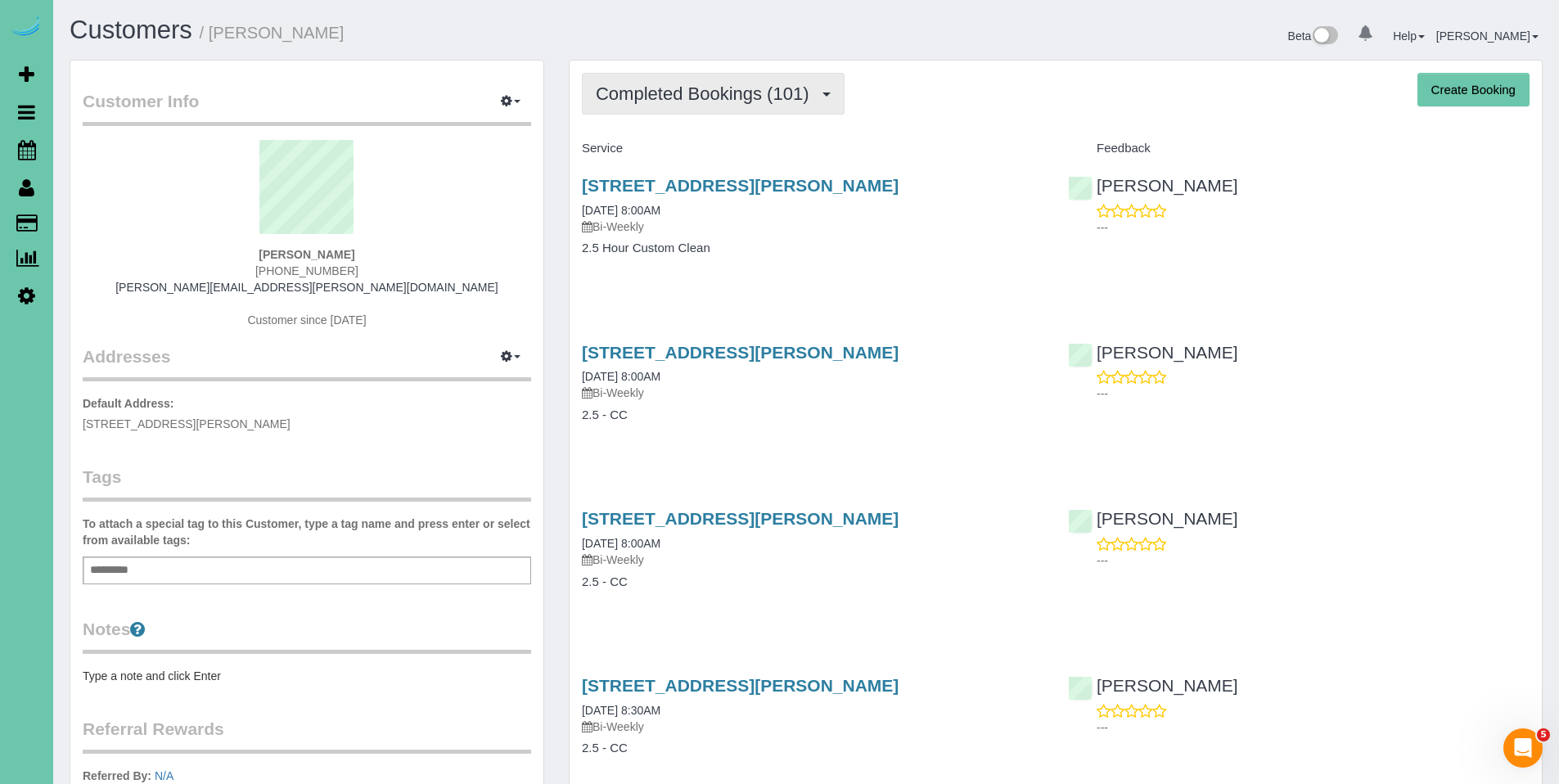
click at [704, 106] on button "Completed Bookings (101)" at bounding box center [713, 94] width 263 height 42
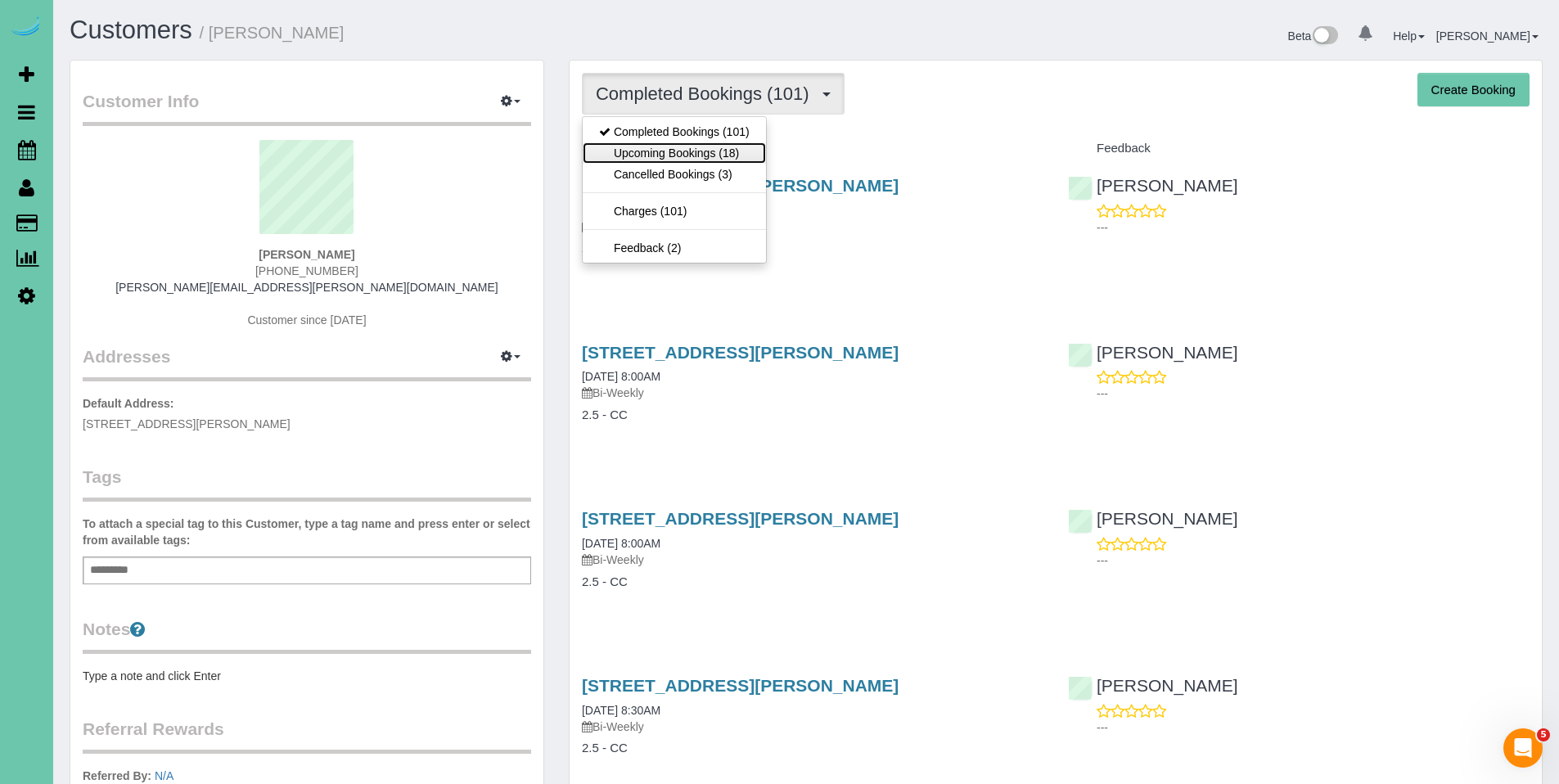
click at [685, 154] on link "Upcoming Bookings (18)" at bounding box center [674, 153] width 183 height 22
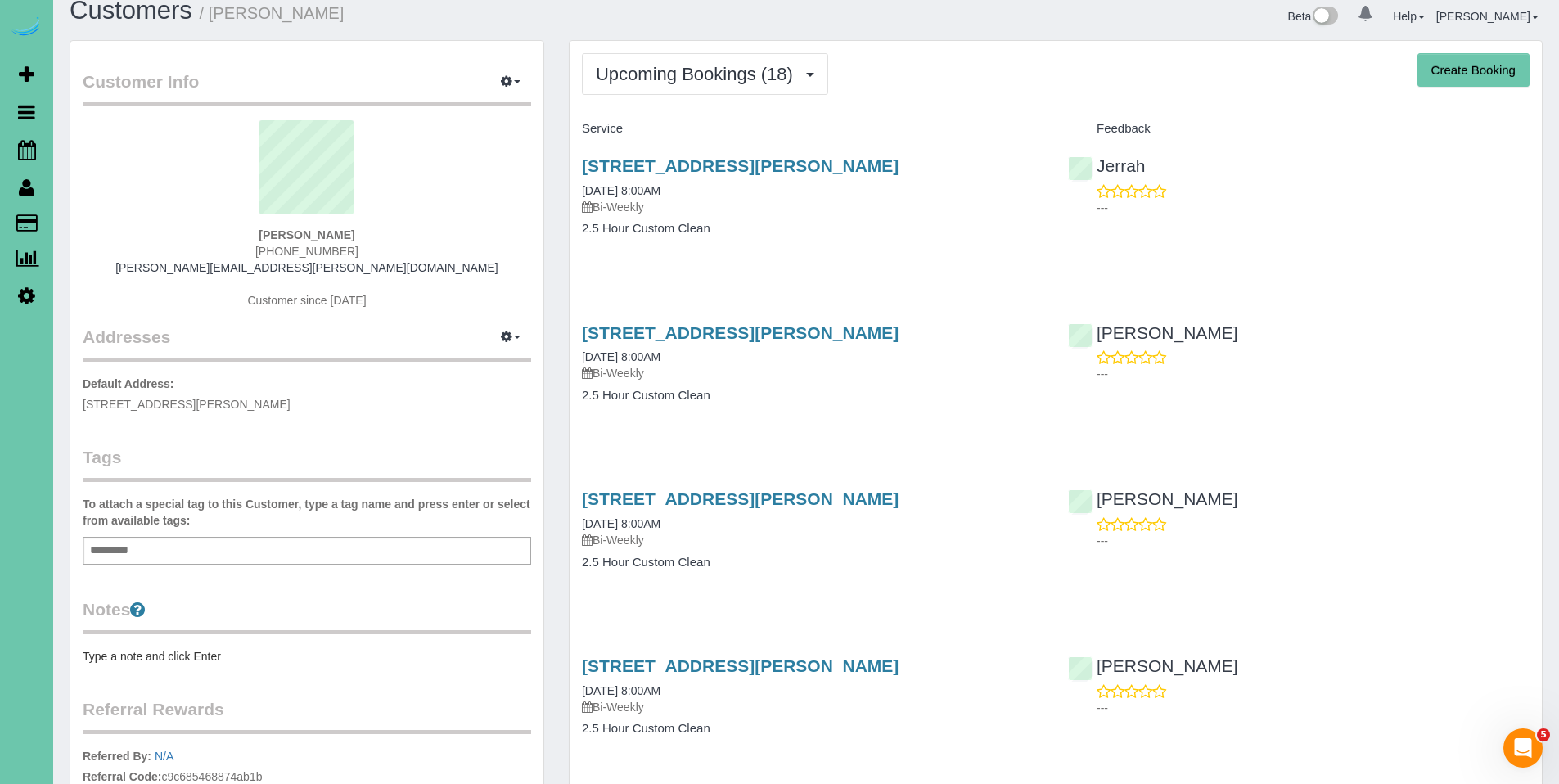
scroll to position [29, 0]
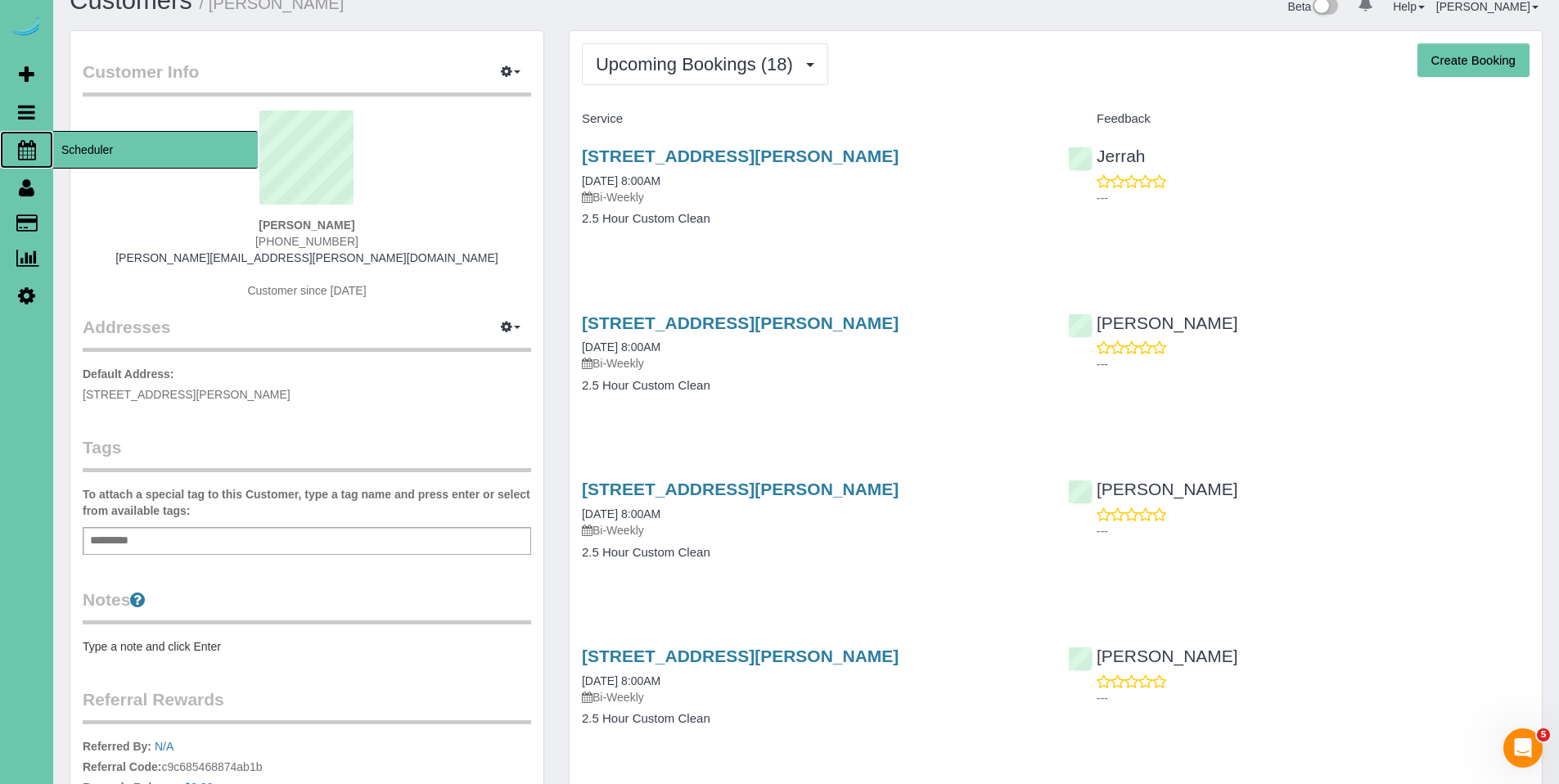
click at [27, 161] on link "Scheduler" at bounding box center [26, 149] width 53 height 37
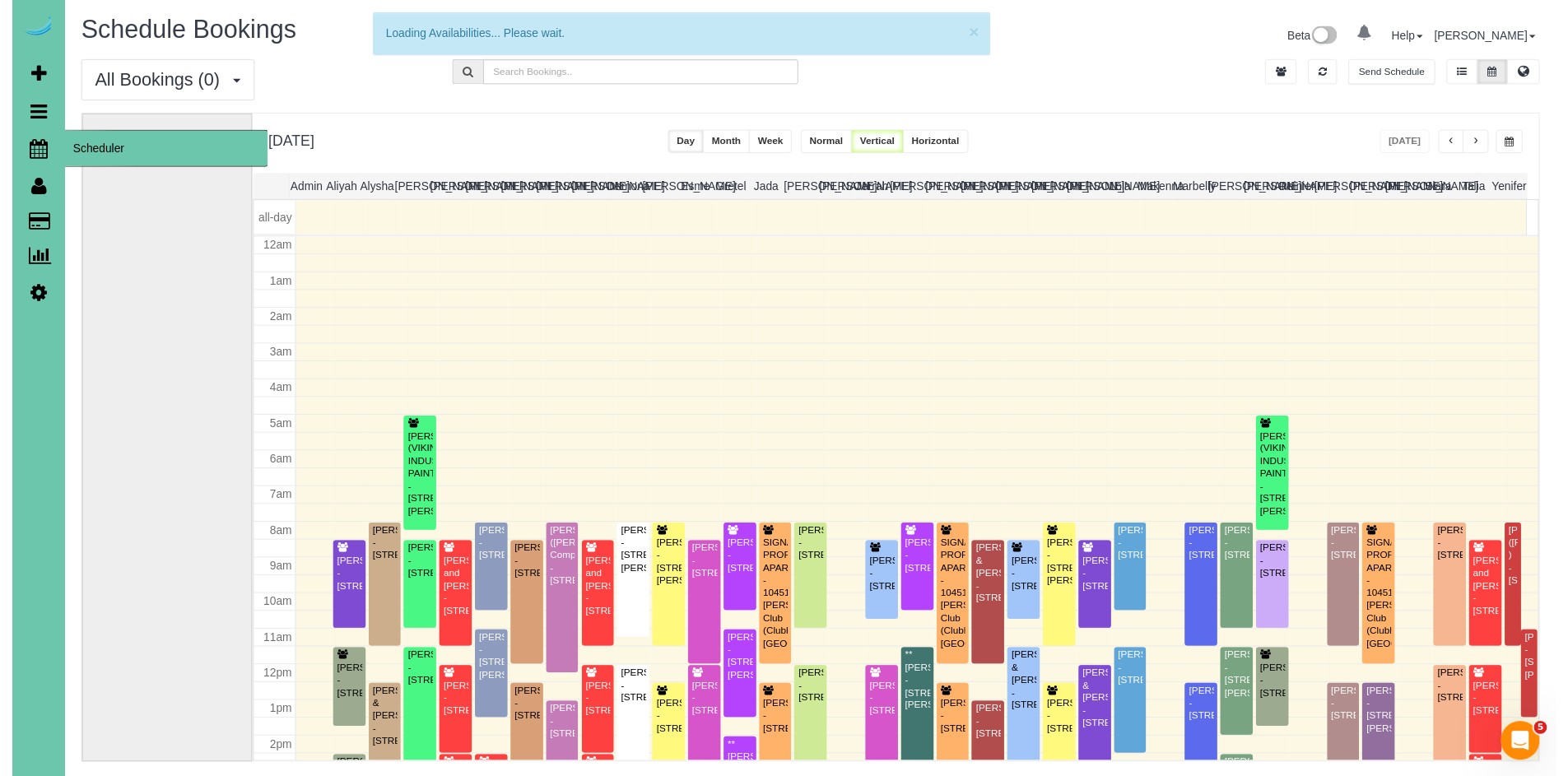
scroll to position [218, 0]
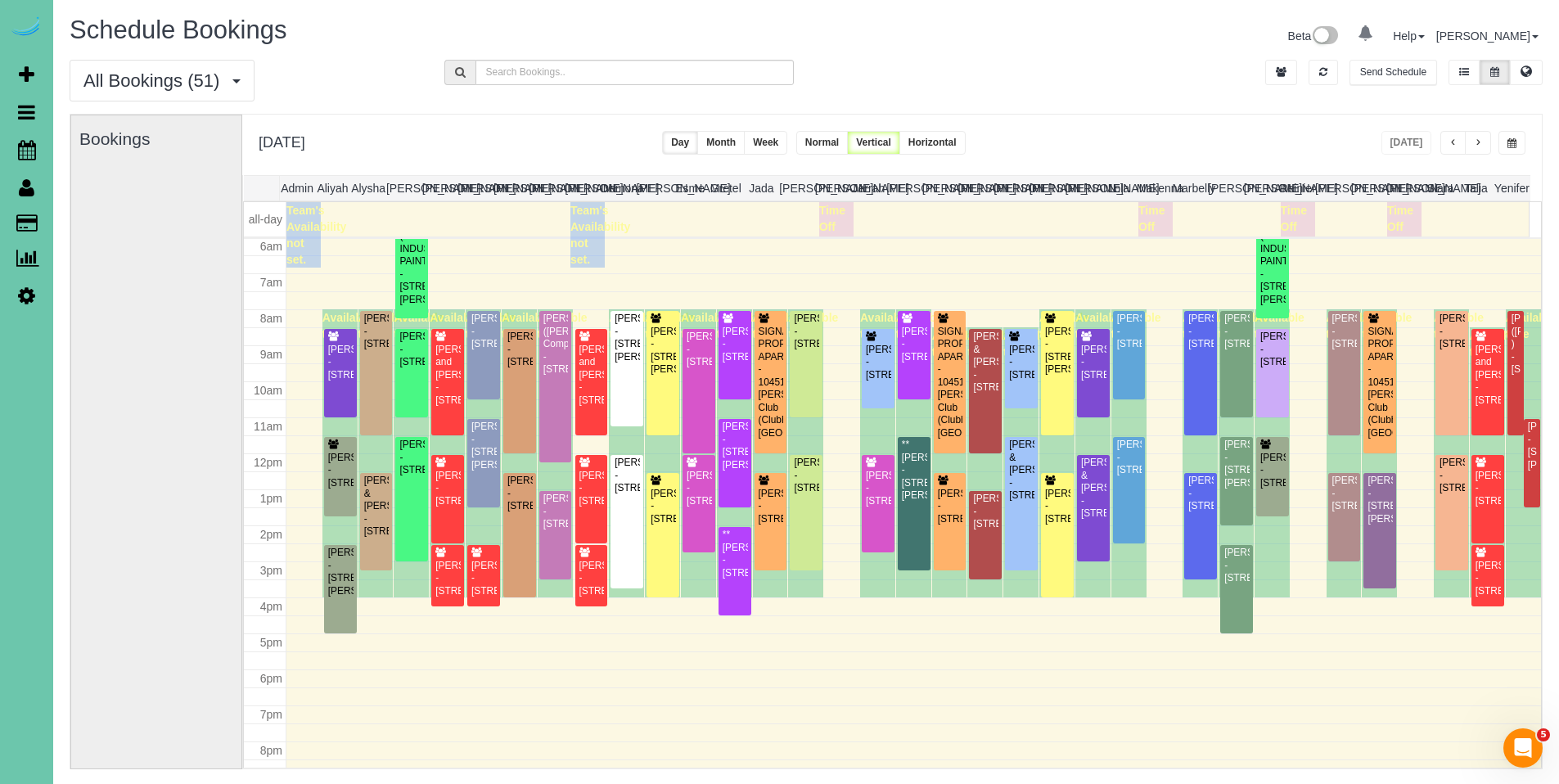
click at [1505, 146] on button "button" at bounding box center [1511, 142] width 27 height 23
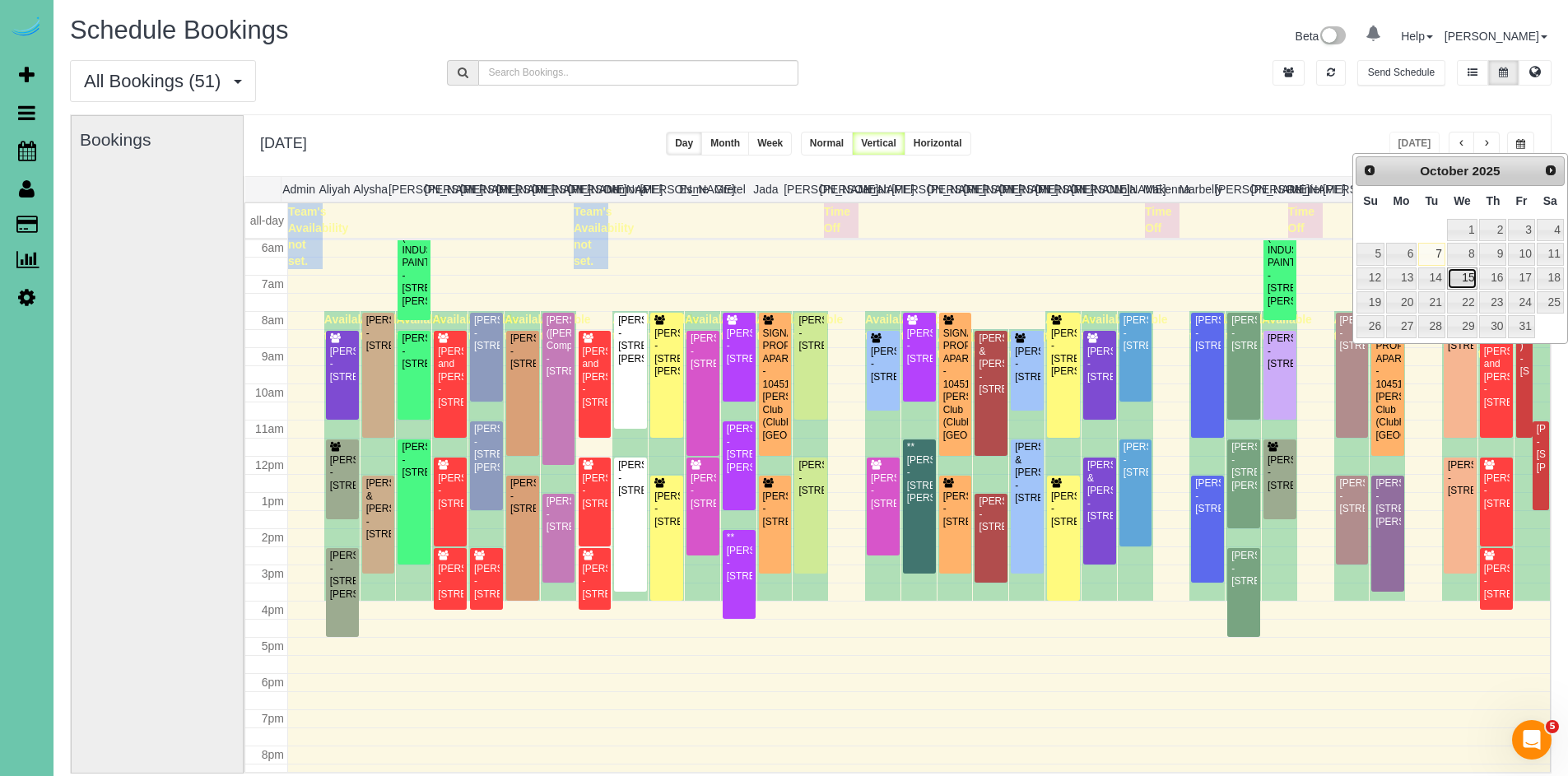
click at [1476, 278] on link "15" at bounding box center [1462, 278] width 31 height 22
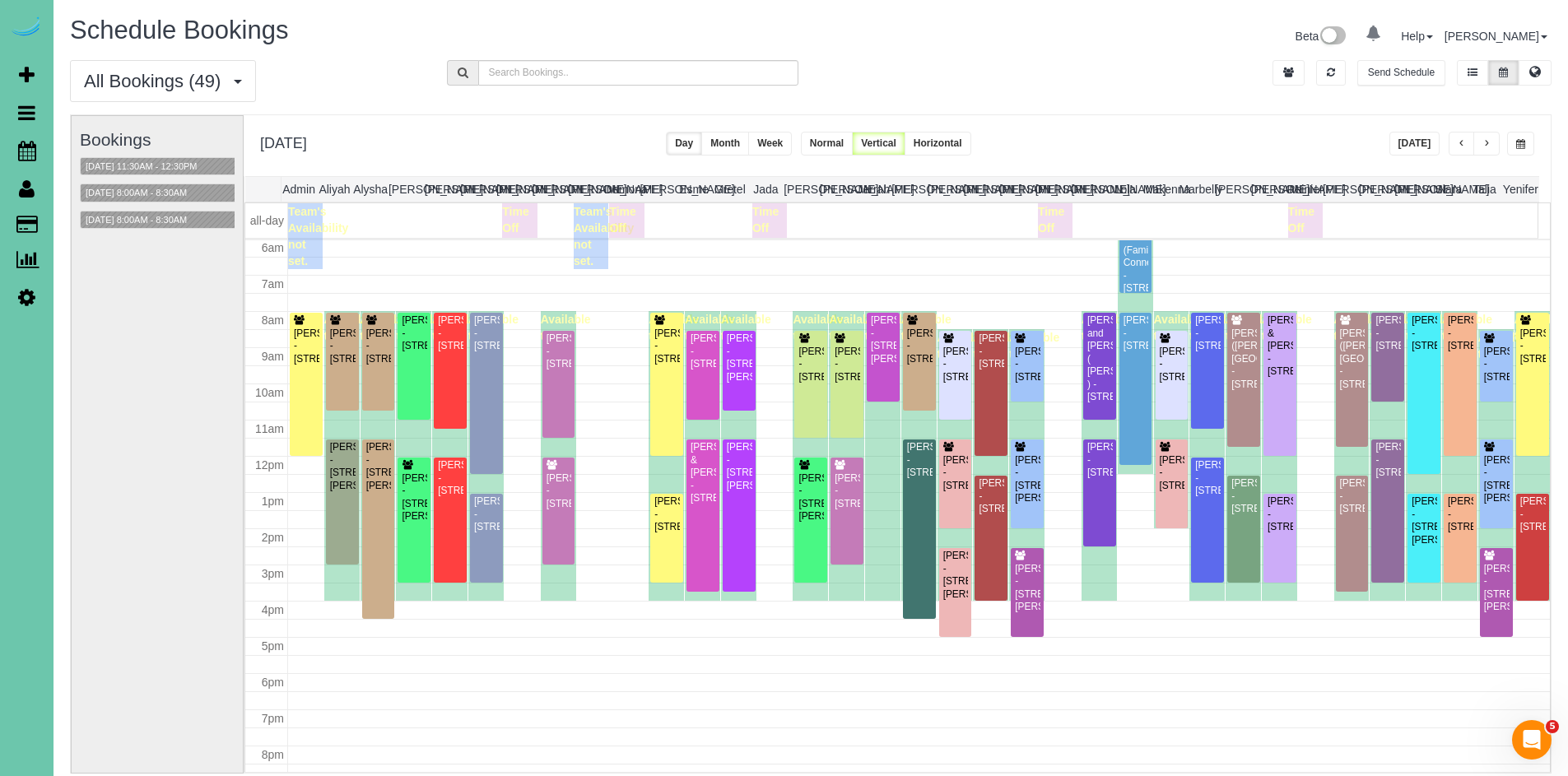
click at [1483, 145] on span "button" at bounding box center [1486, 143] width 8 height 10
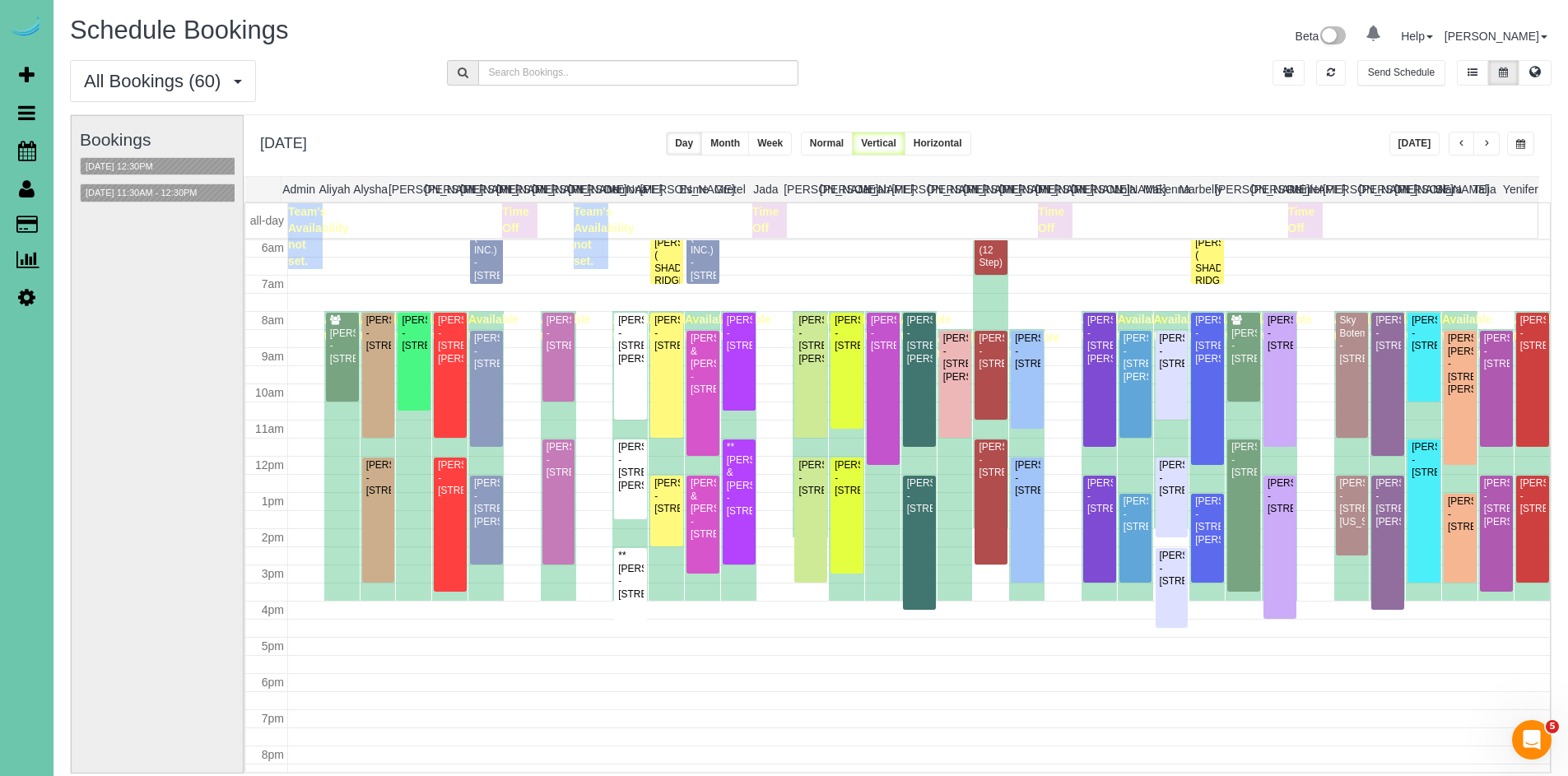
click at [1483, 145] on span "button" at bounding box center [1486, 143] width 8 height 10
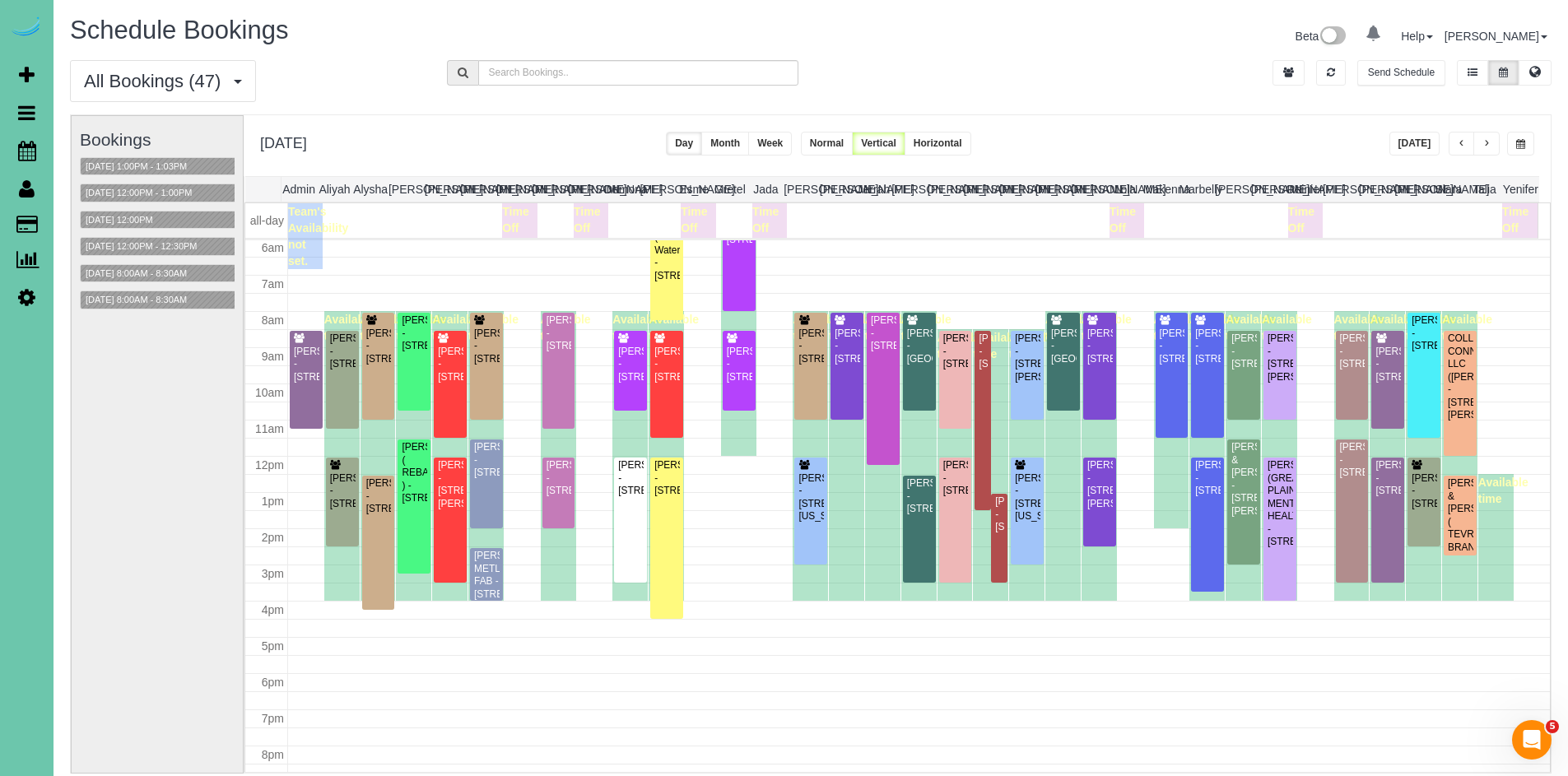
click at [1523, 145] on span "button" at bounding box center [1520, 143] width 9 height 10
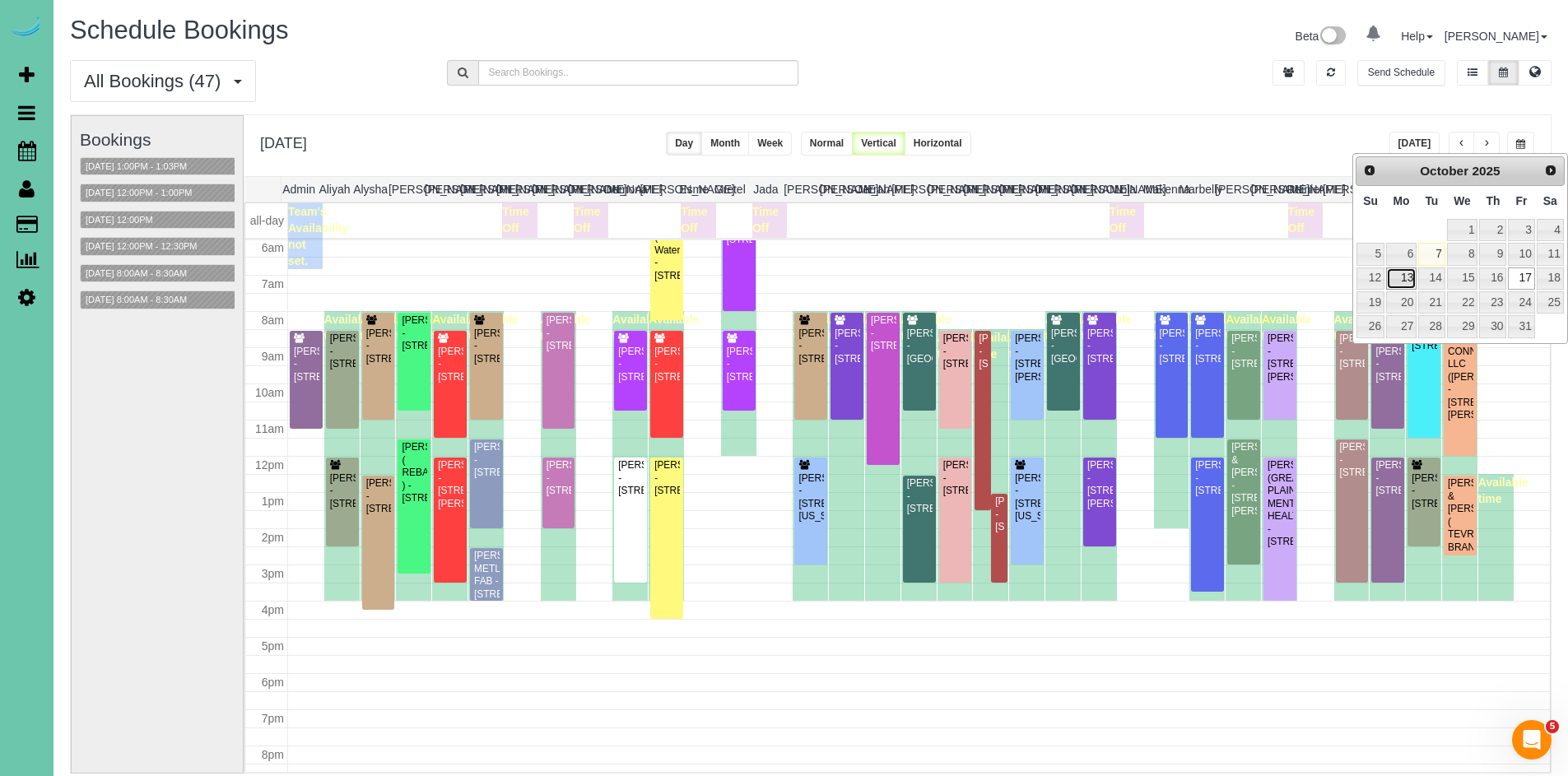
click at [1401, 281] on link "13" at bounding box center [1400, 278] width 31 height 22
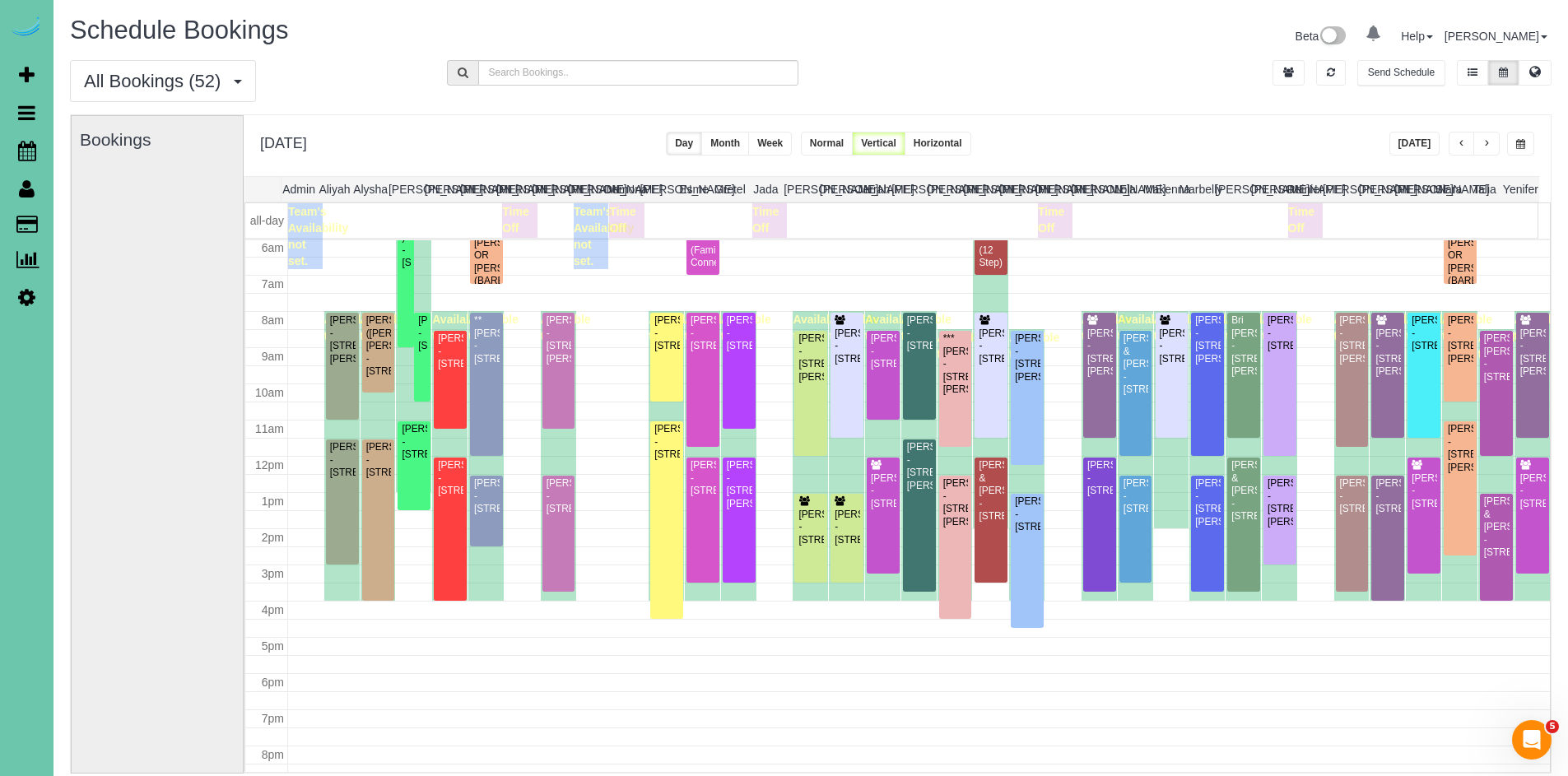
click at [1521, 145] on span "button" at bounding box center [1520, 143] width 9 height 10
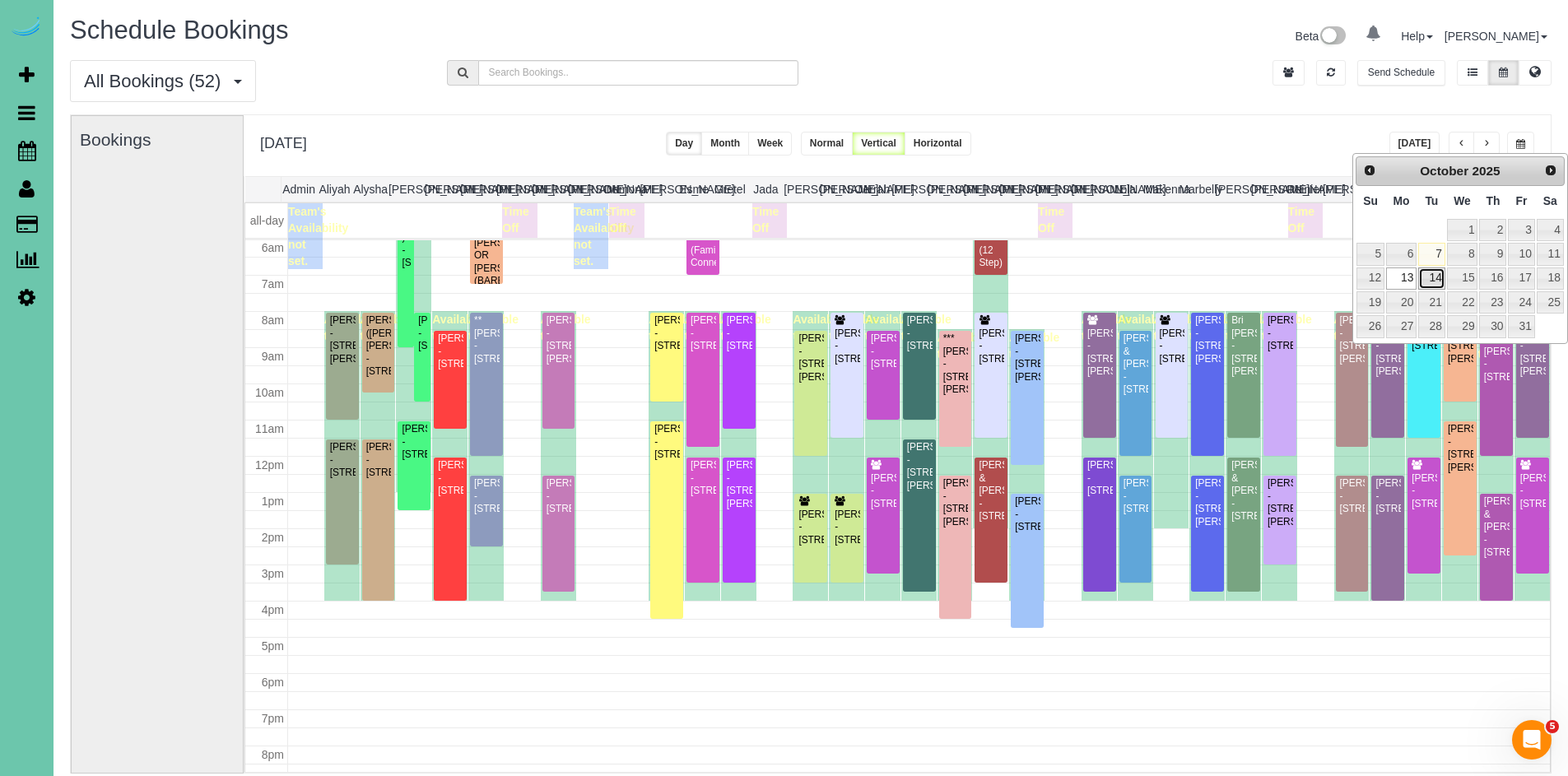
click at [1437, 271] on link "14" at bounding box center [1431, 278] width 26 height 22
type input "**********"
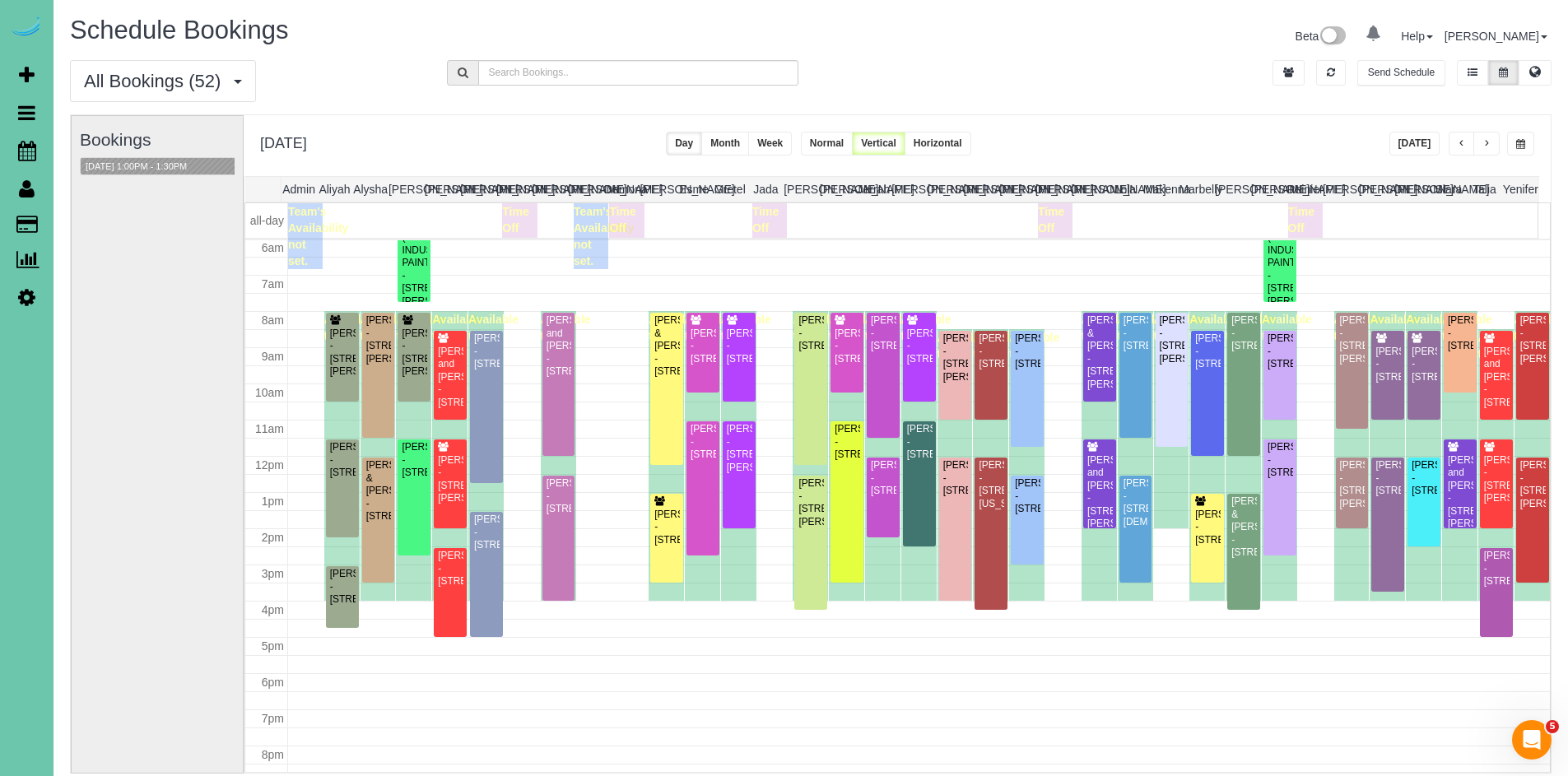
click at [1458, 141] on span "button" at bounding box center [1462, 143] width 8 height 10
